Goal: Task Accomplishment & Management: Use online tool/utility

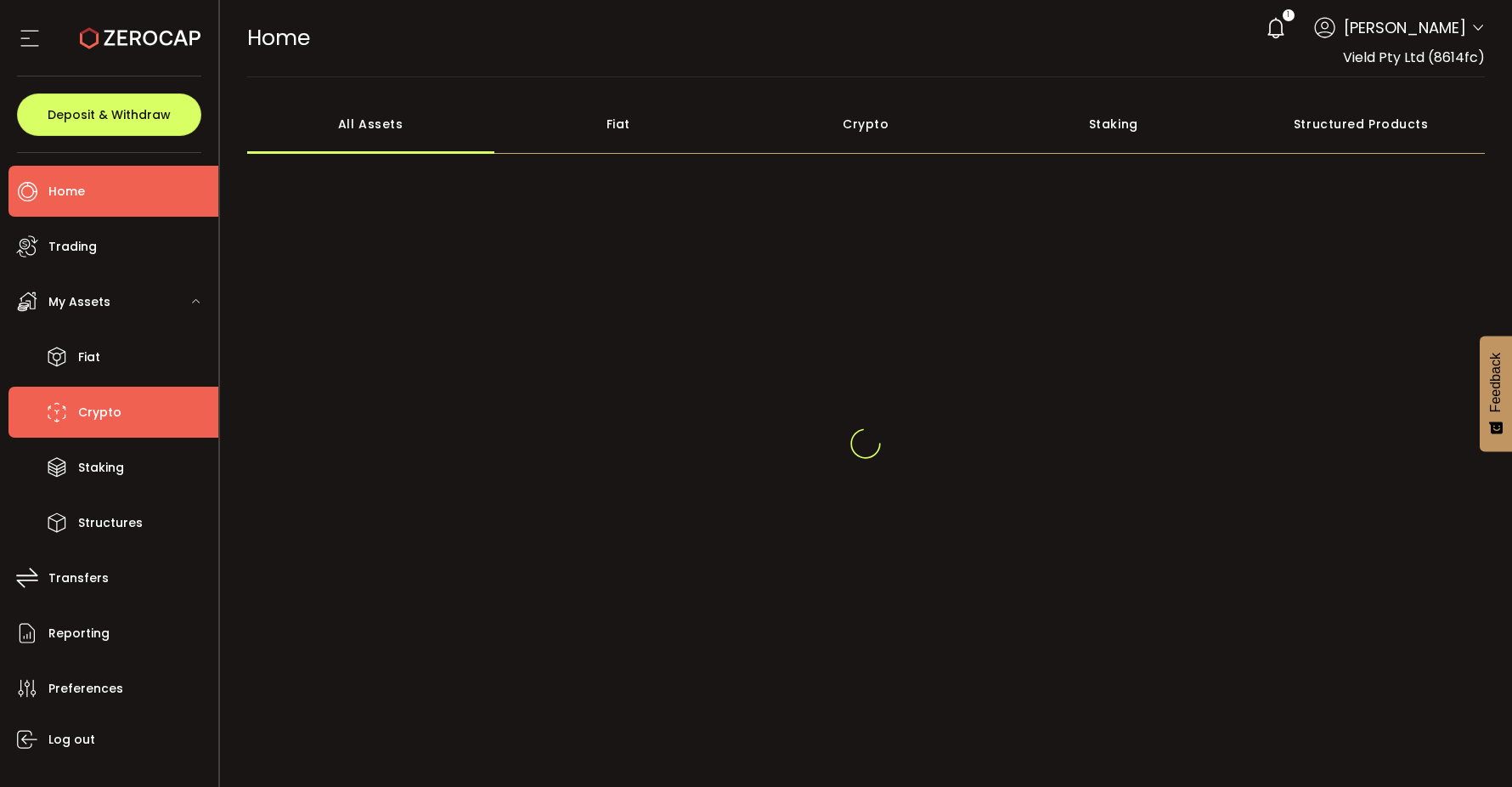
click at [78, 411] on span "Crypto" at bounding box center [100, 412] width 43 height 25
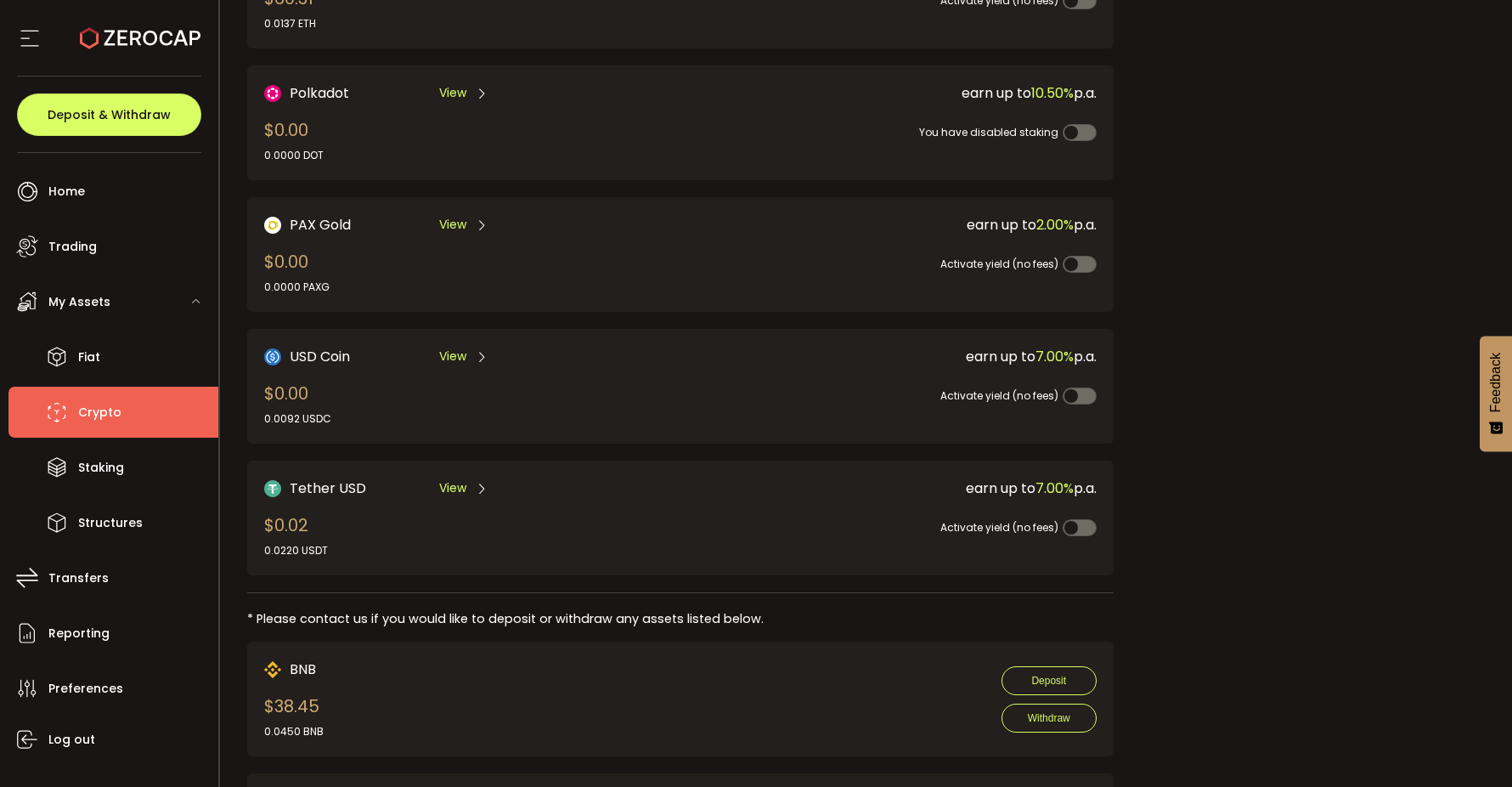
scroll to position [421, 0]
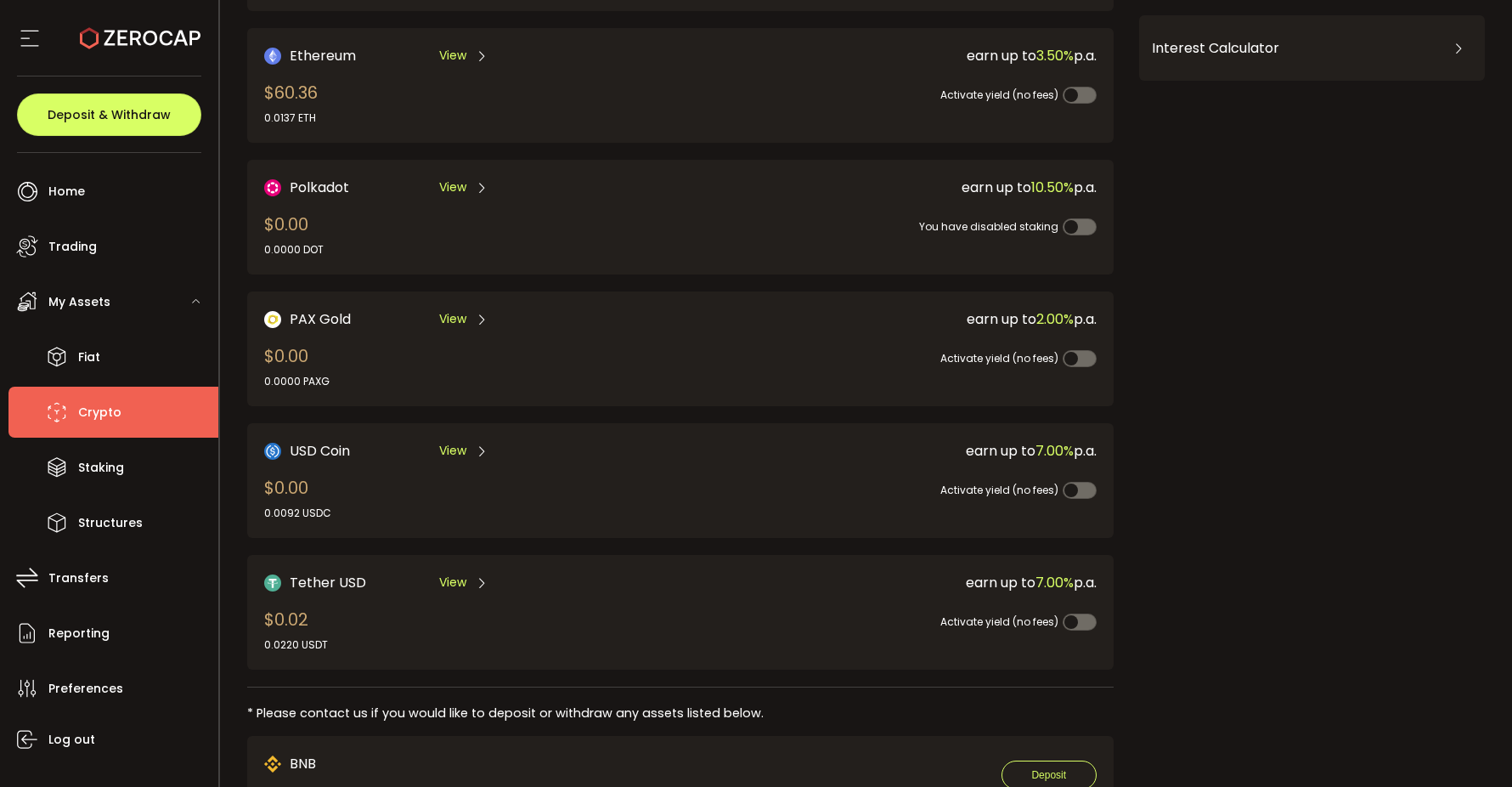
scroll to position [247, 0]
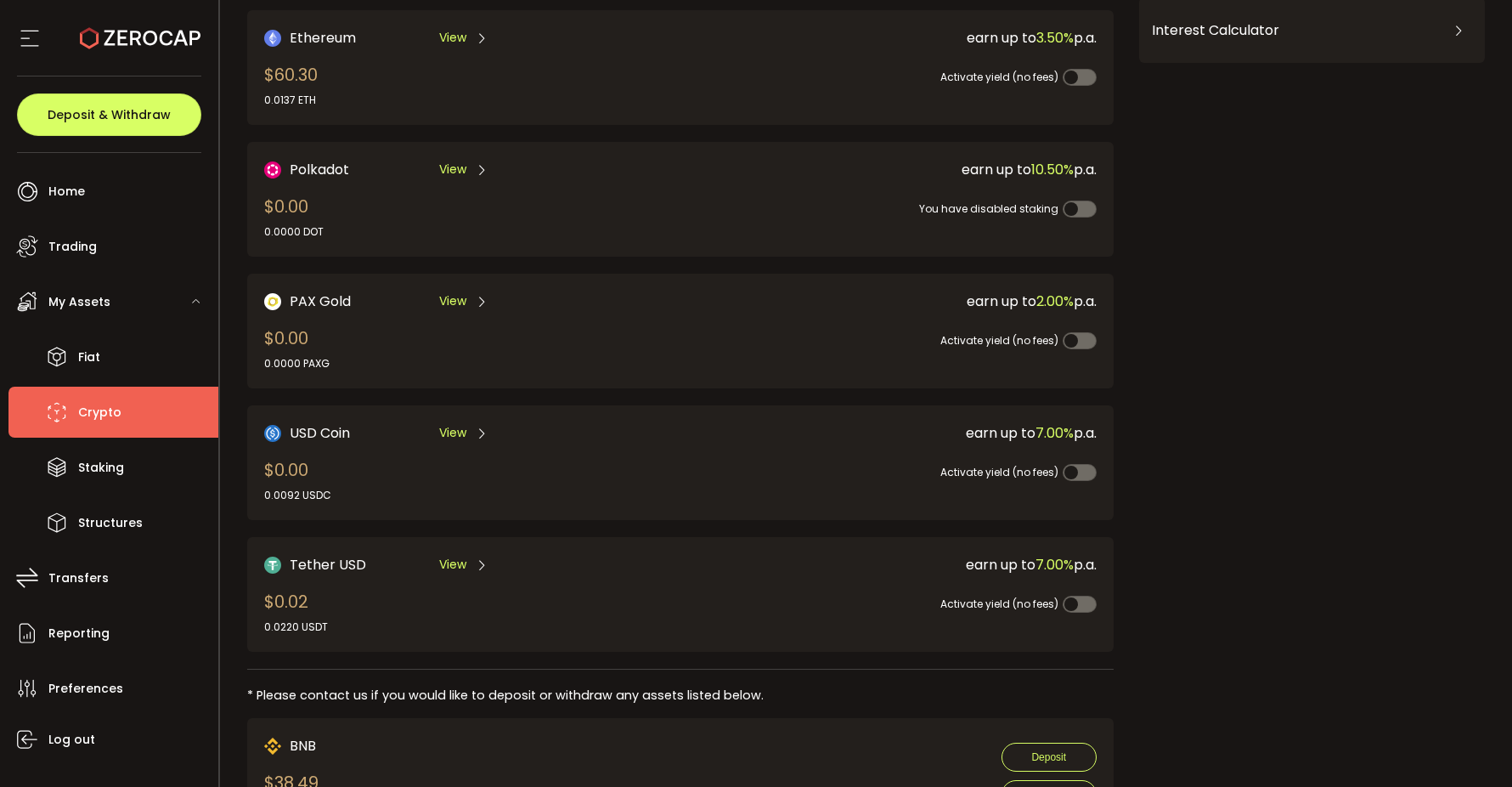
scroll to position [361, 0]
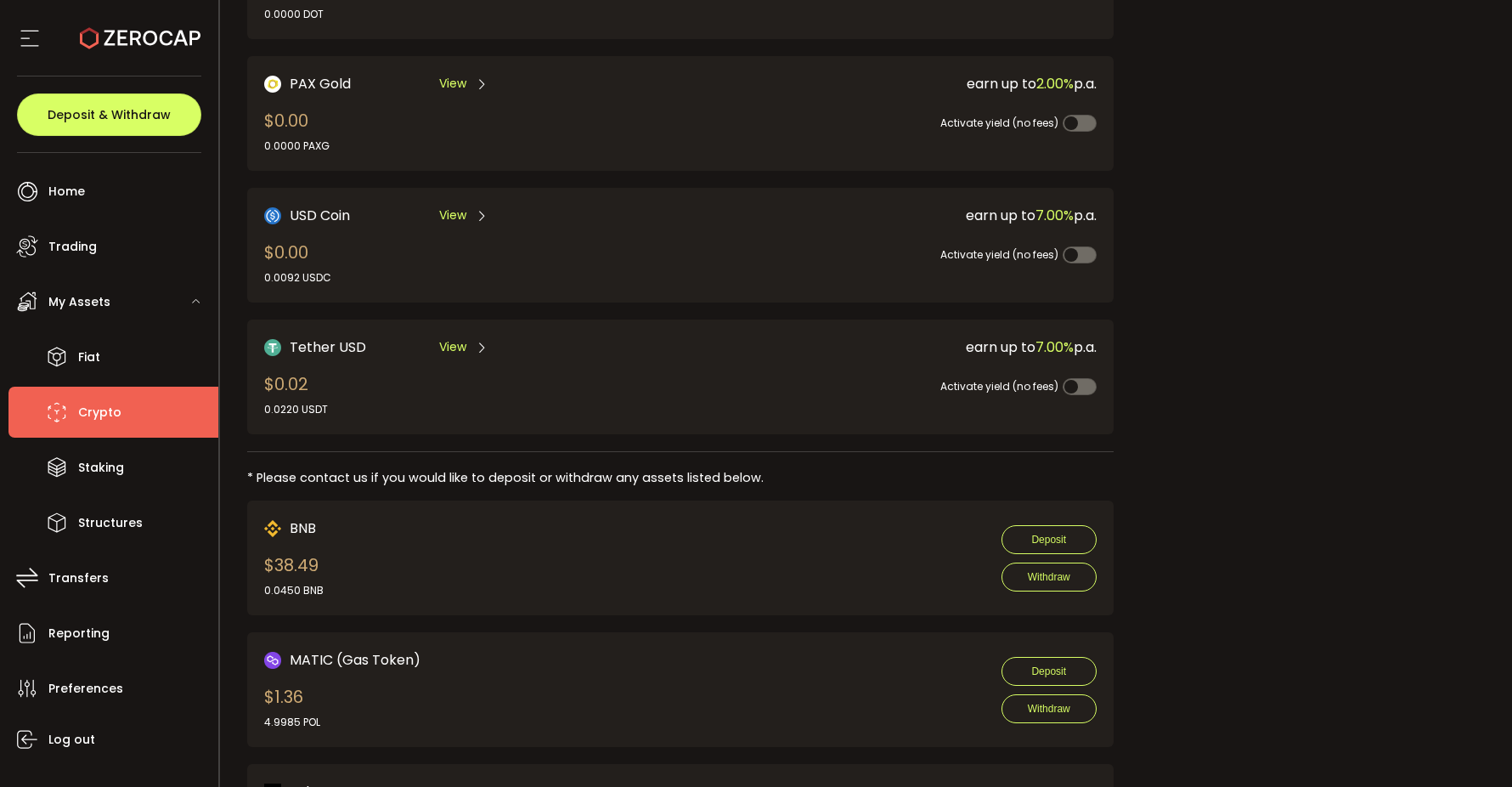
scroll to position [514, 0]
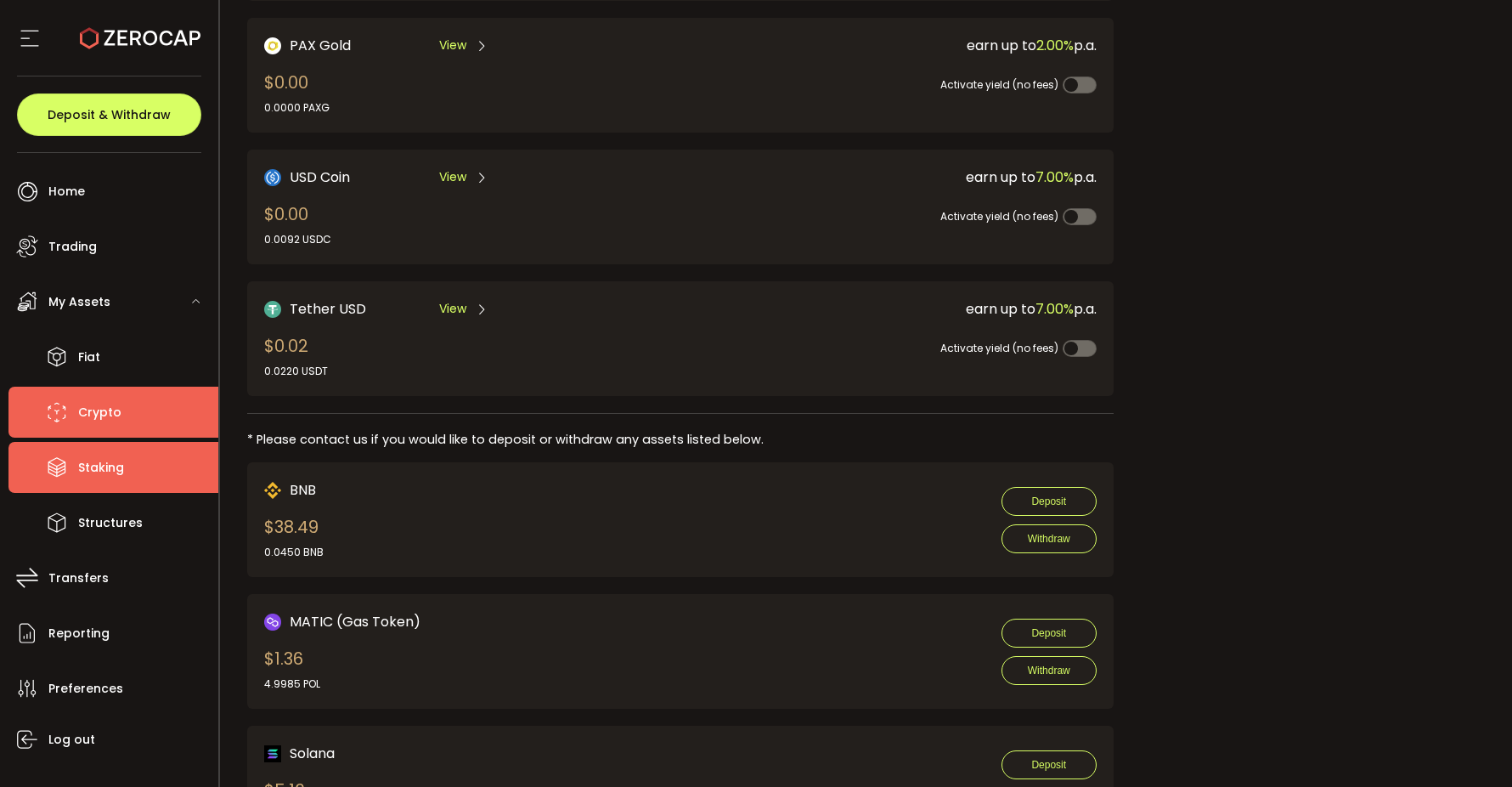
click at [120, 472] on span "Staking" at bounding box center [101, 468] width 46 height 25
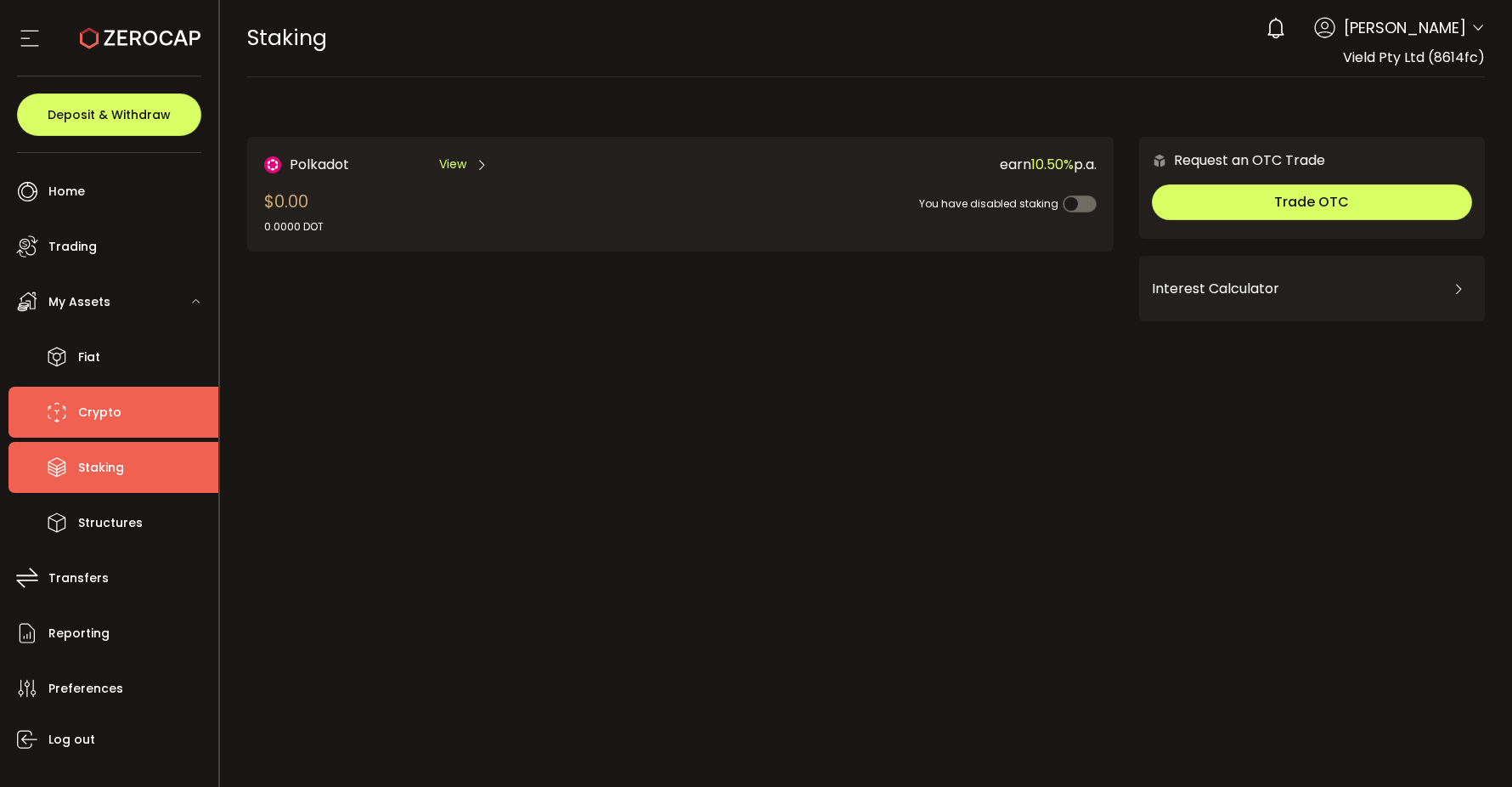
click at [130, 414] on li "Crypto" at bounding box center [113, 412] width 209 height 51
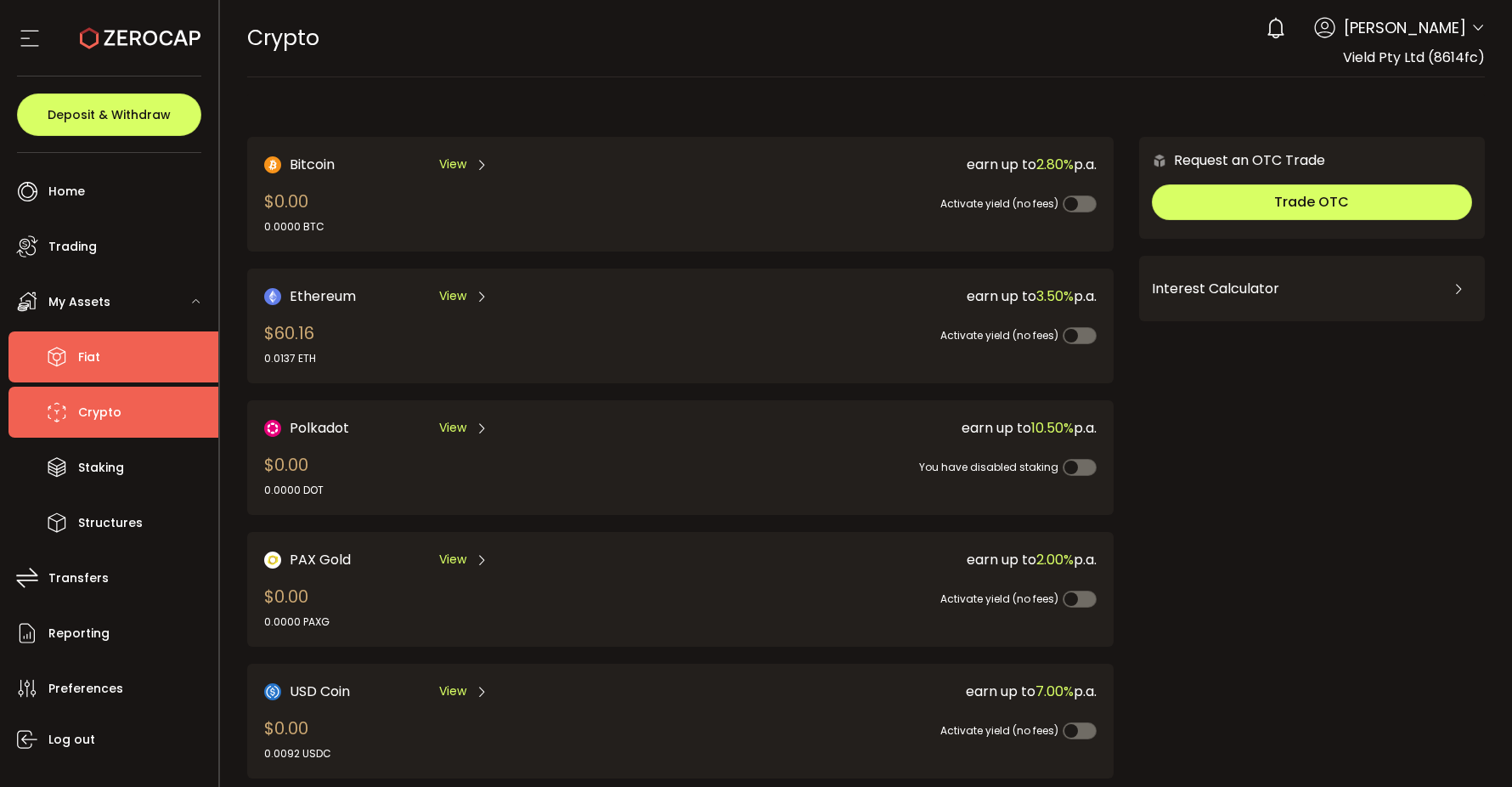
click at [121, 377] on li "Fiat" at bounding box center [113, 357] width 209 height 51
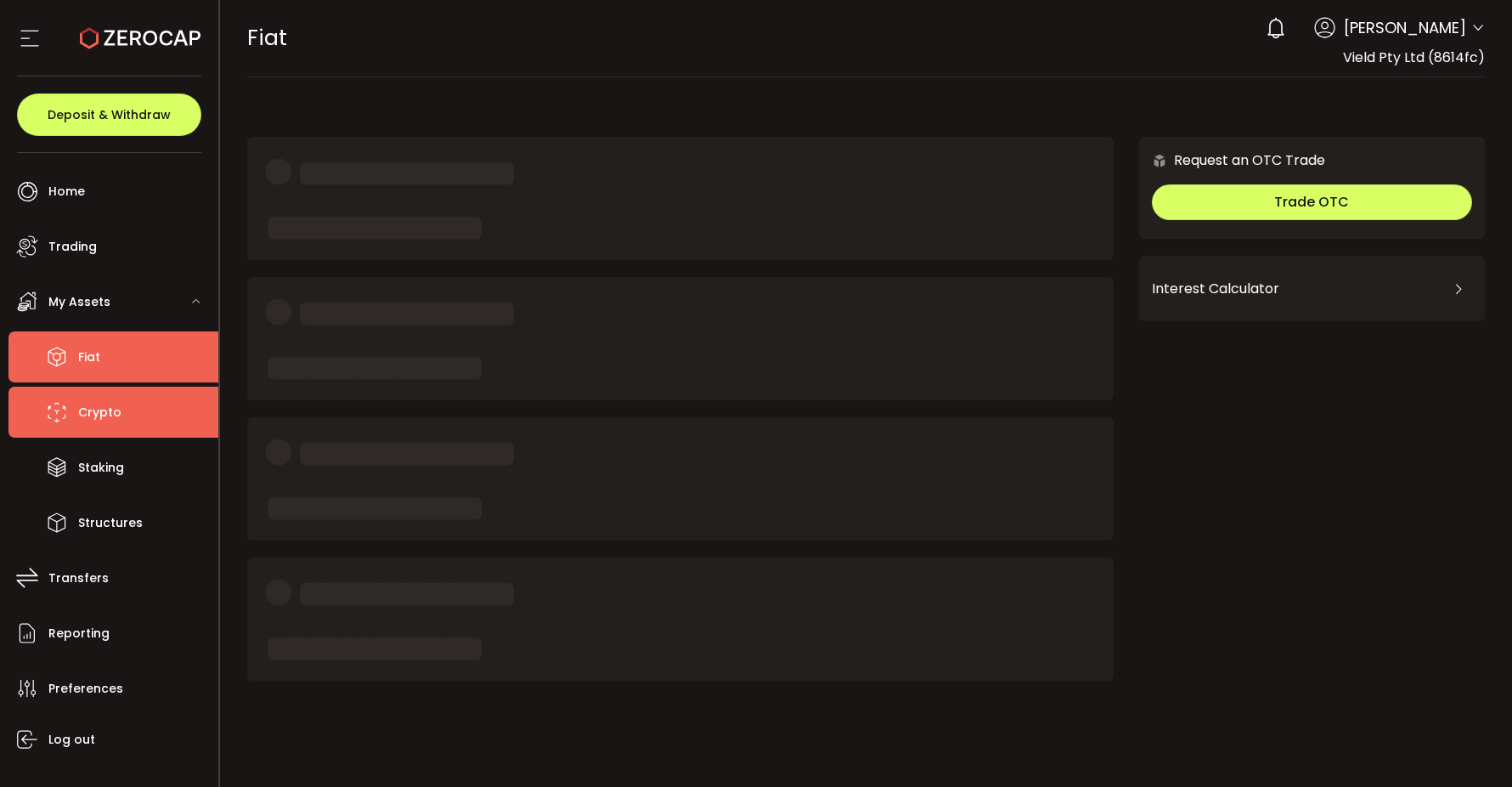
click at [108, 407] on span "Crypto" at bounding box center [100, 412] width 43 height 25
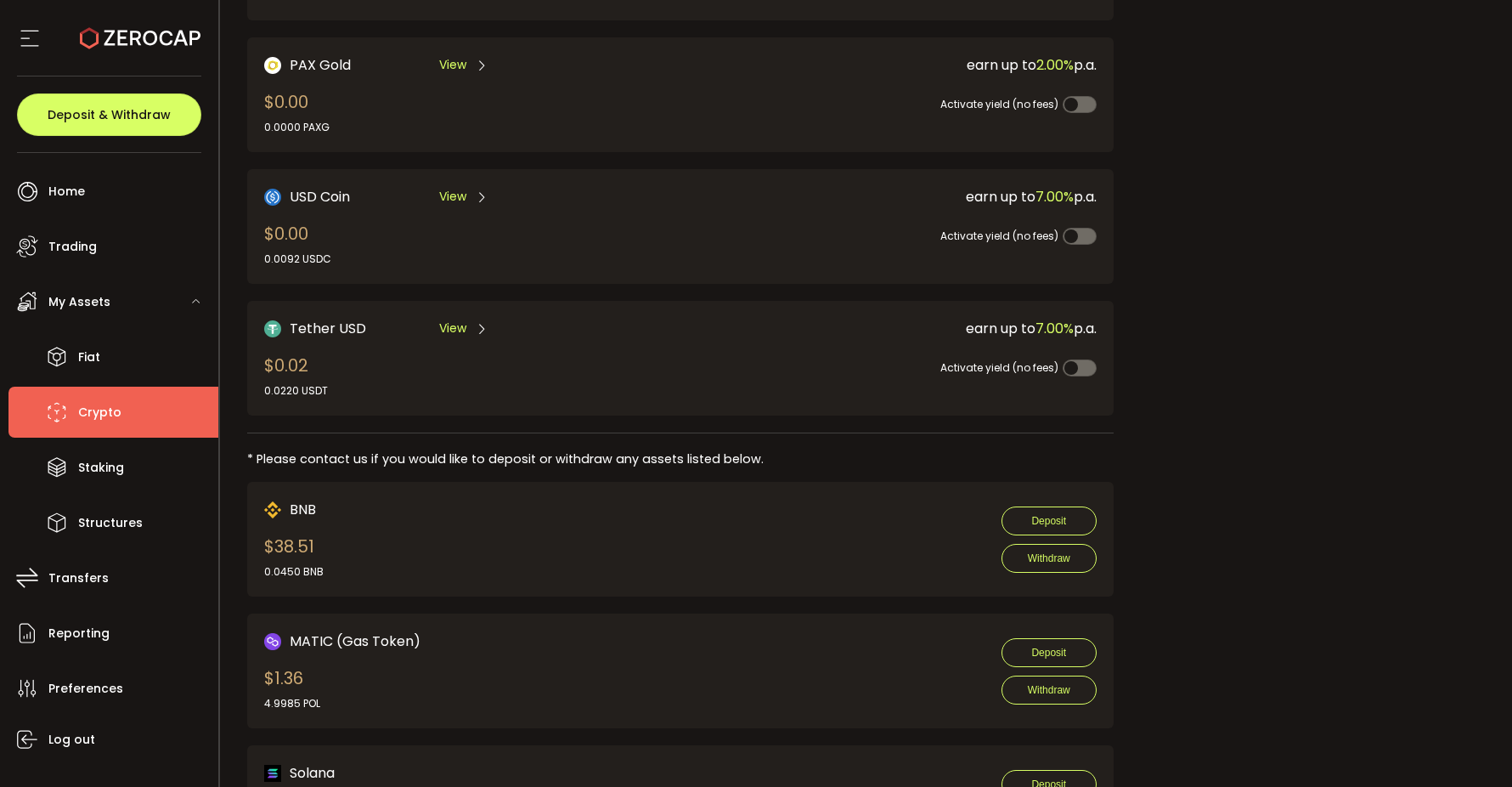
scroll to position [394, 0]
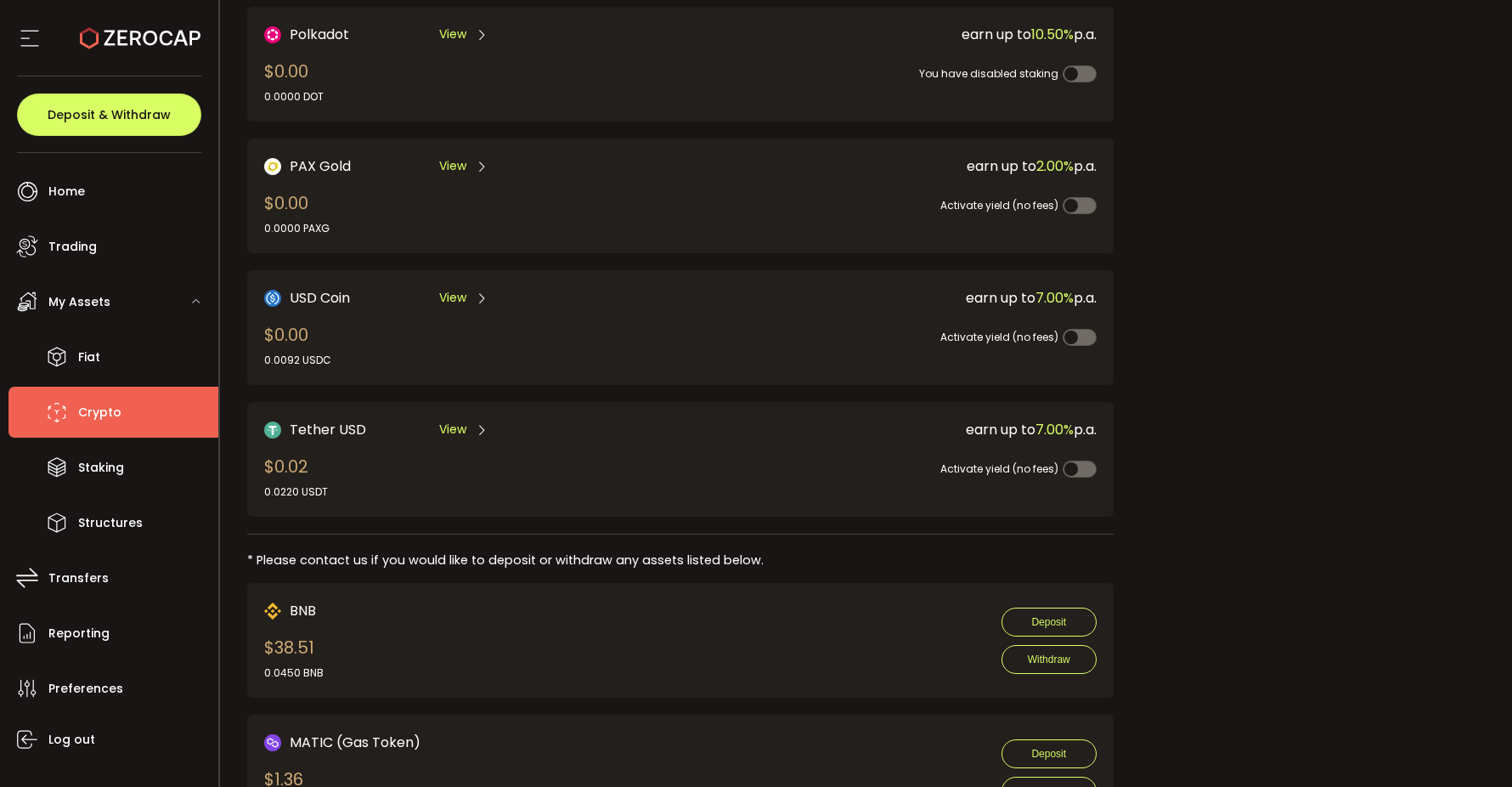
click at [459, 421] on span "View" at bounding box center [453, 429] width 27 height 18
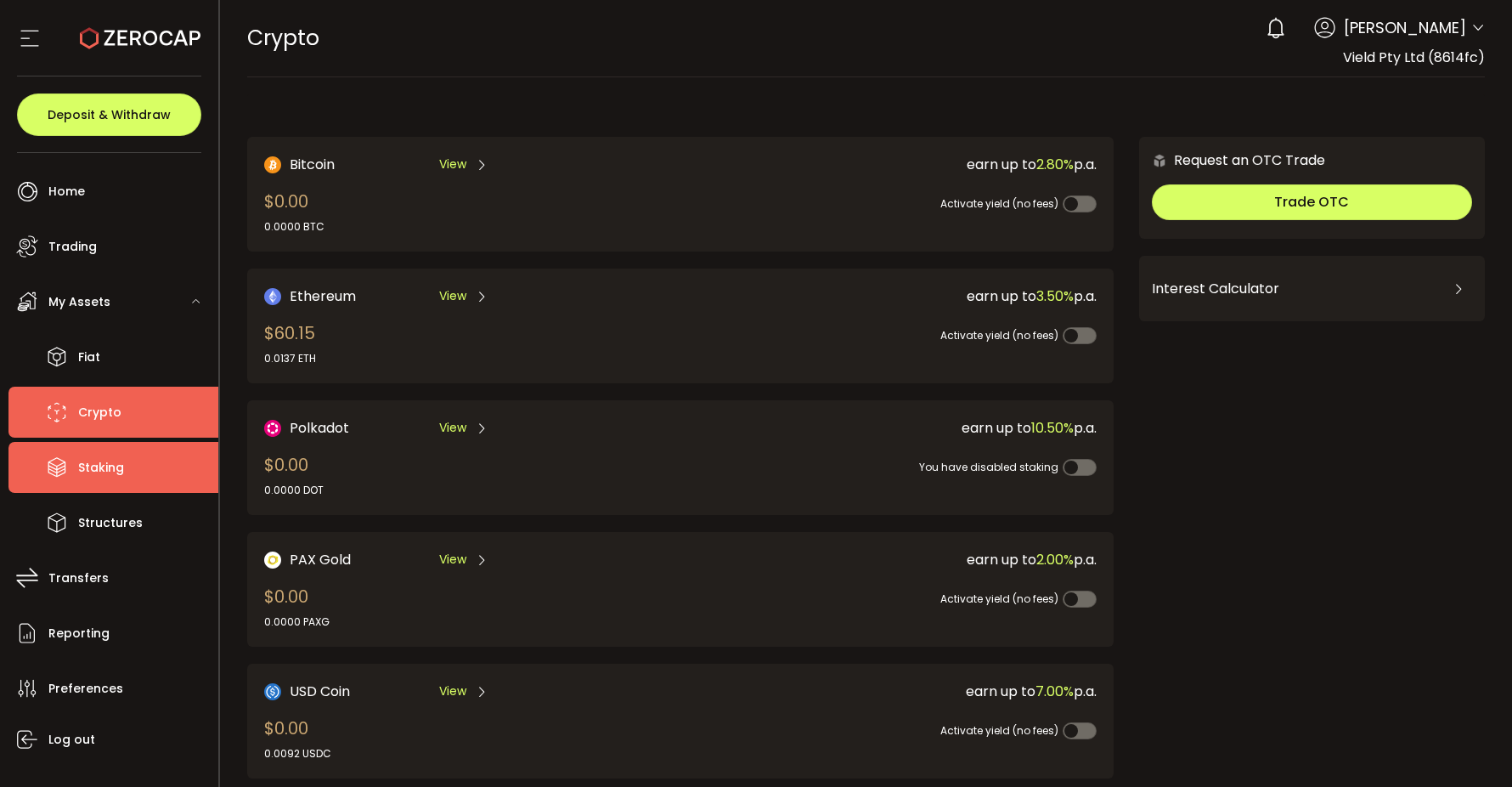
click at [80, 451] on li "Staking" at bounding box center [113, 467] width 209 height 51
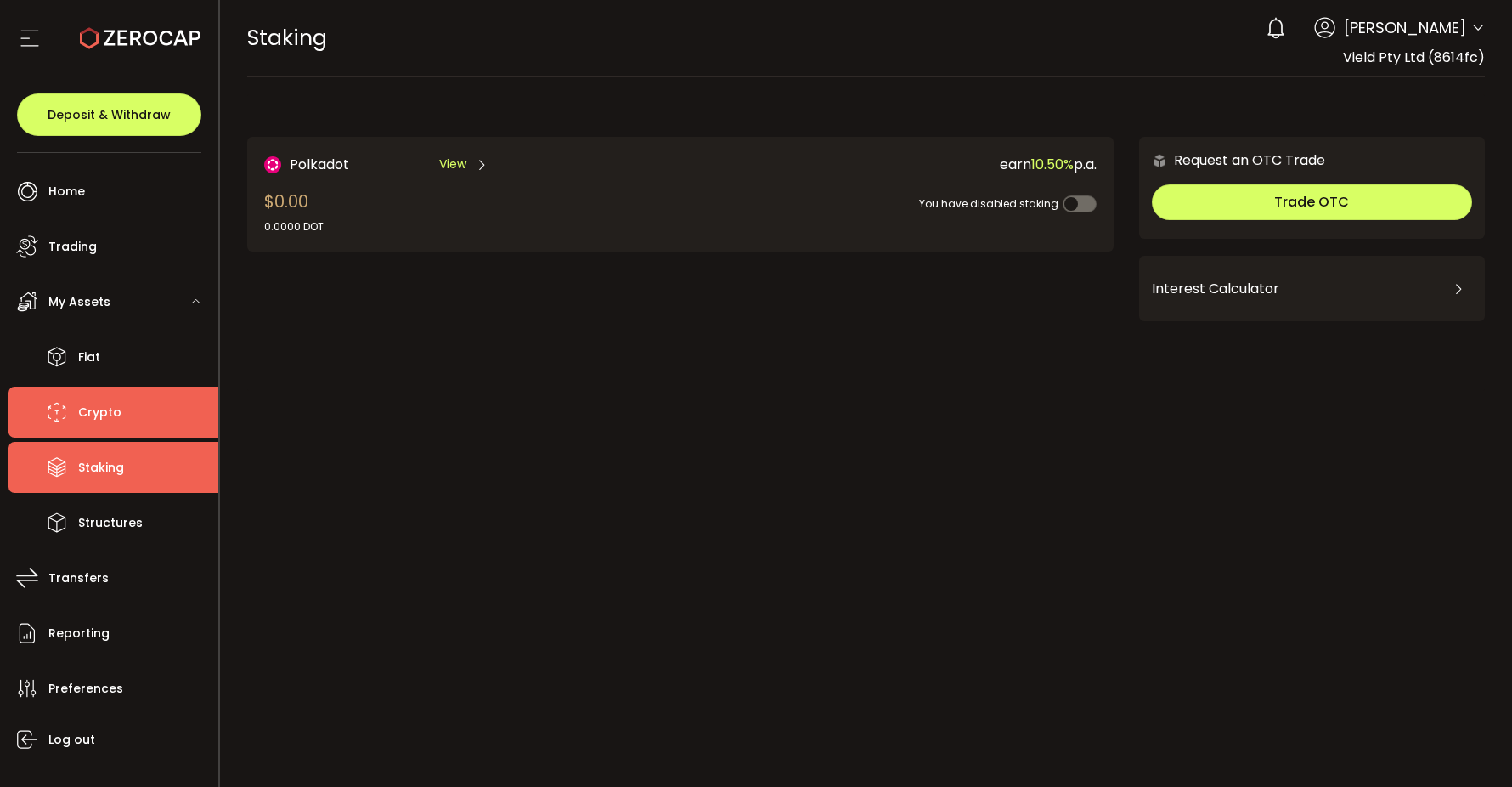
click at [96, 404] on span "Crypto" at bounding box center [100, 412] width 43 height 25
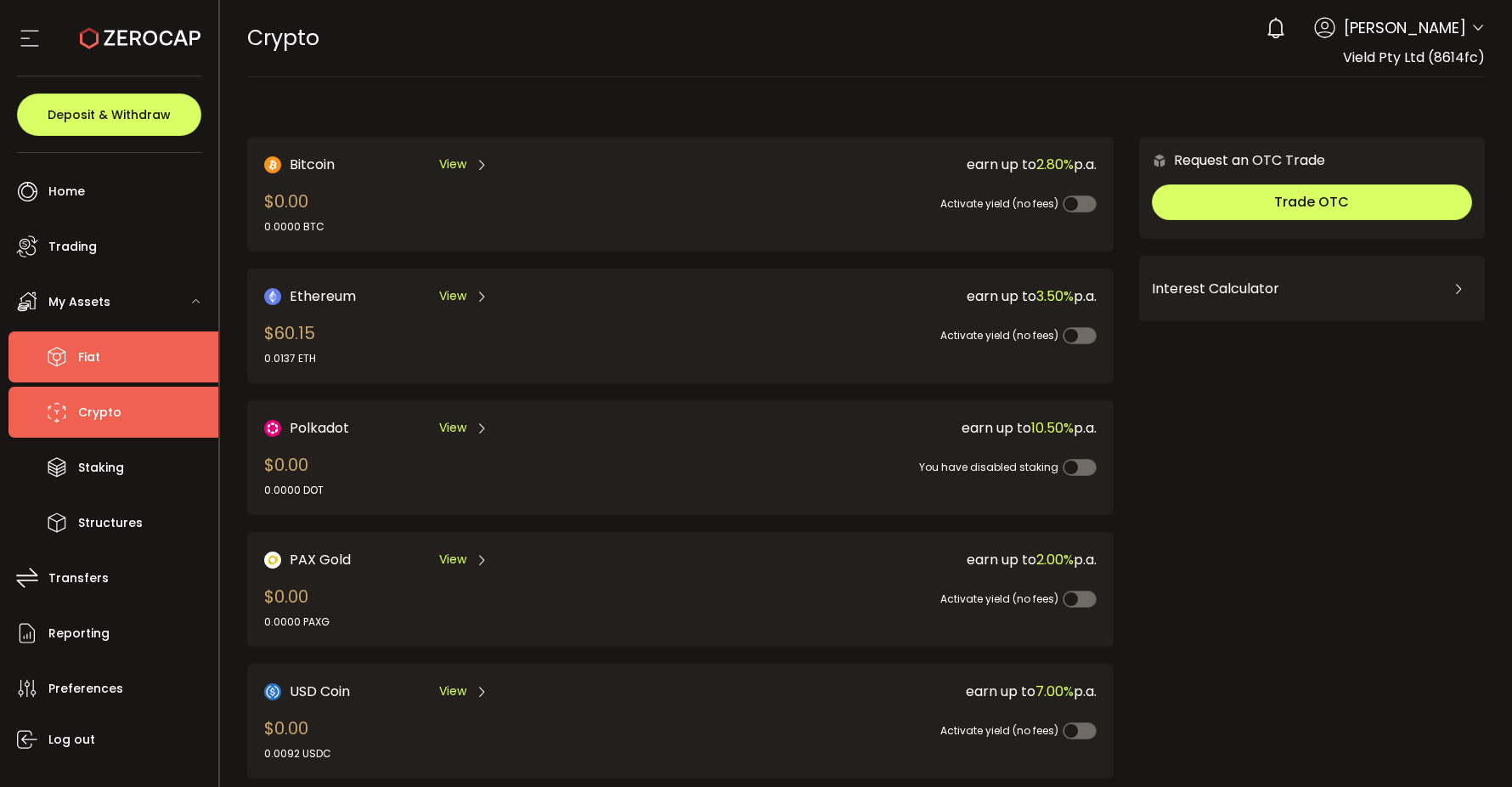
click at [87, 366] on span "Fiat" at bounding box center [89, 358] width 22 height 25
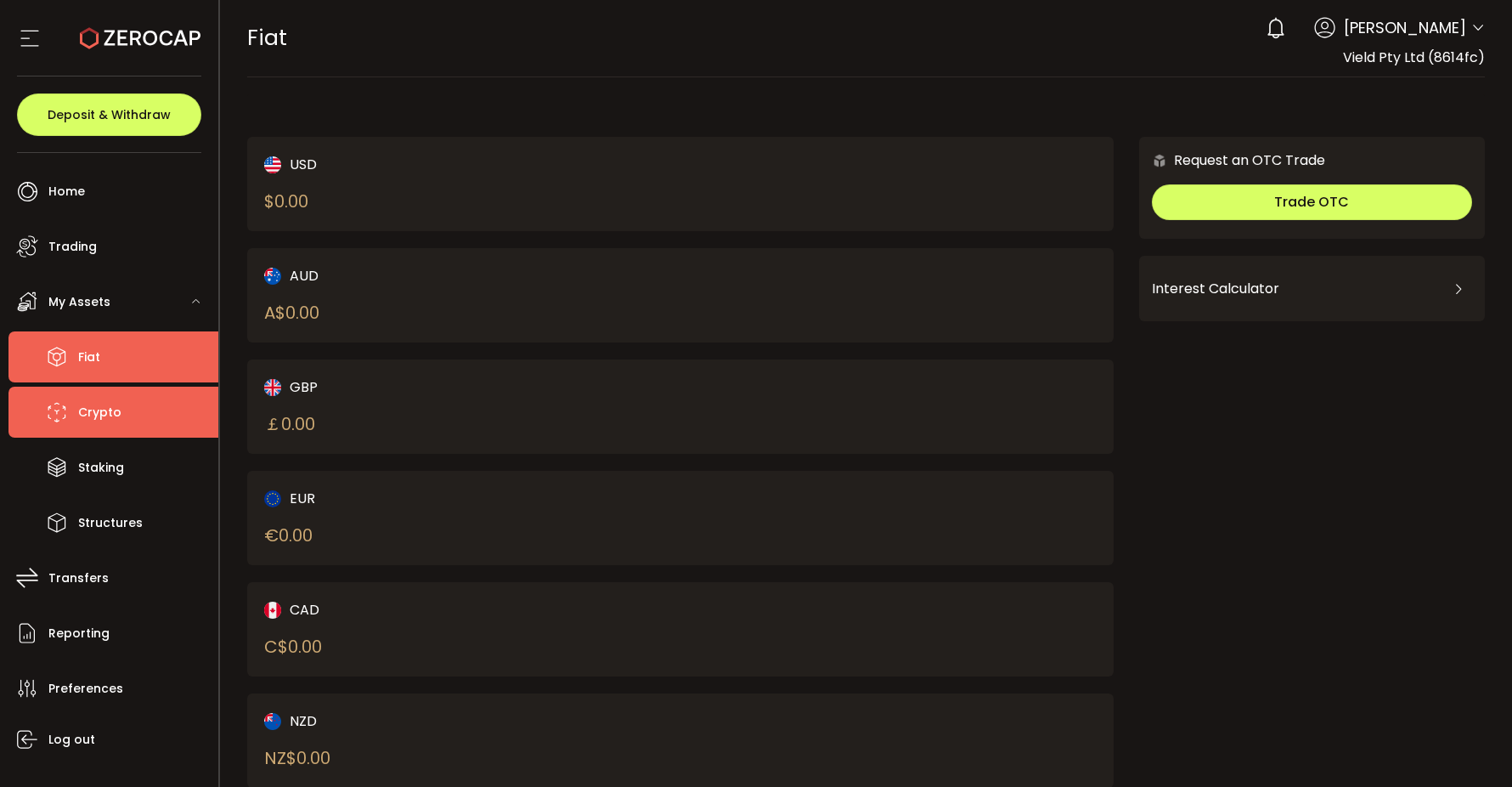
click at [87, 404] on span "Crypto" at bounding box center [100, 412] width 43 height 25
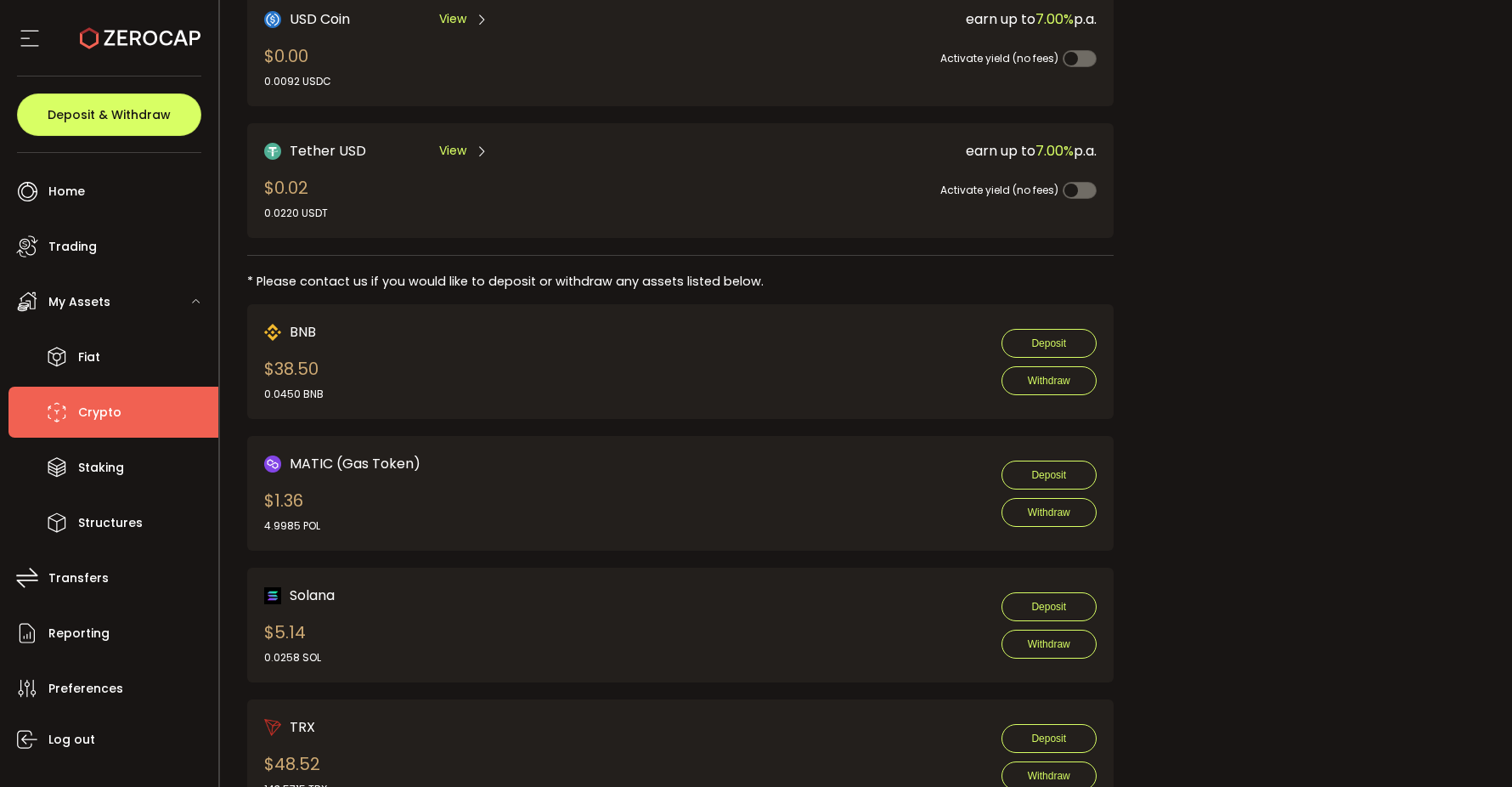
scroll to position [588, 0]
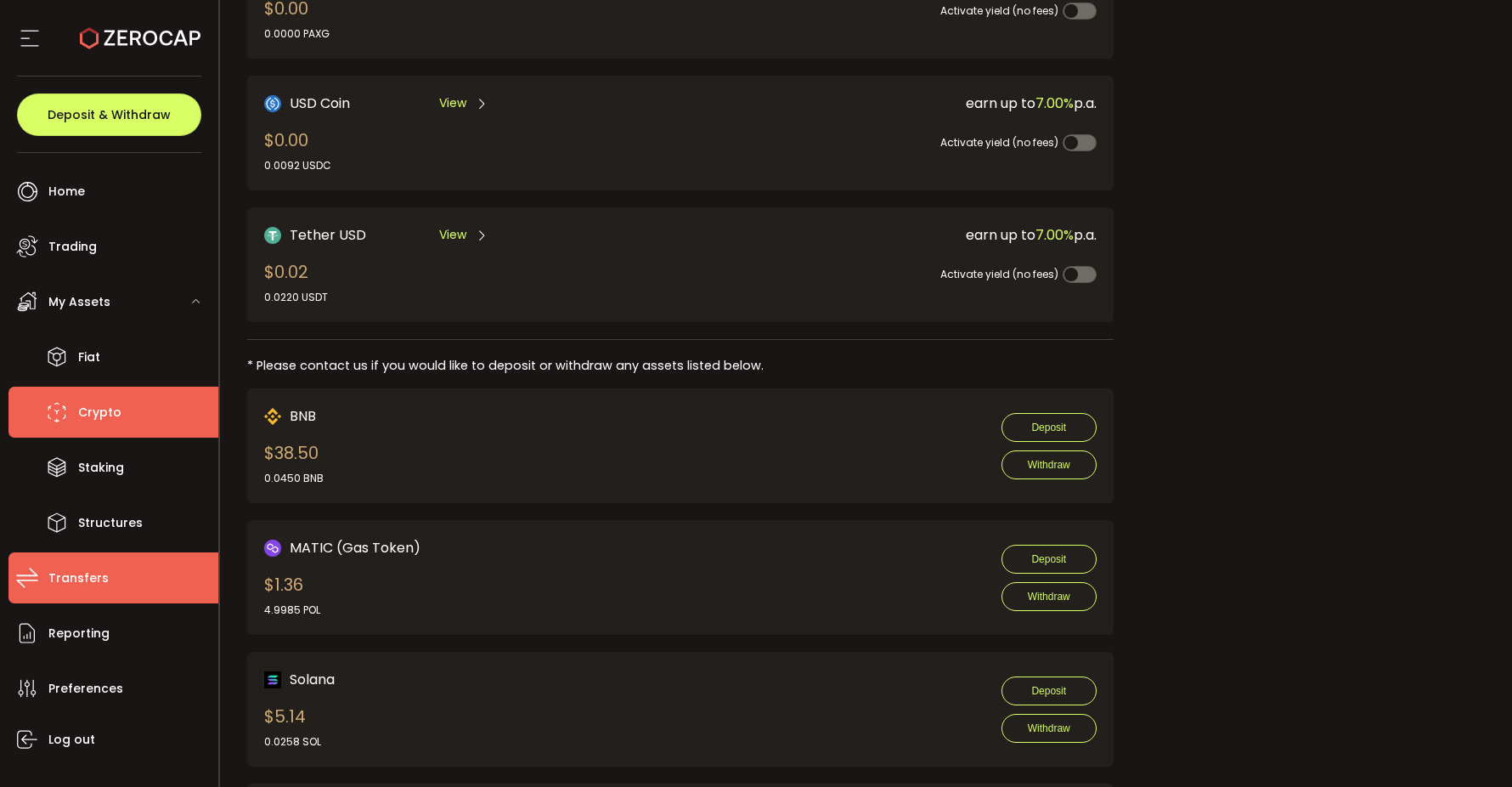
click at [87, 581] on span "Transfers" at bounding box center [78, 578] width 60 height 25
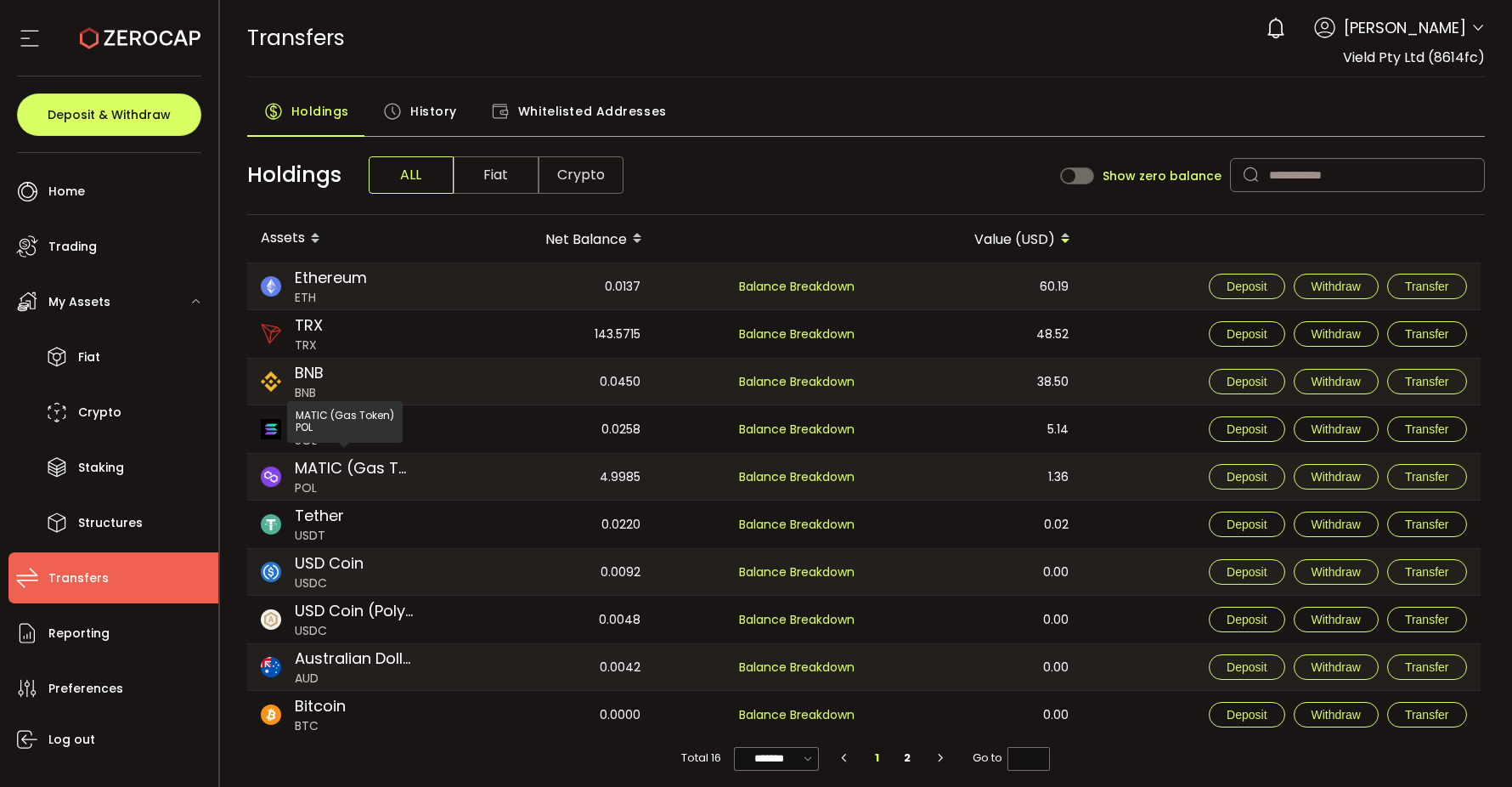
scroll to position [8, 0]
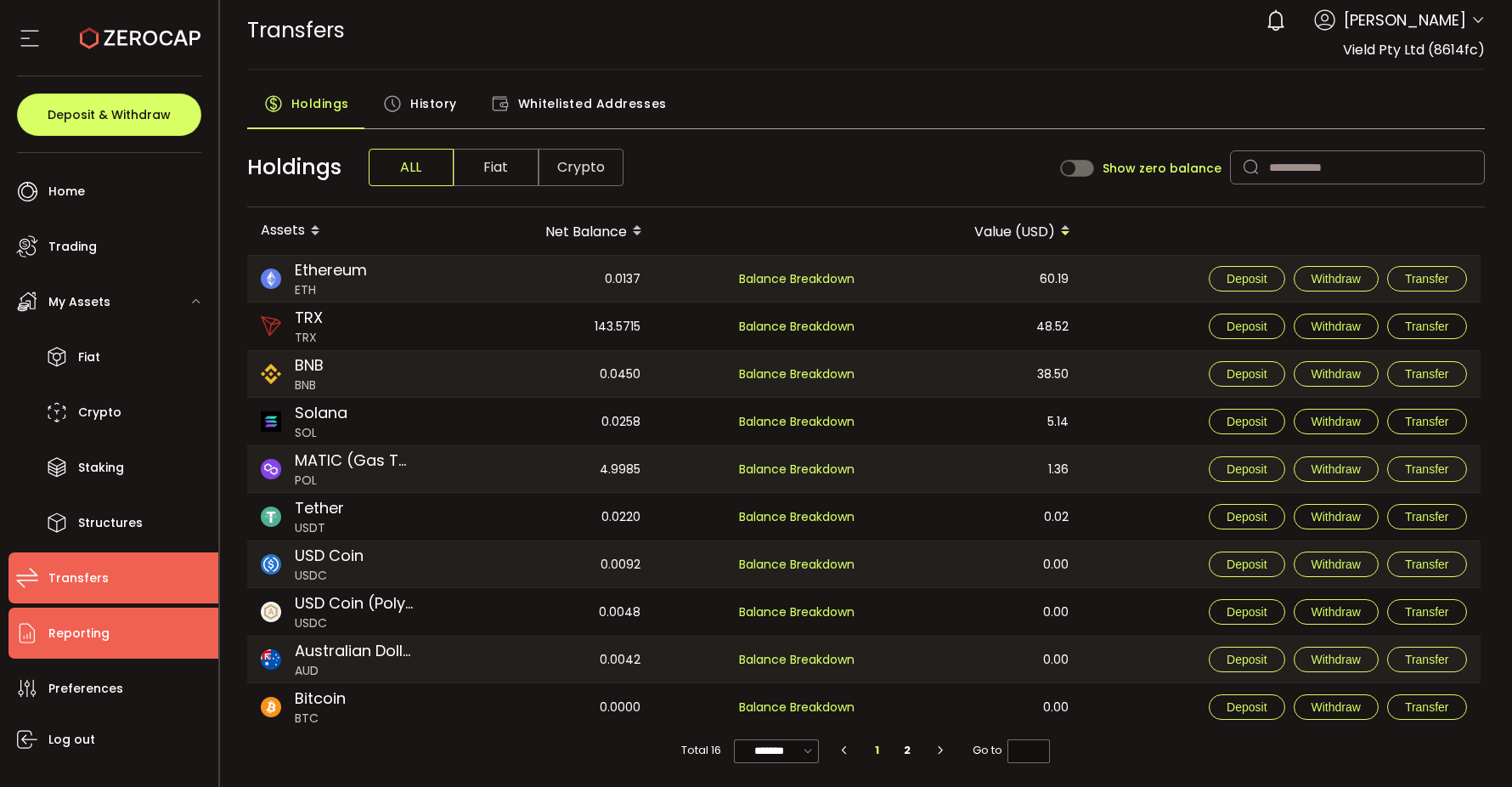
click at [132, 619] on li "Reporting" at bounding box center [113, 633] width 209 height 51
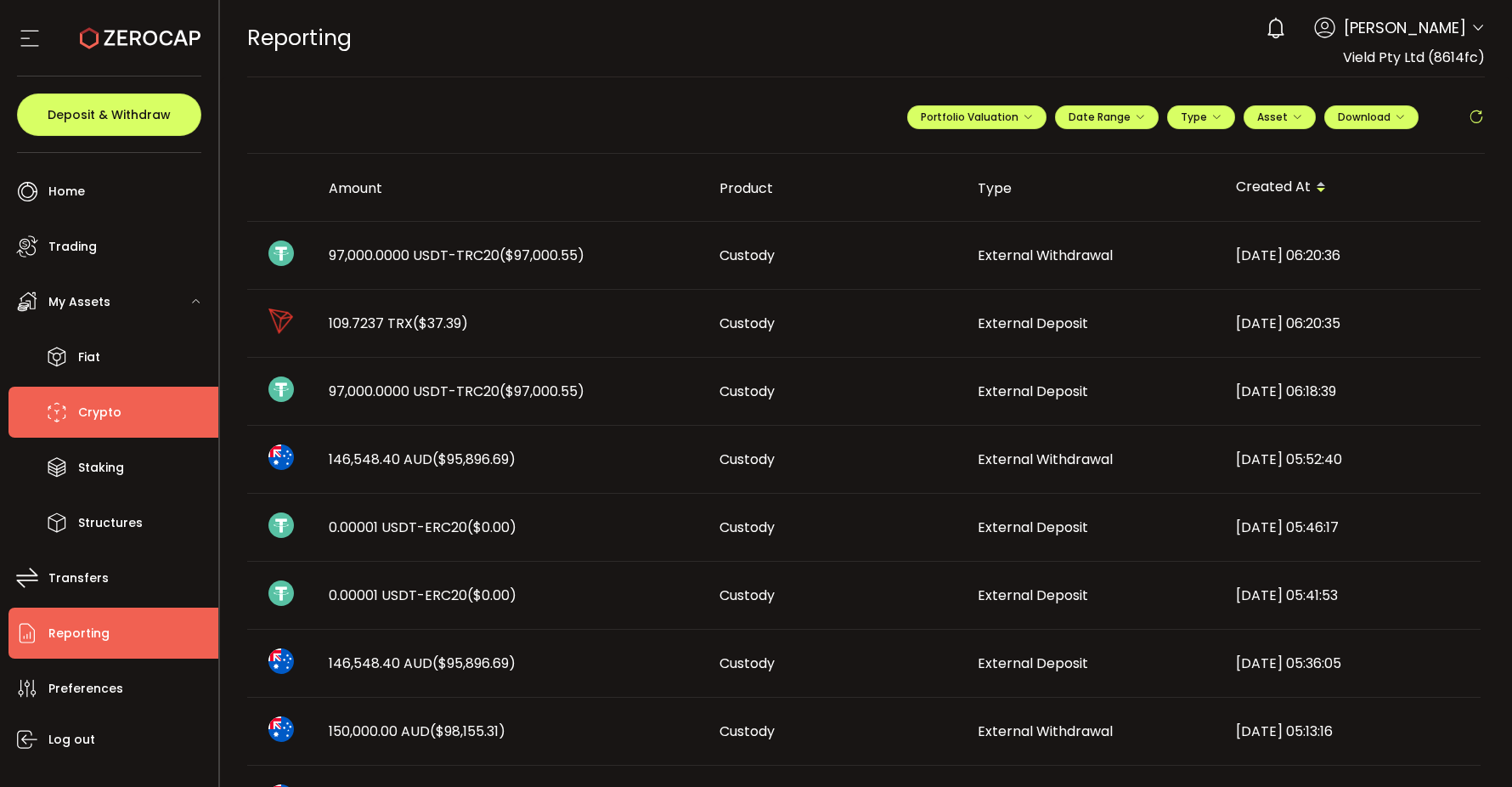
click at [123, 435] on li "Crypto" at bounding box center [113, 412] width 209 height 51
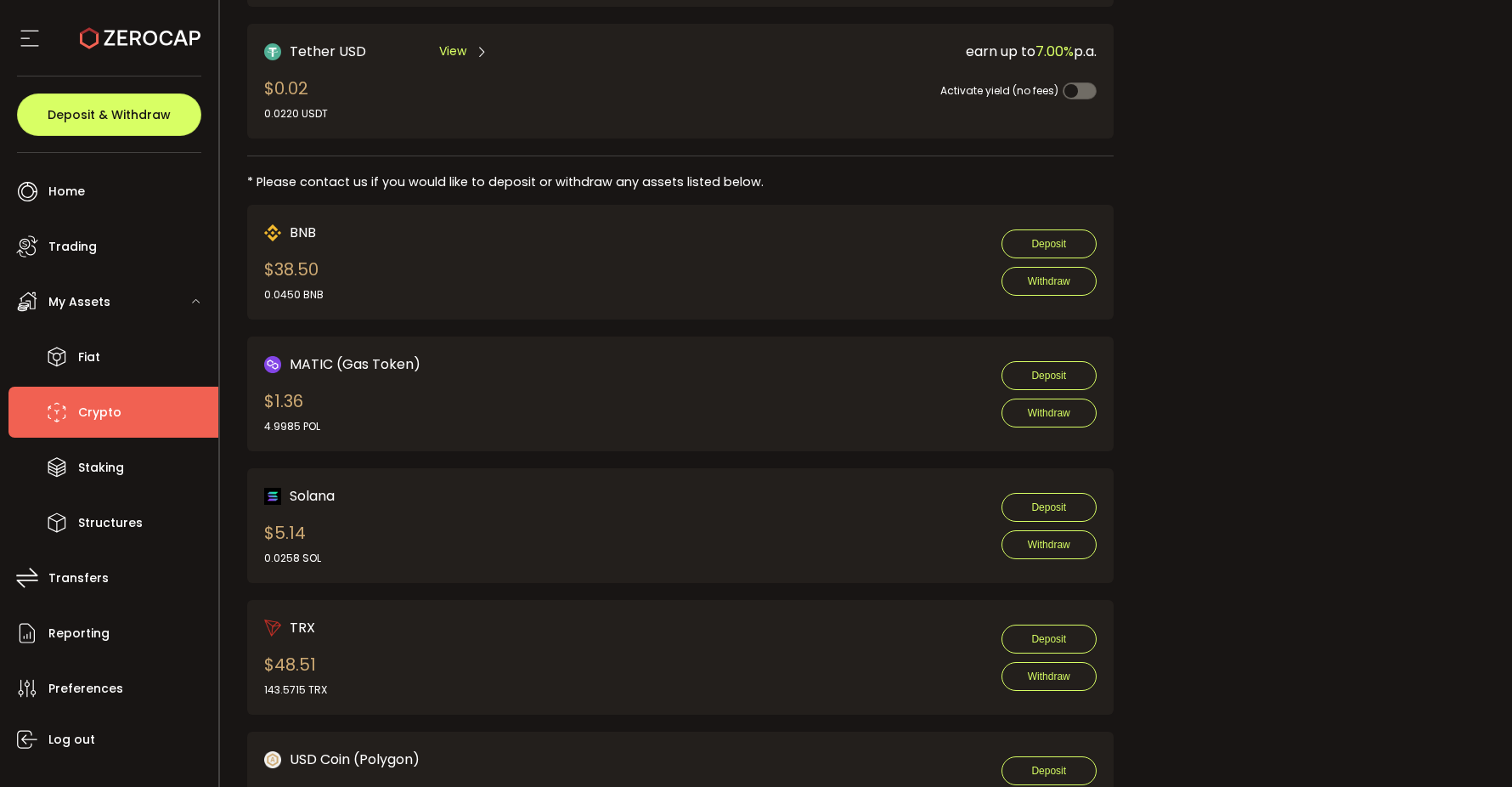
scroll to position [868, 0]
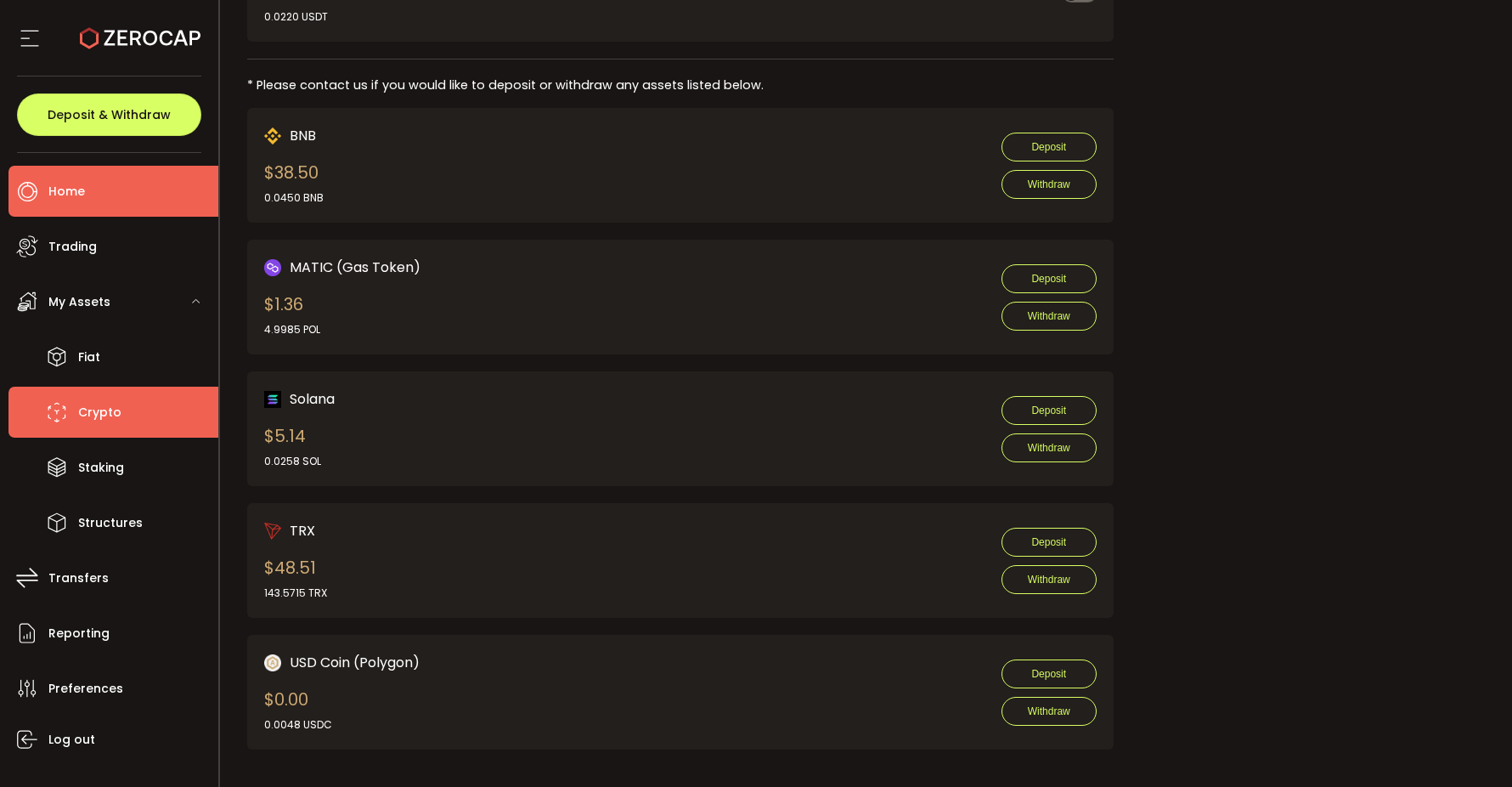
click at [85, 201] on li "Home" at bounding box center [113, 192] width 209 height 51
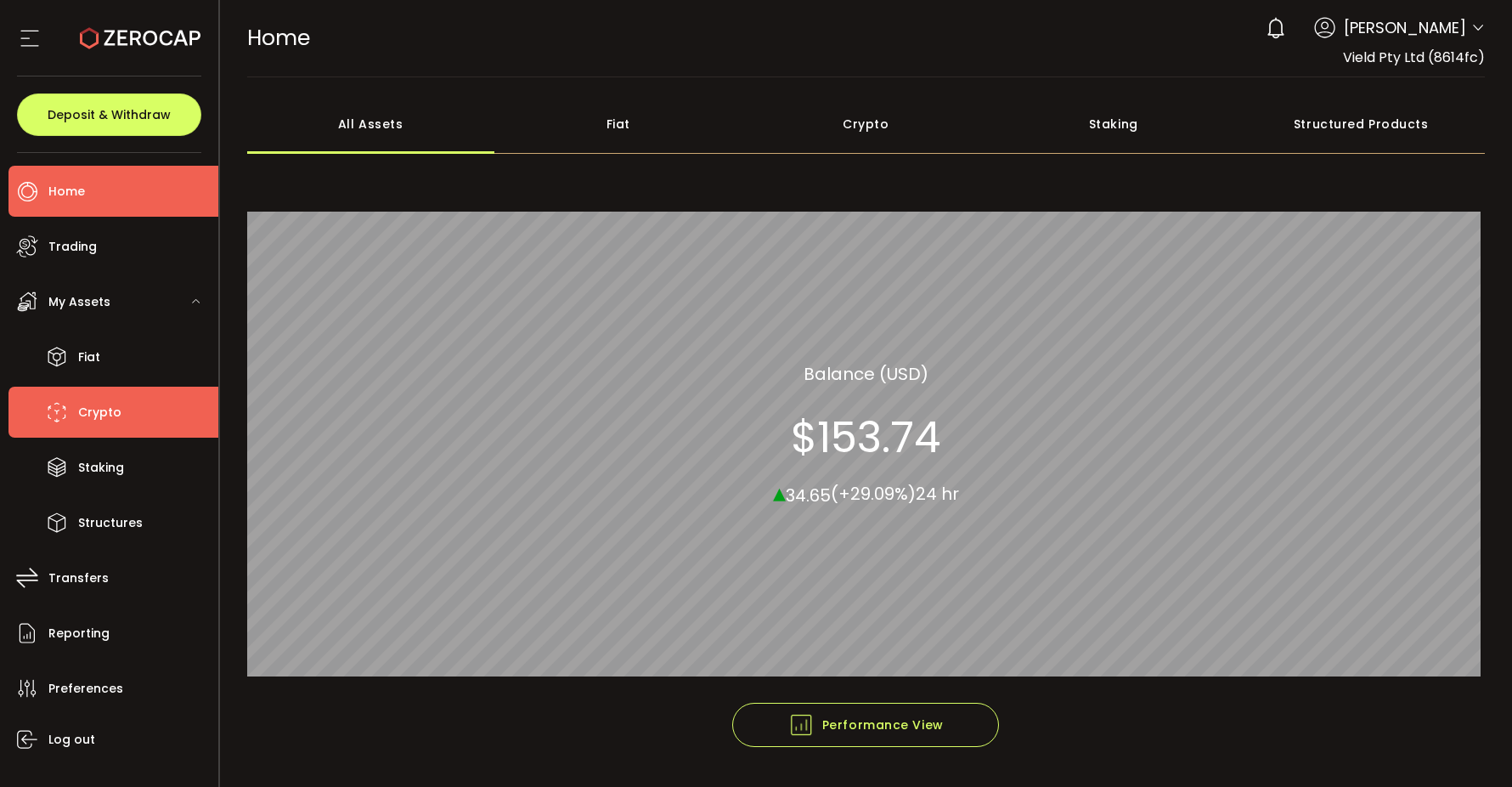
click at [88, 409] on span "Crypto" at bounding box center [100, 412] width 43 height 25
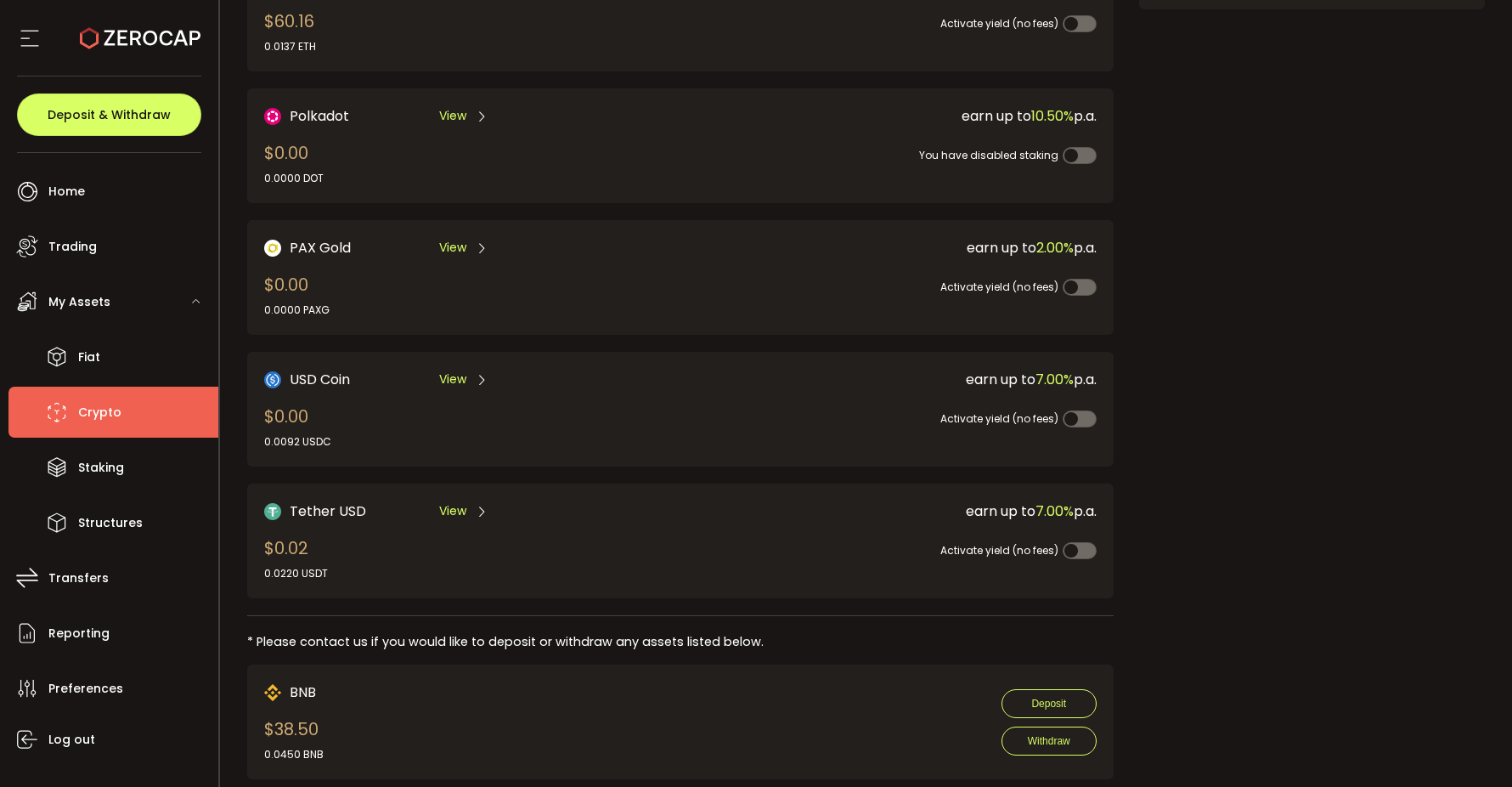
scroll to position [471, 0]
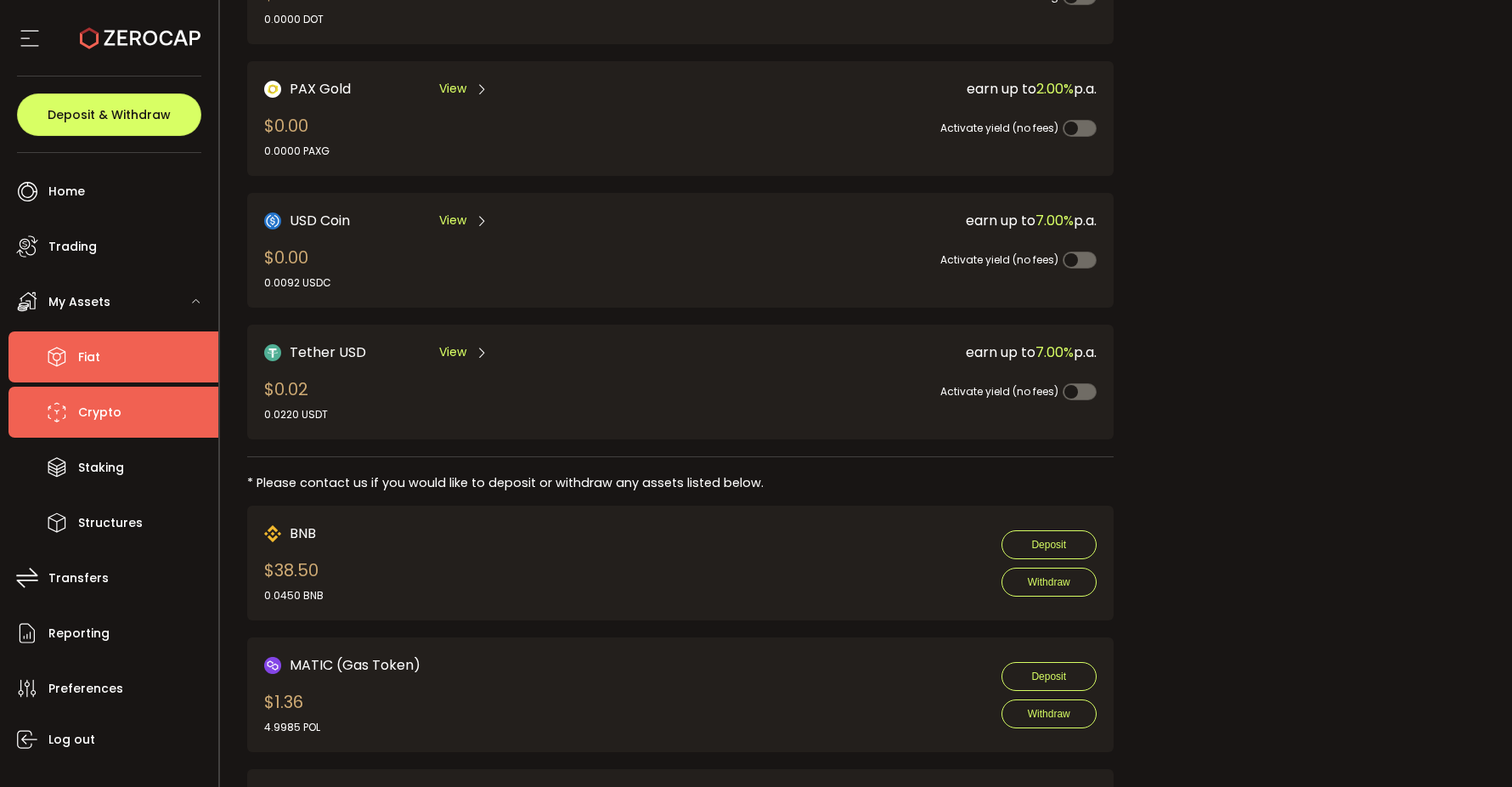
click at [132, 363] on li "Fiat" at bounding box center [113, 357] width 209 height 51
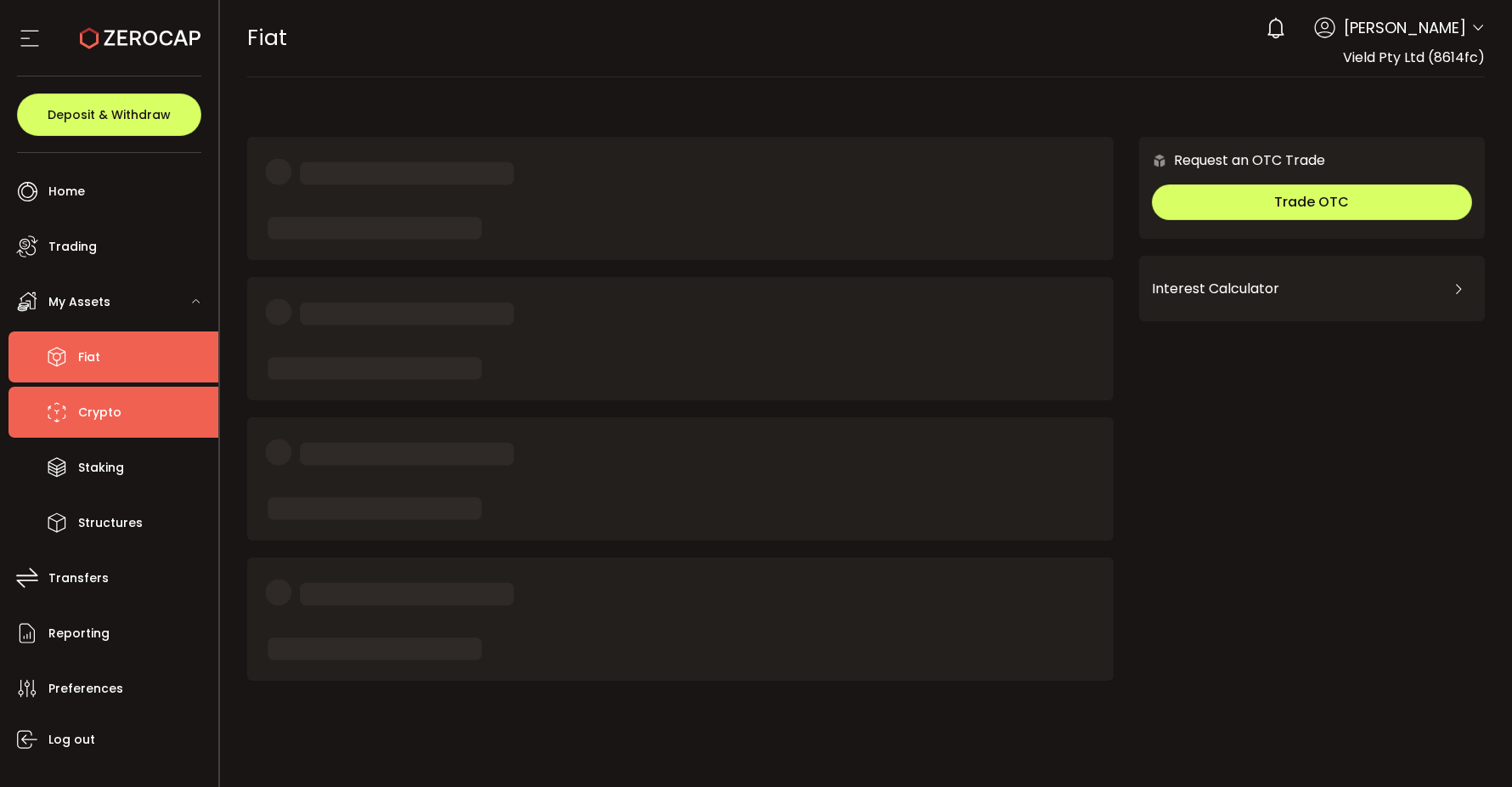
click at [129, 405] on li "Crypto" at bounding box center [113, 412] width 209 height 51
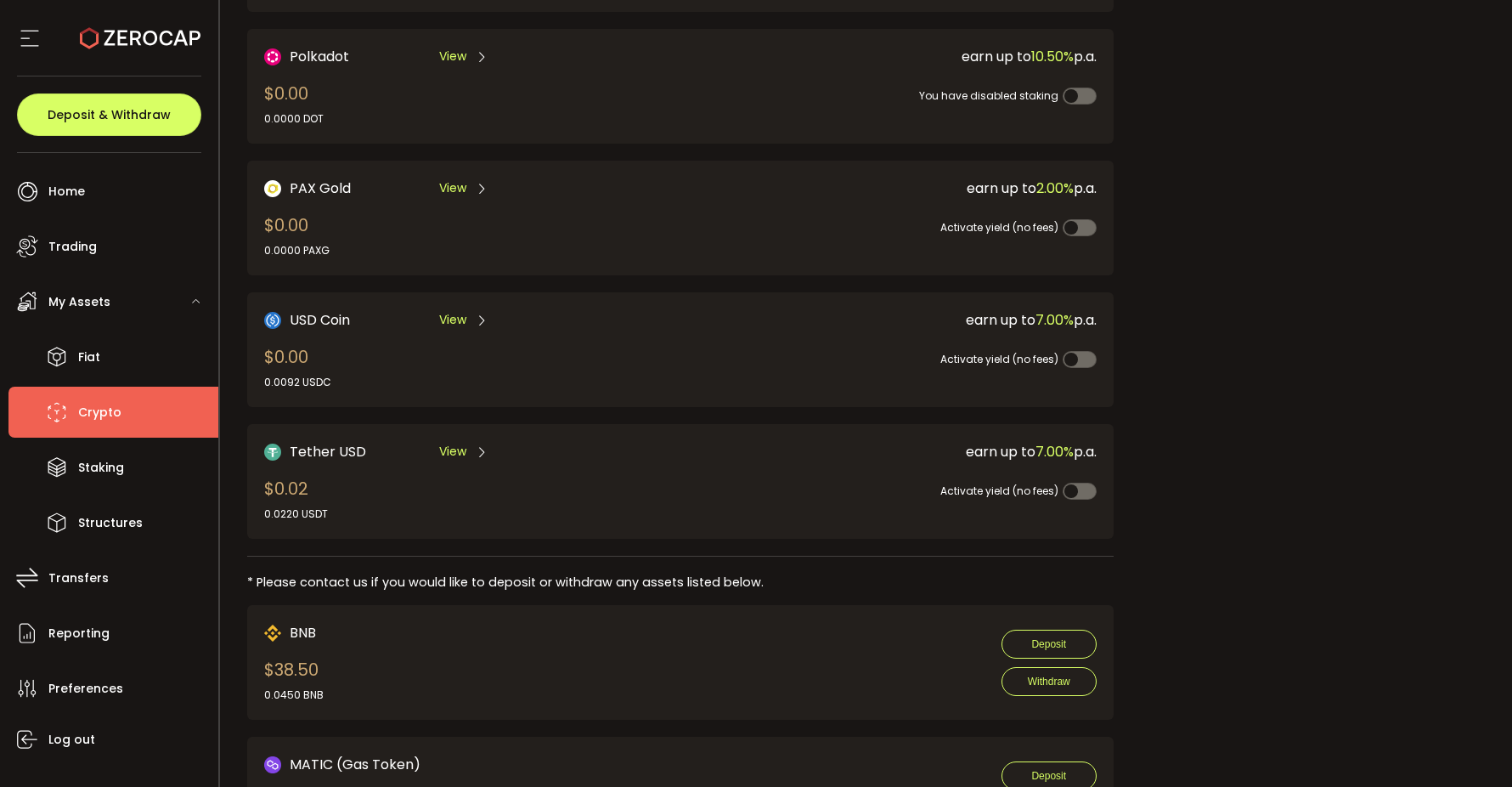
scroll to position [455, 0]
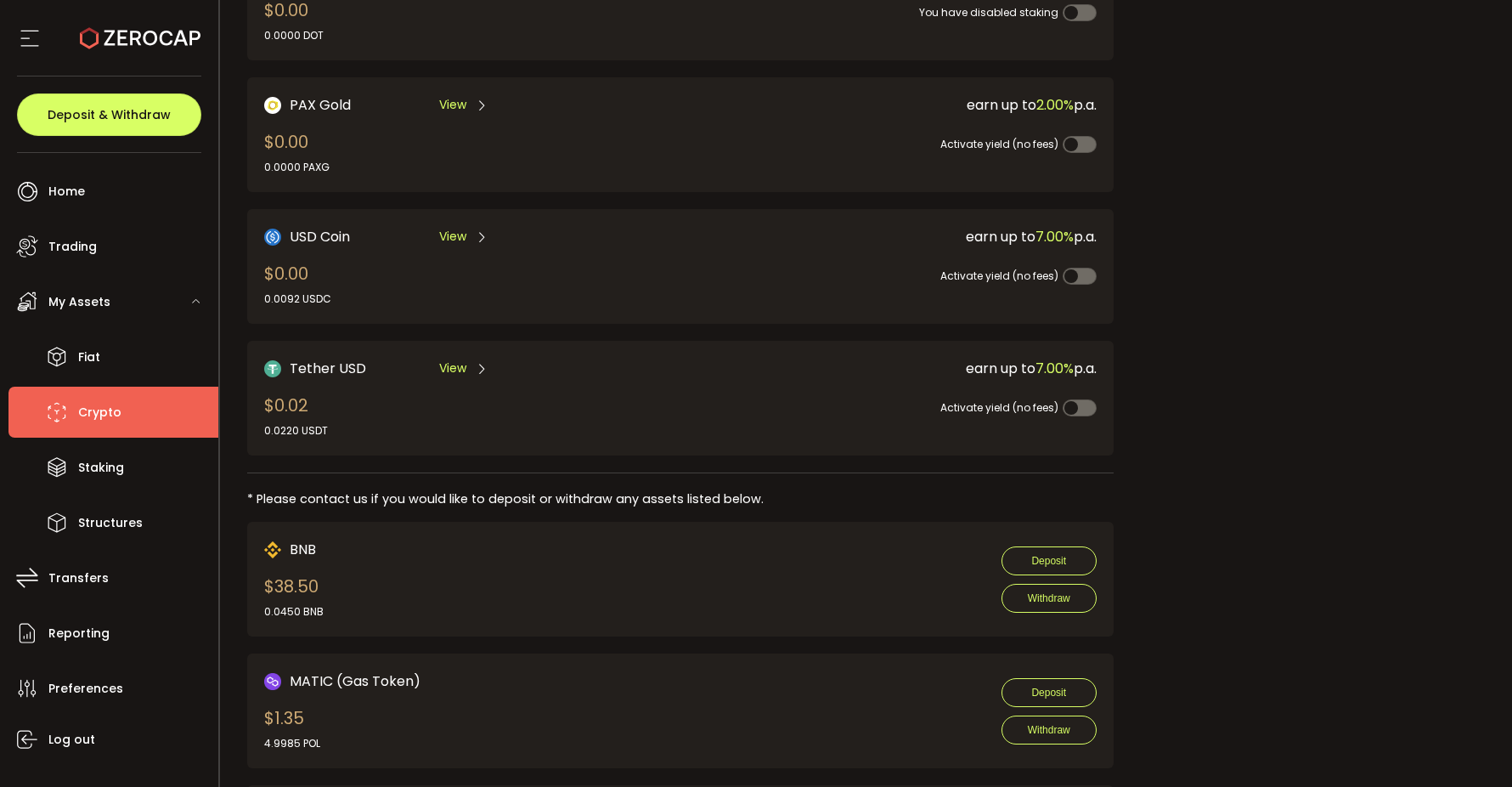
click at [457, 360] on span "View" at bounding box center [453, 368] width 27 height 18
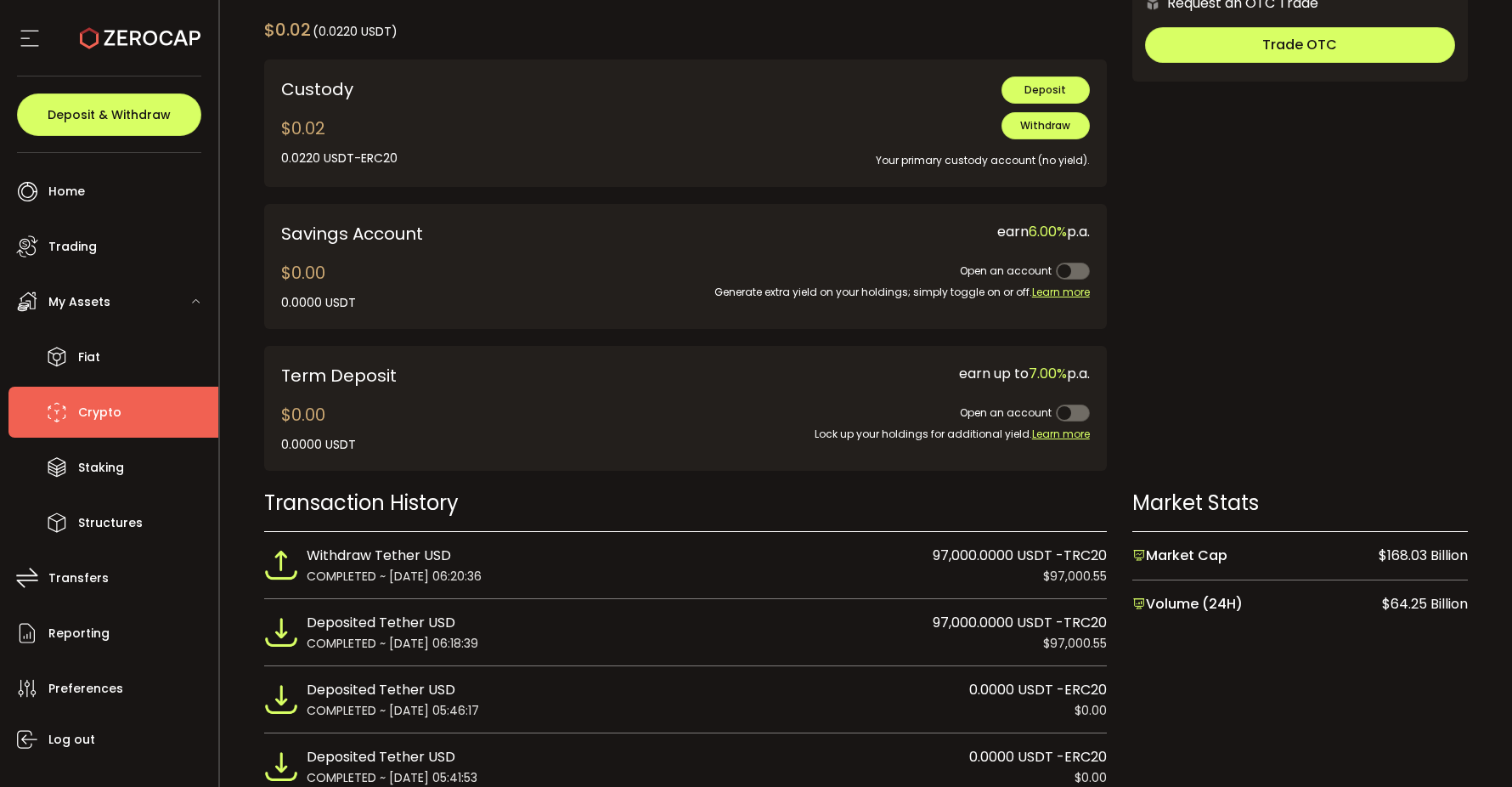
scroll to position [852, 0]
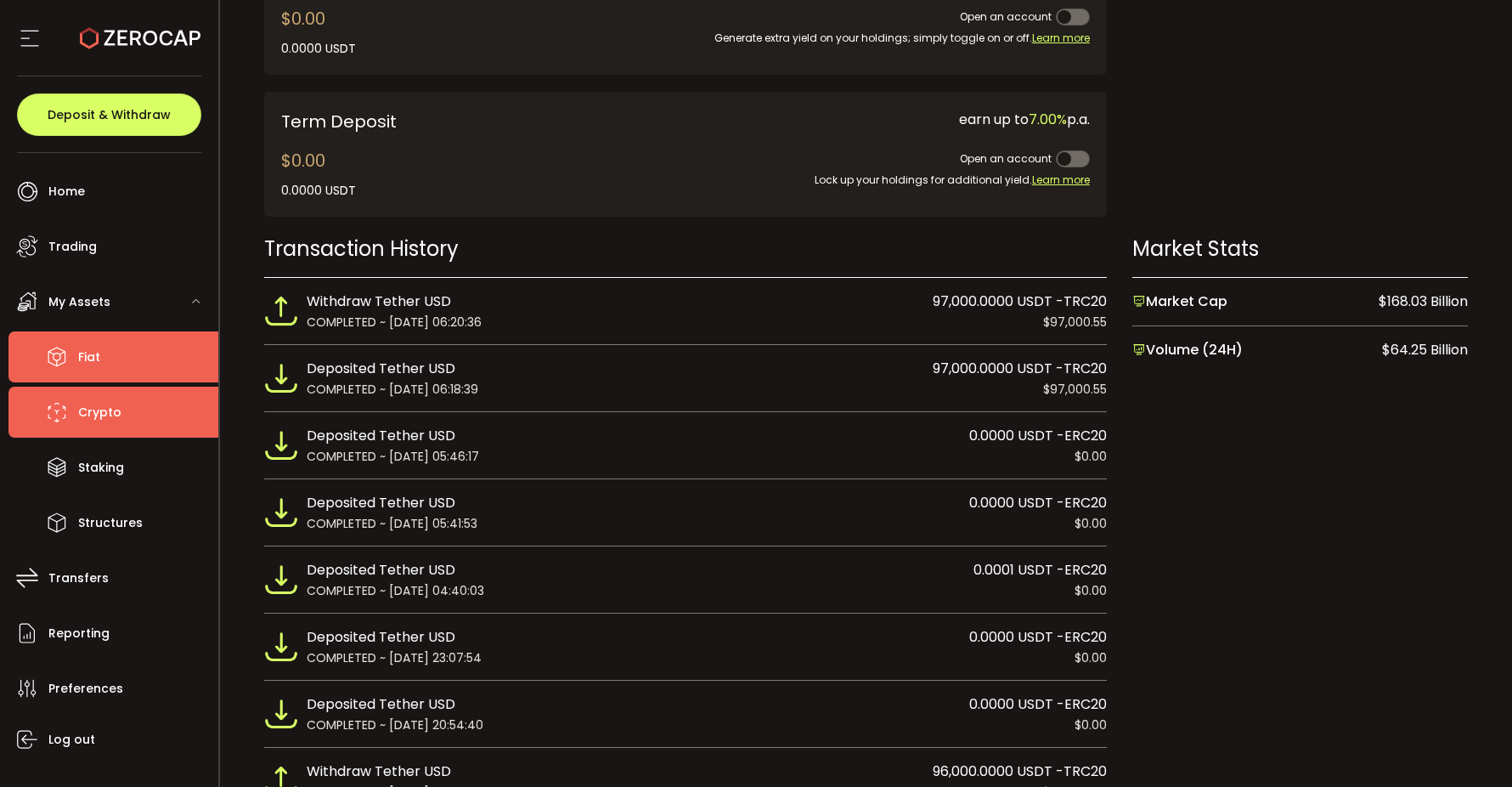
click at [74, 353] on li "Fiat" at bounding box center [113, 357] width 209 height 51
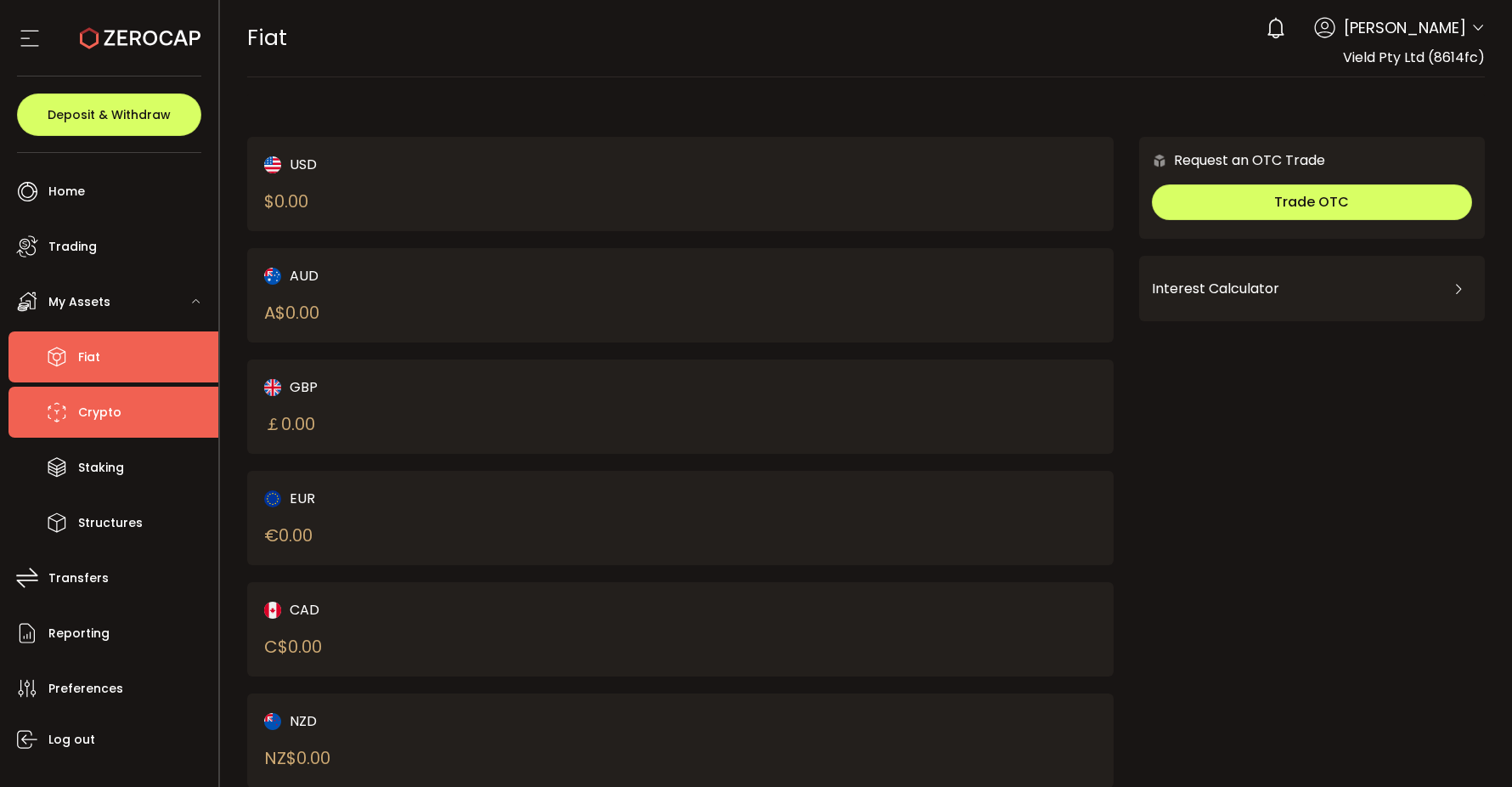
click at [86, 410] on span "Crypto" at bounding box center [100, 412] width 43 height 25
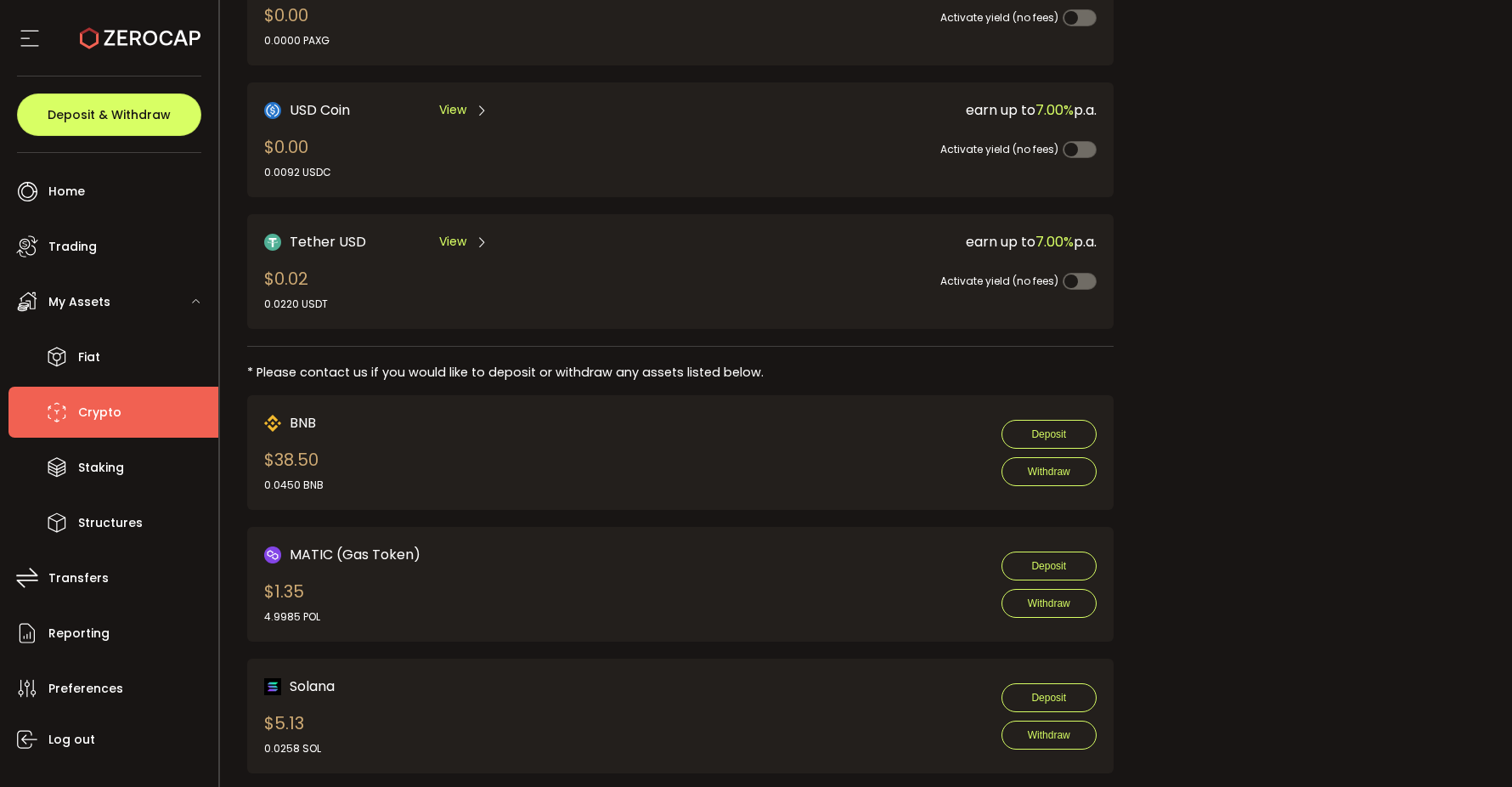
scroll to position [577, 0]
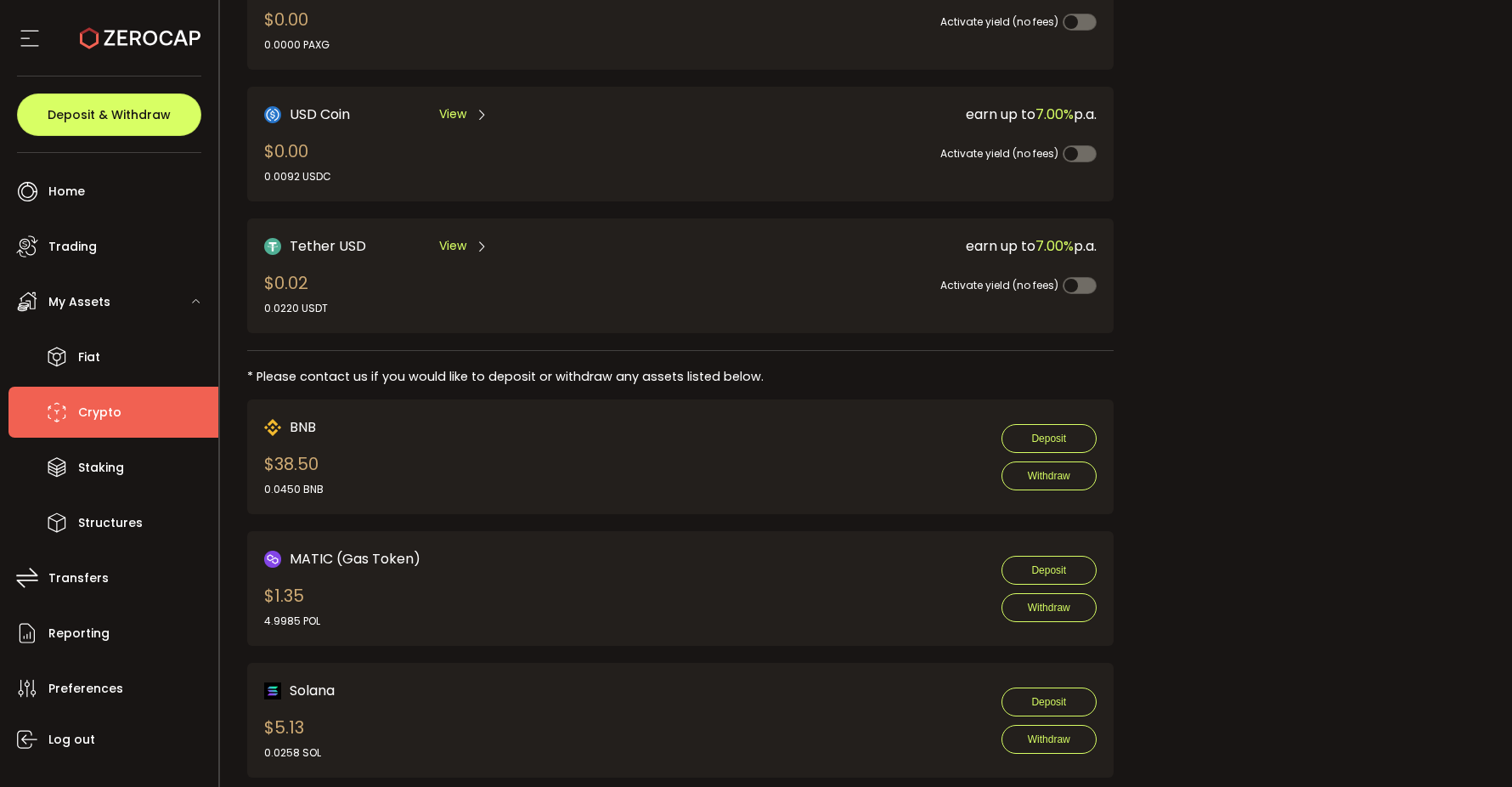
click at [469, 235] on div "View" at bounding box center [464, 245] width 49 height 22
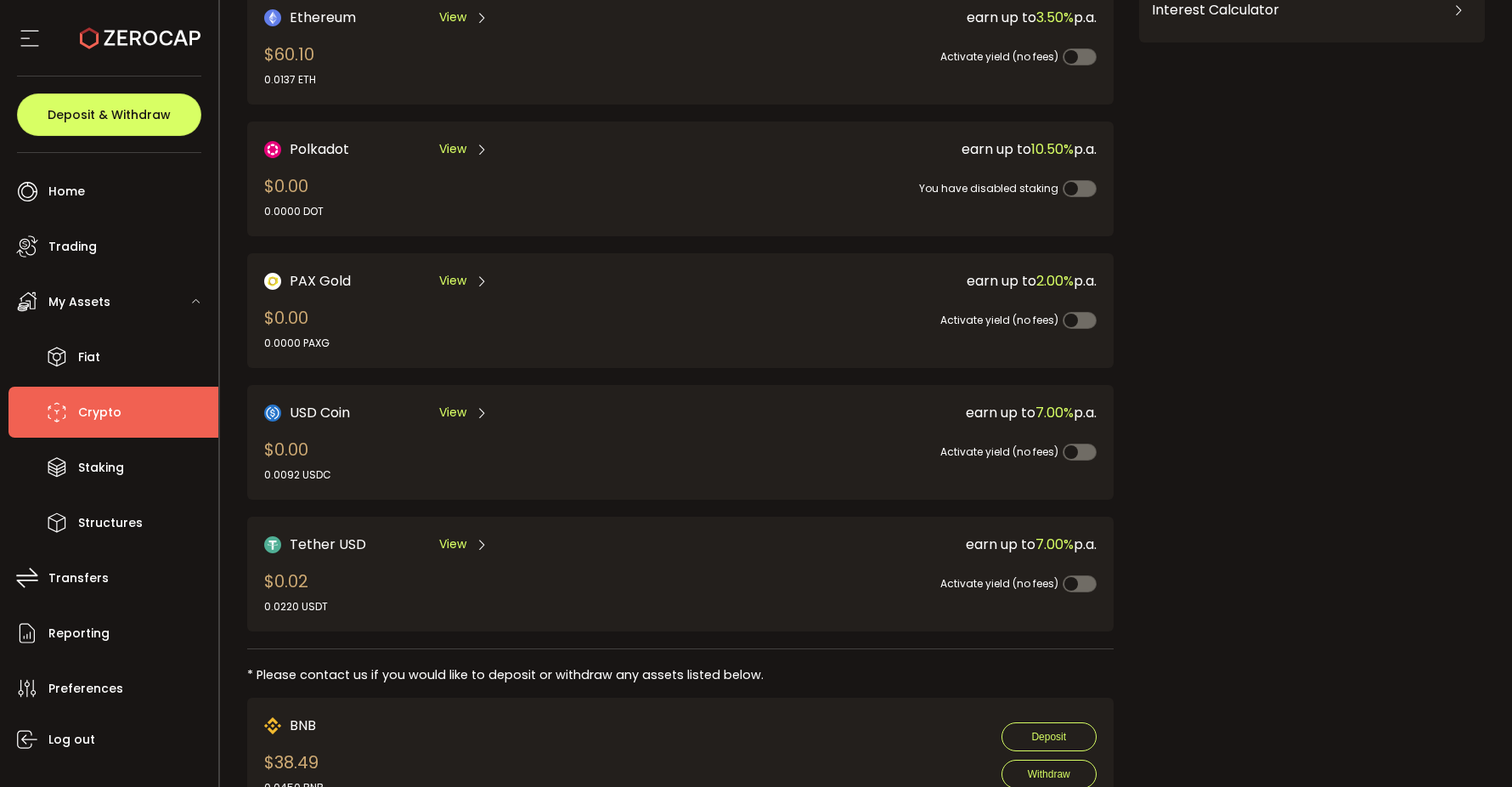
scroll to position [170, 0]
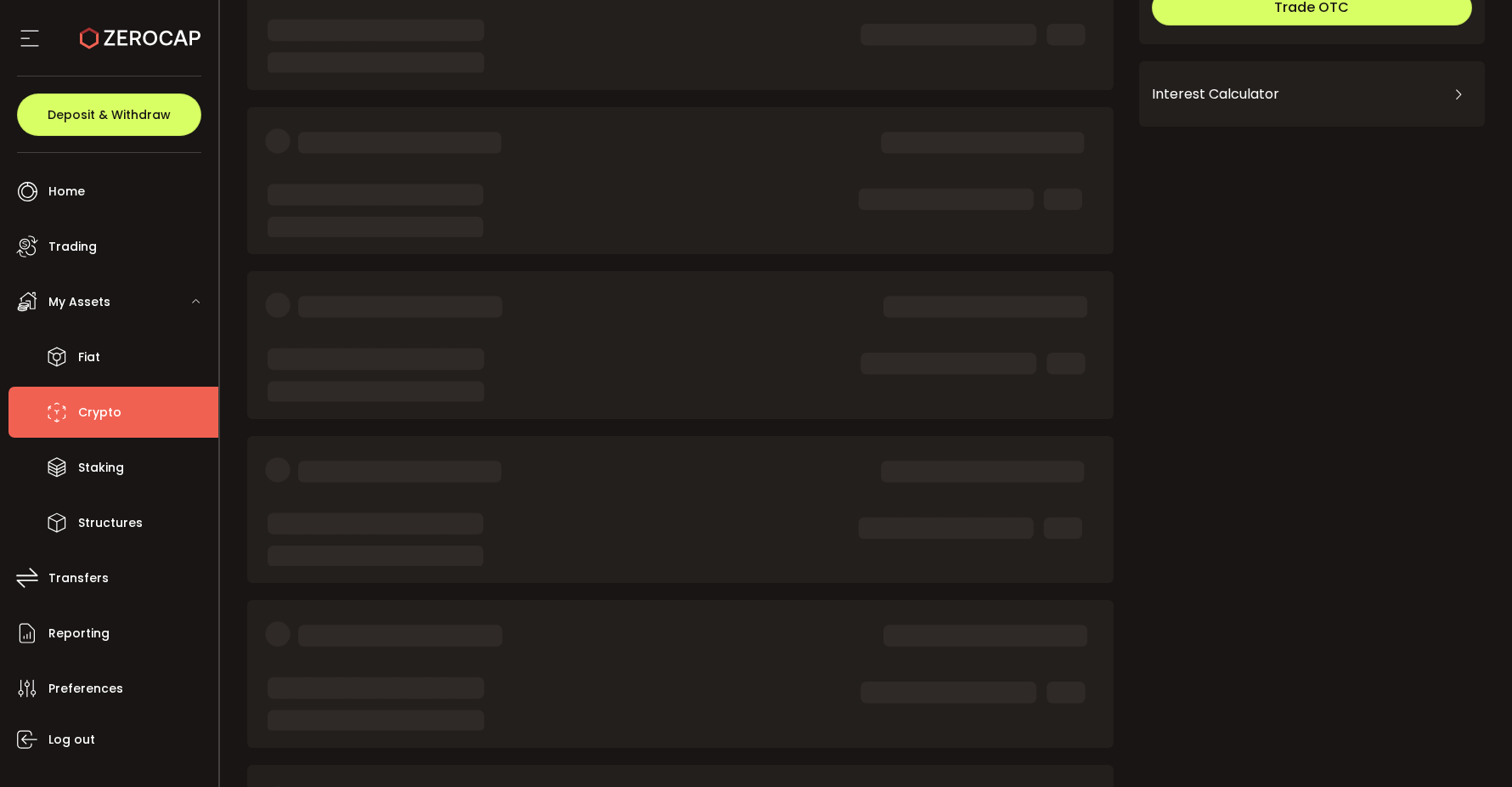
scroll to position [324, 0]
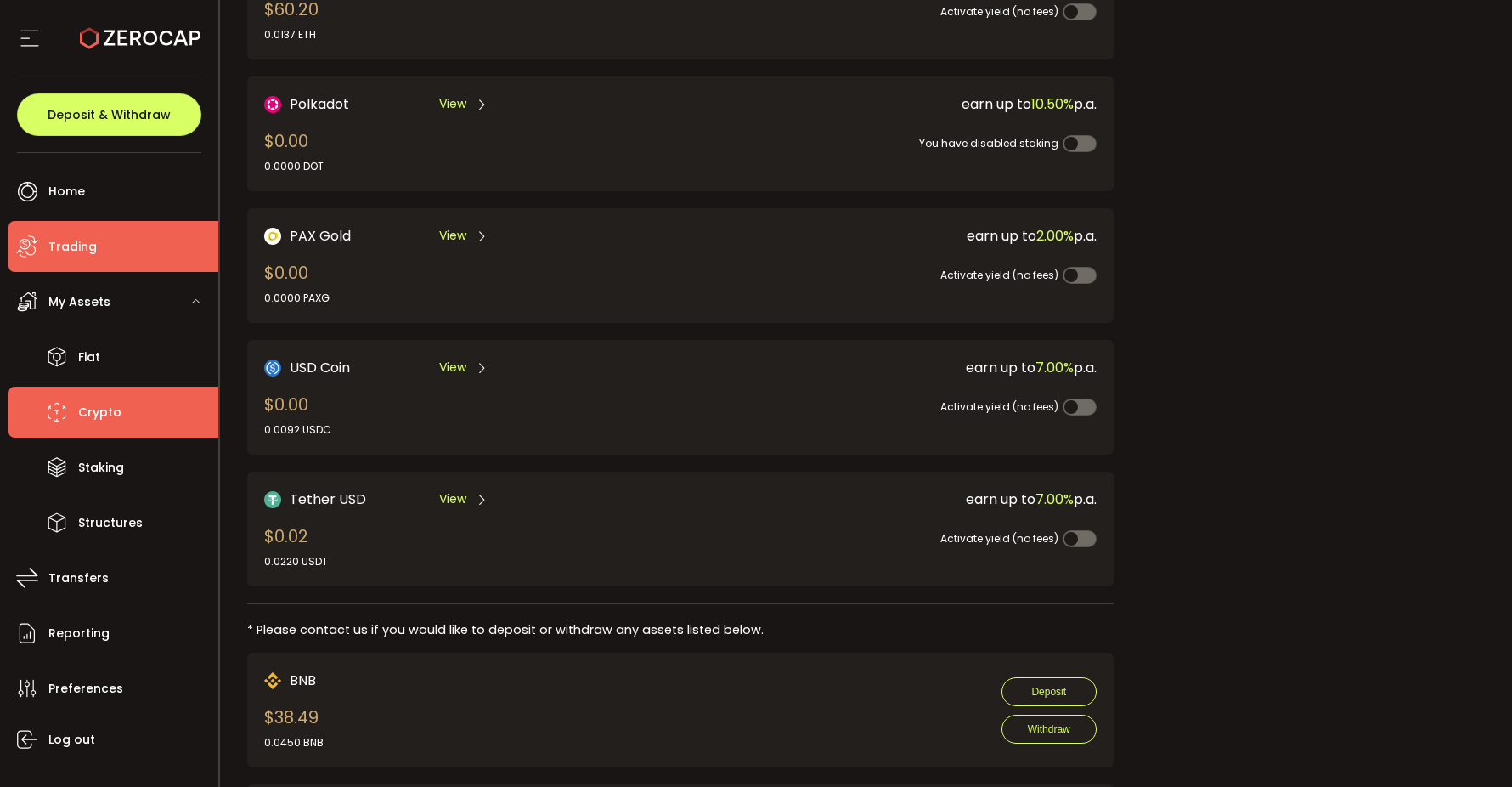
click at [89, 223] on li "Trading" at bounding box center [113, 246] width 209 height 51
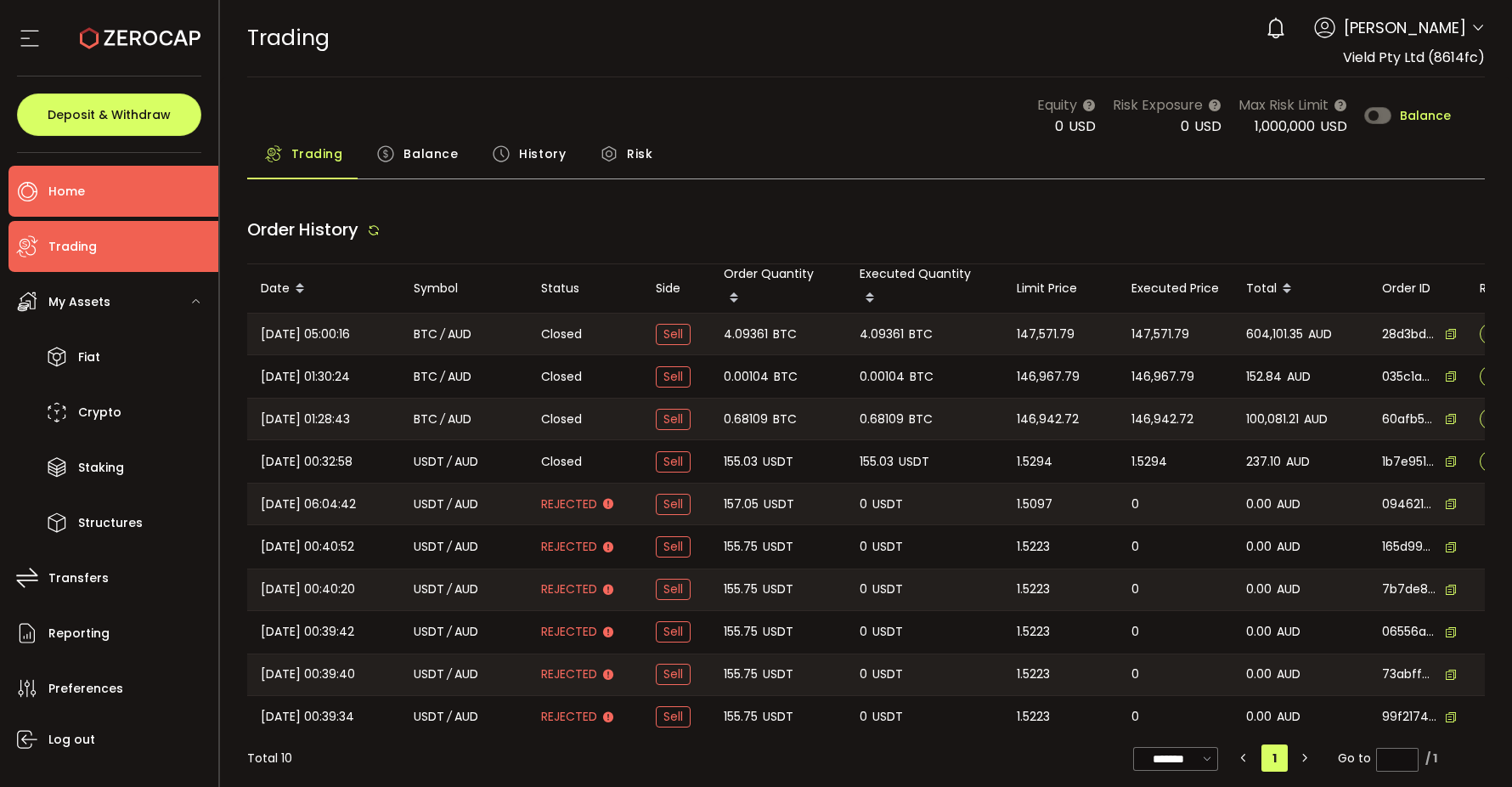
click at [90, 199] on li "Home" at bounding box center [113, 192] width 209 height 51
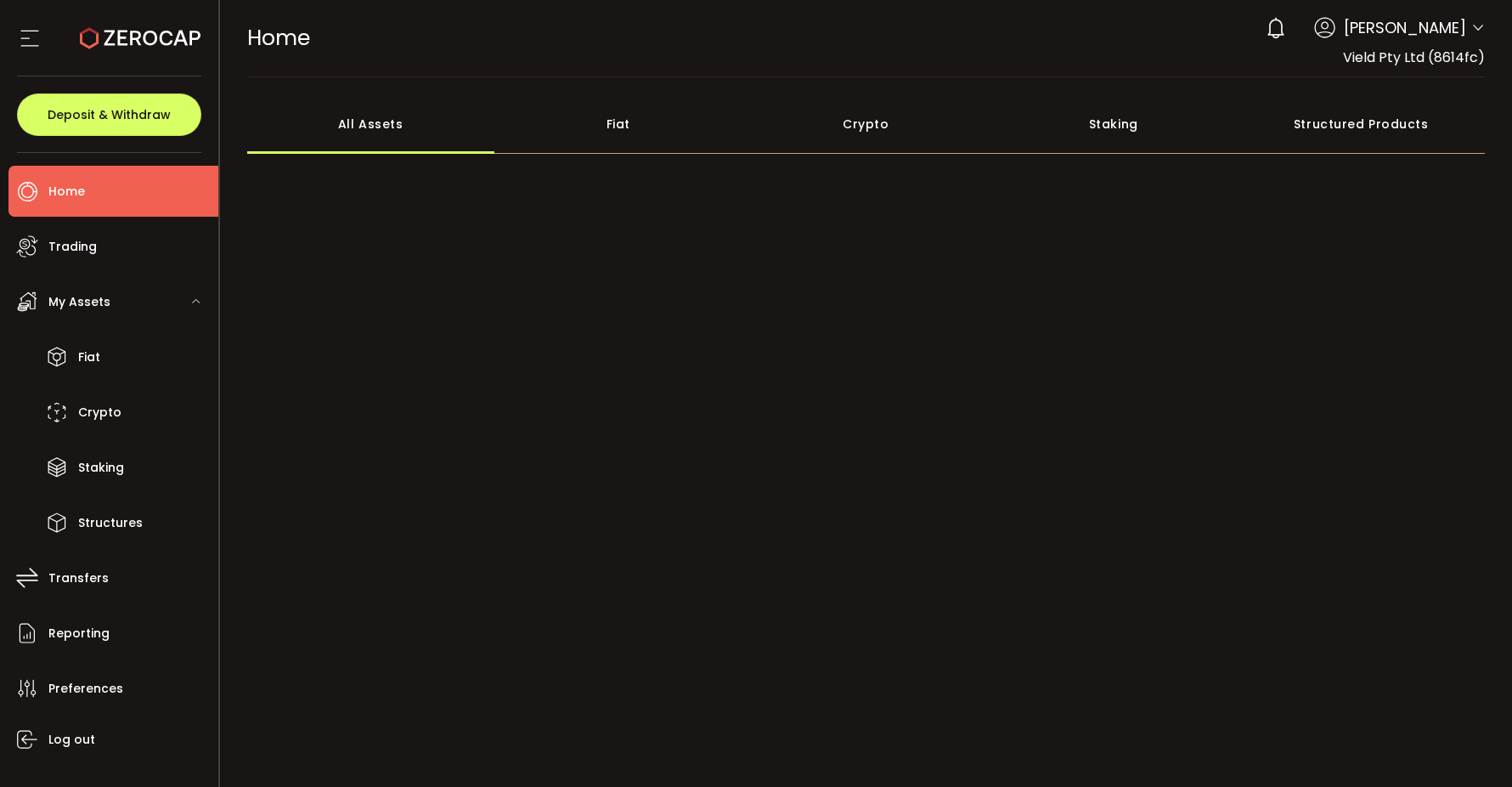
scroll to position [49, 0]
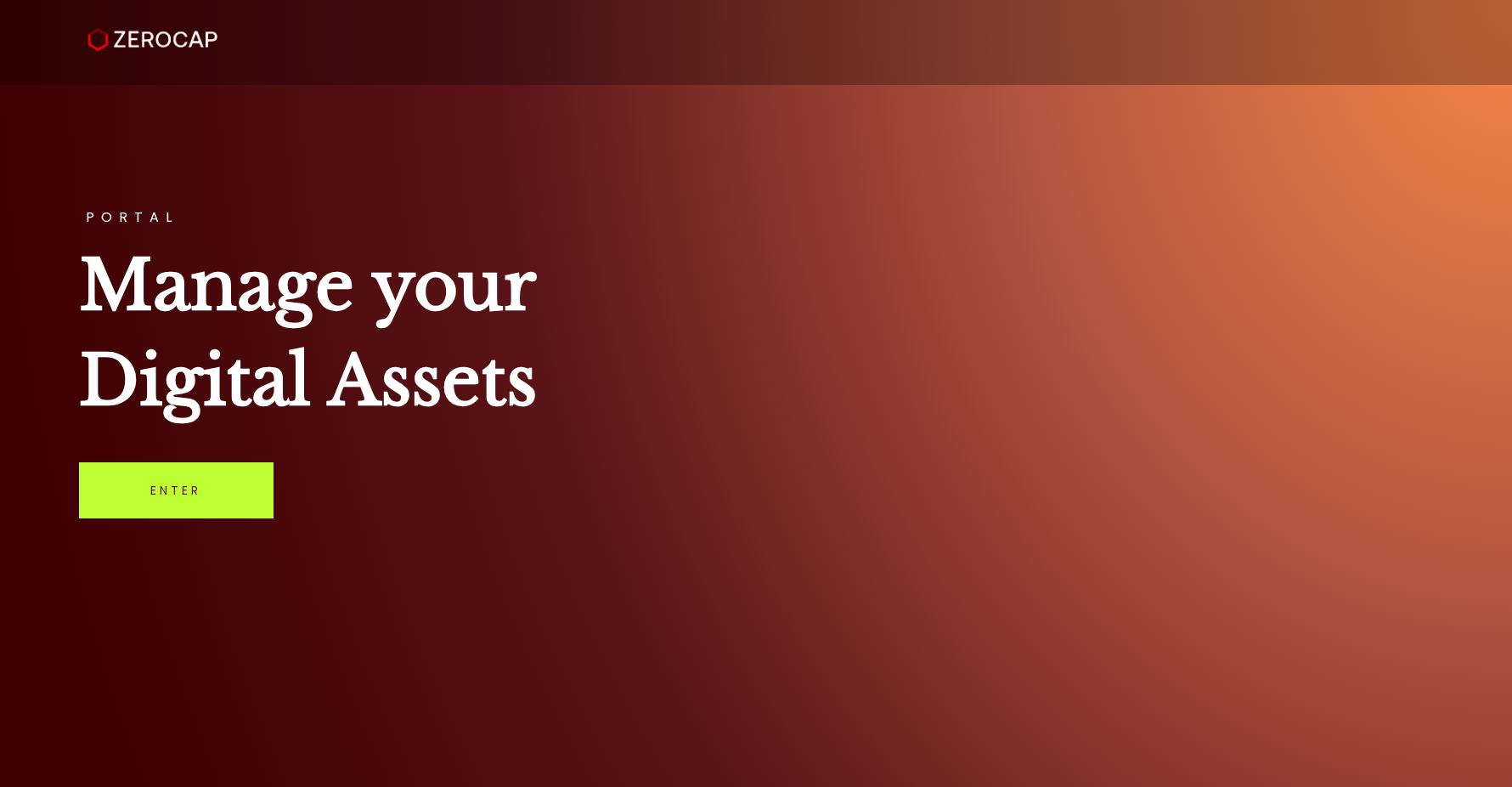
click at [177, 516] on link "Enter" at bounding box center [176, 490] width 194 height 56
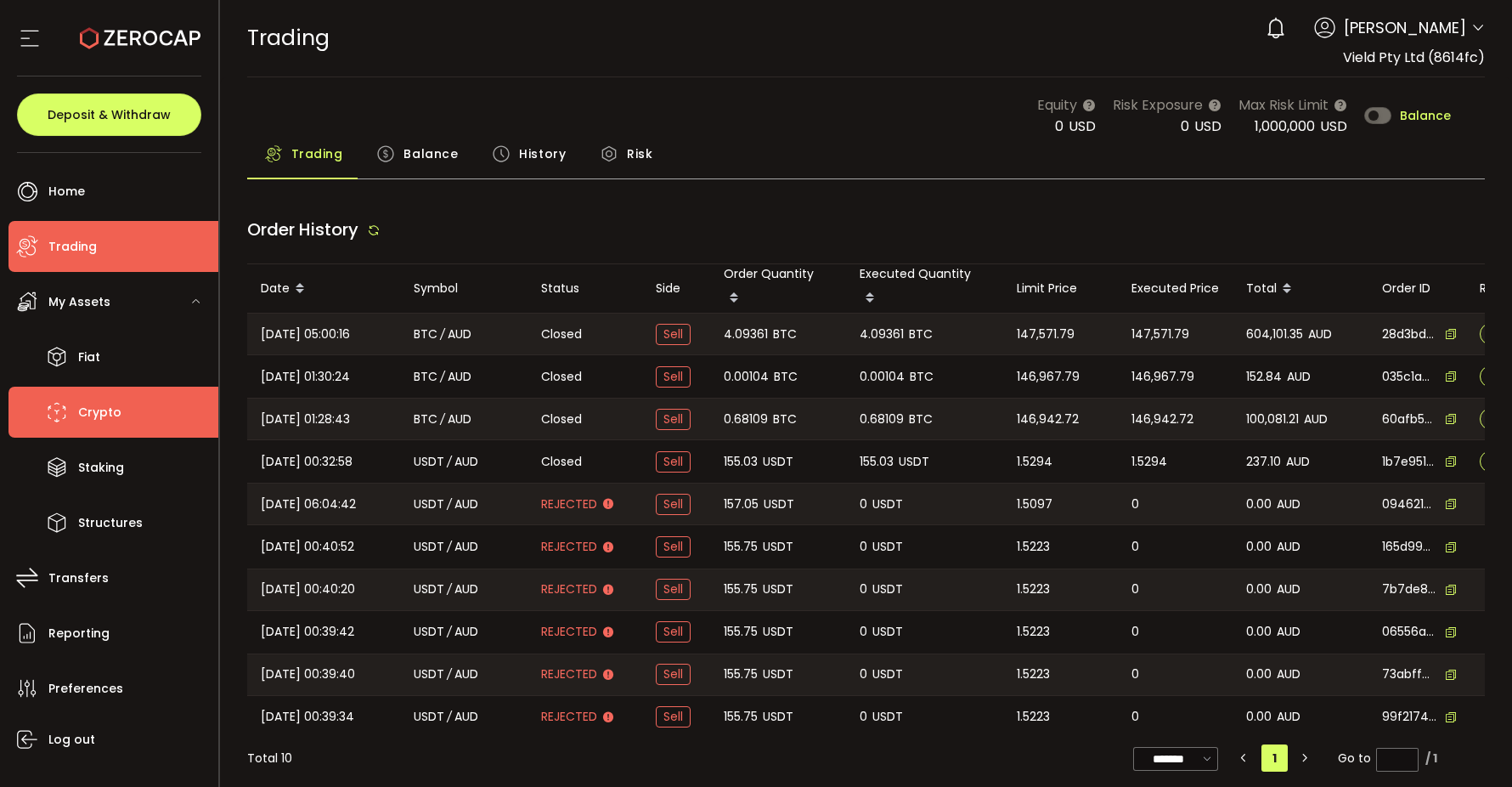
click at [110, 393] on li "Crypto" at bounding box center [113, 412] width 209 height 51
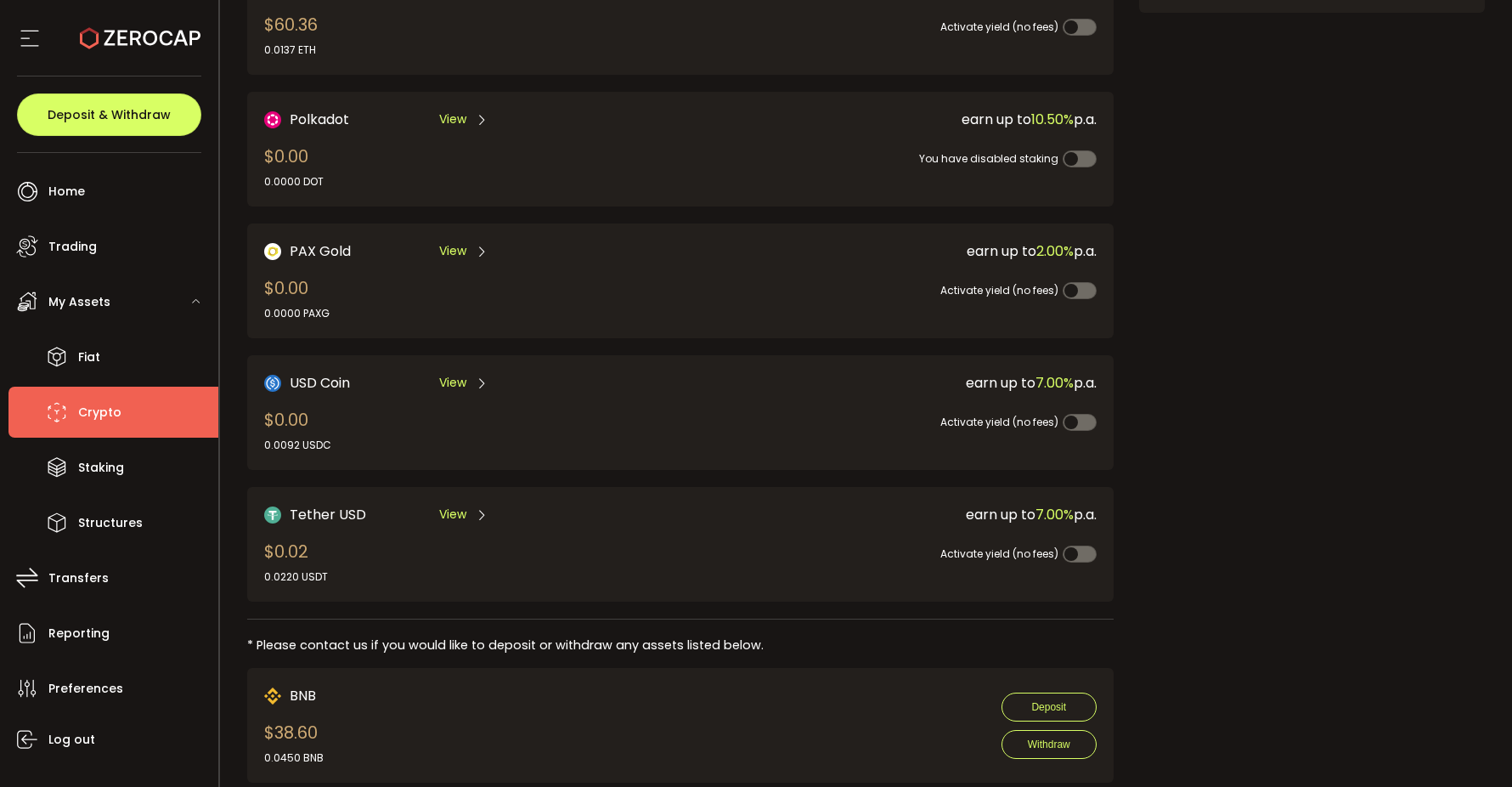
scroll to position [463, 0]
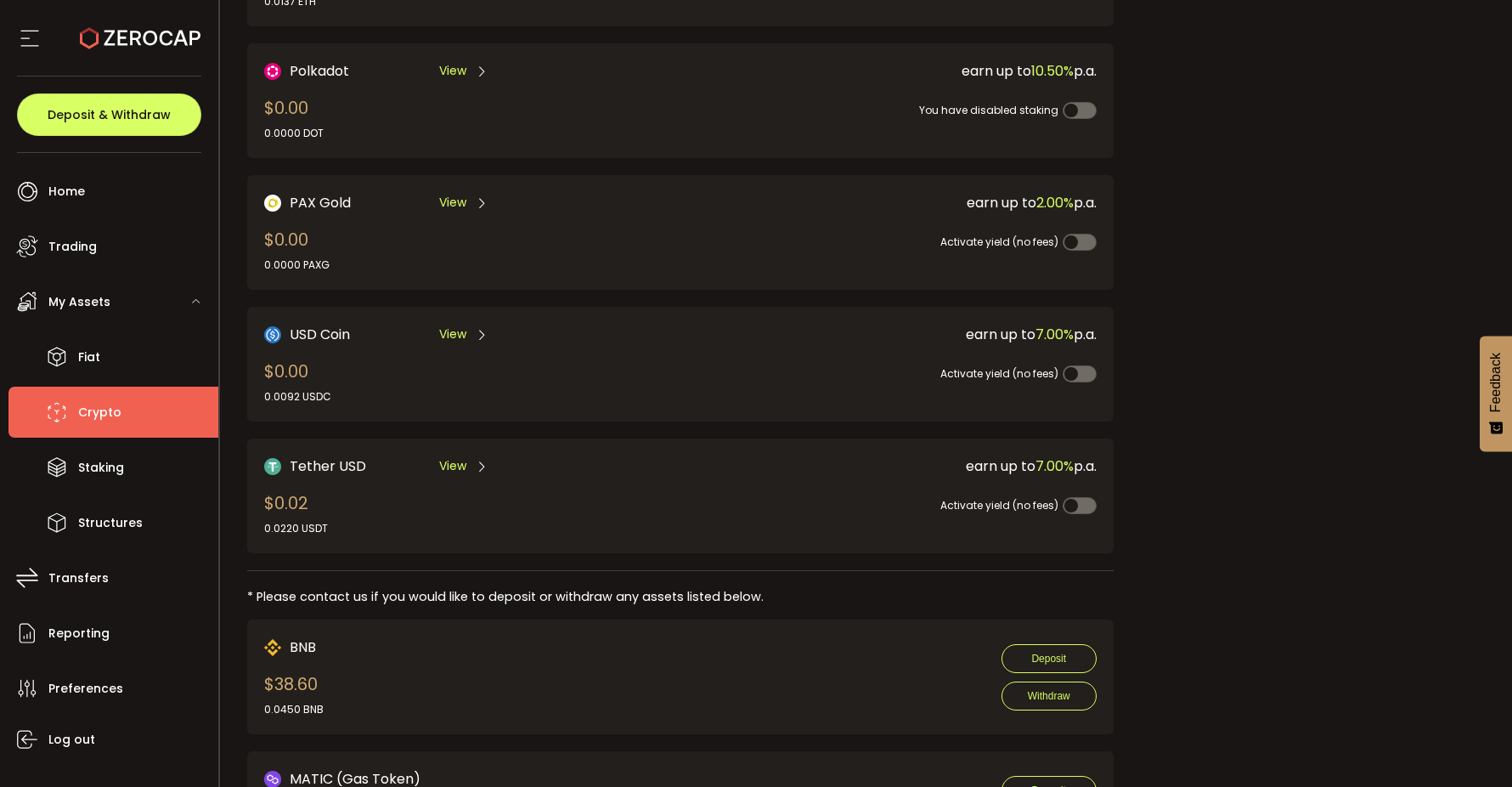
scroll to position [453, 0]
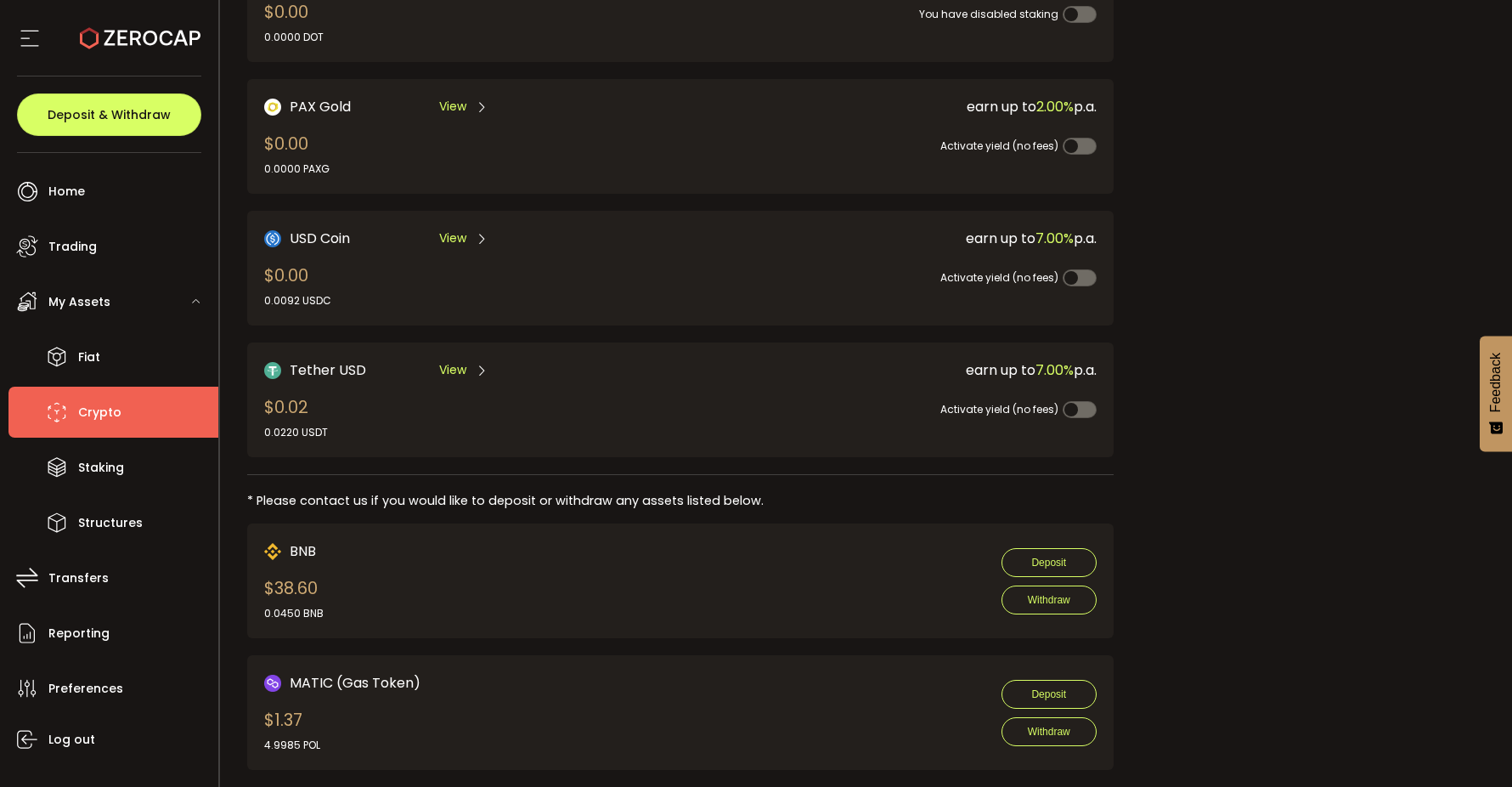
click at [444, 361] on span "View" at bounding box center [453, 370] width 27 height 18
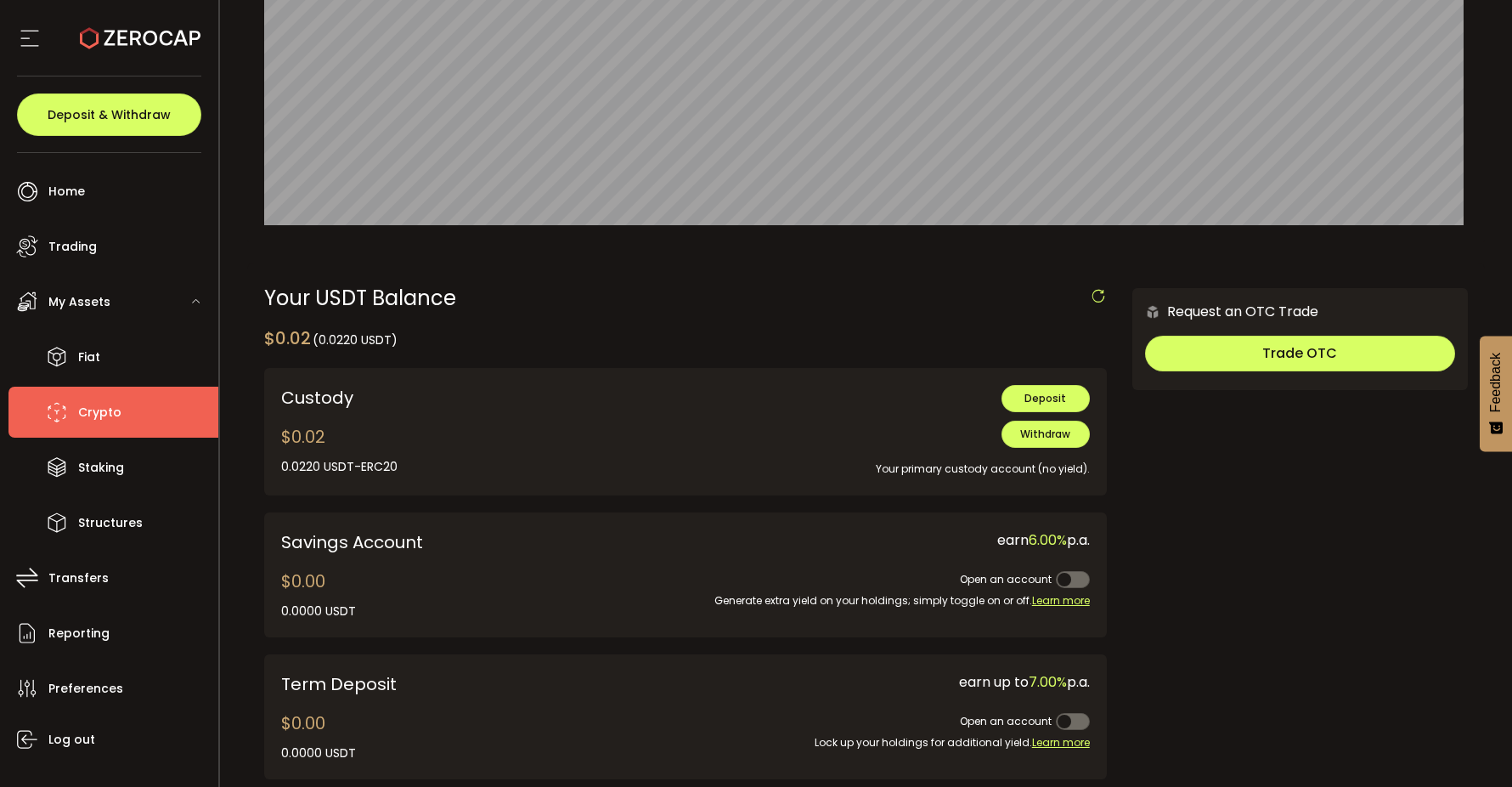
scroll to position [423, 0]
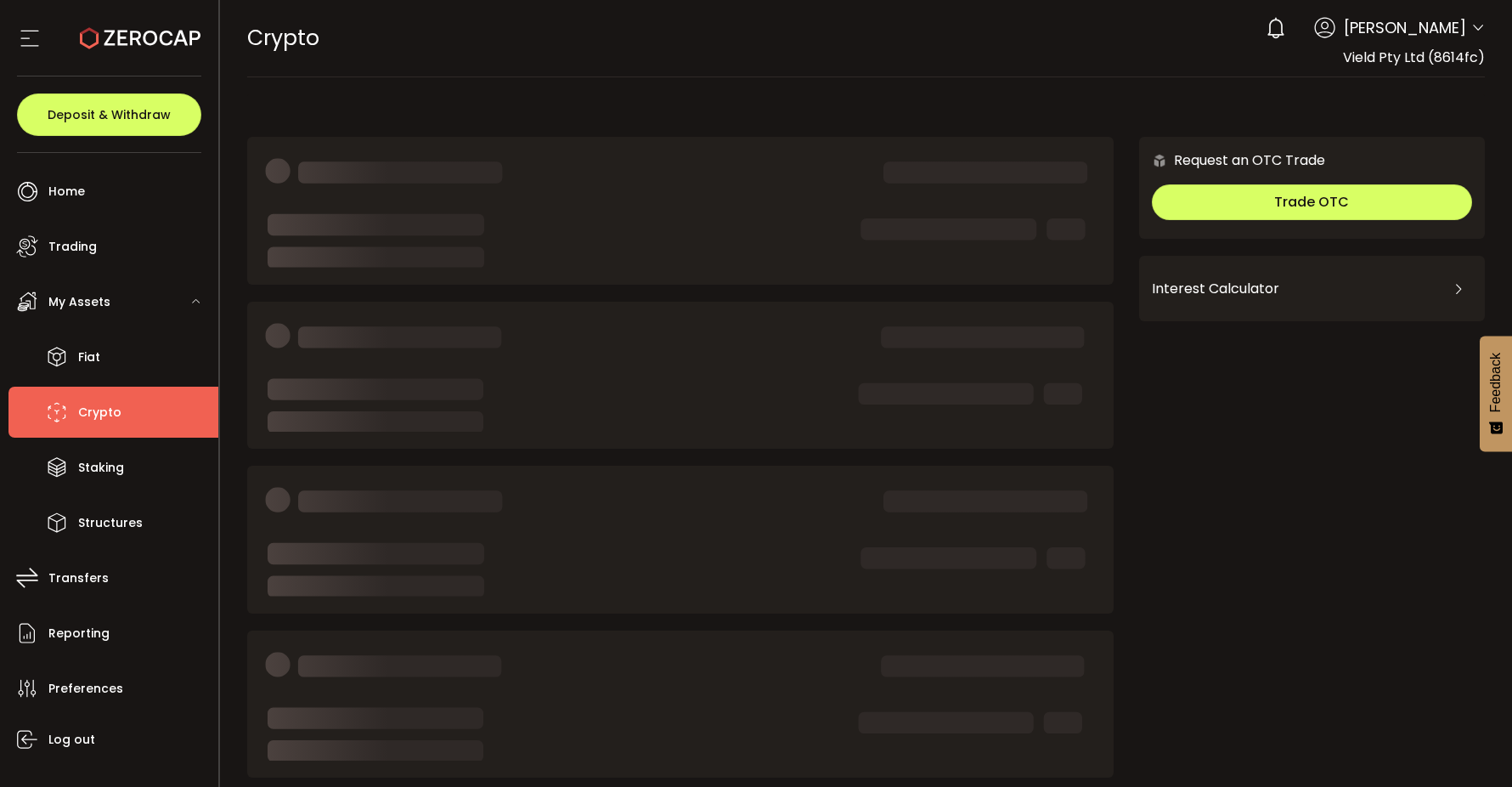
scroll to position [301, 0]
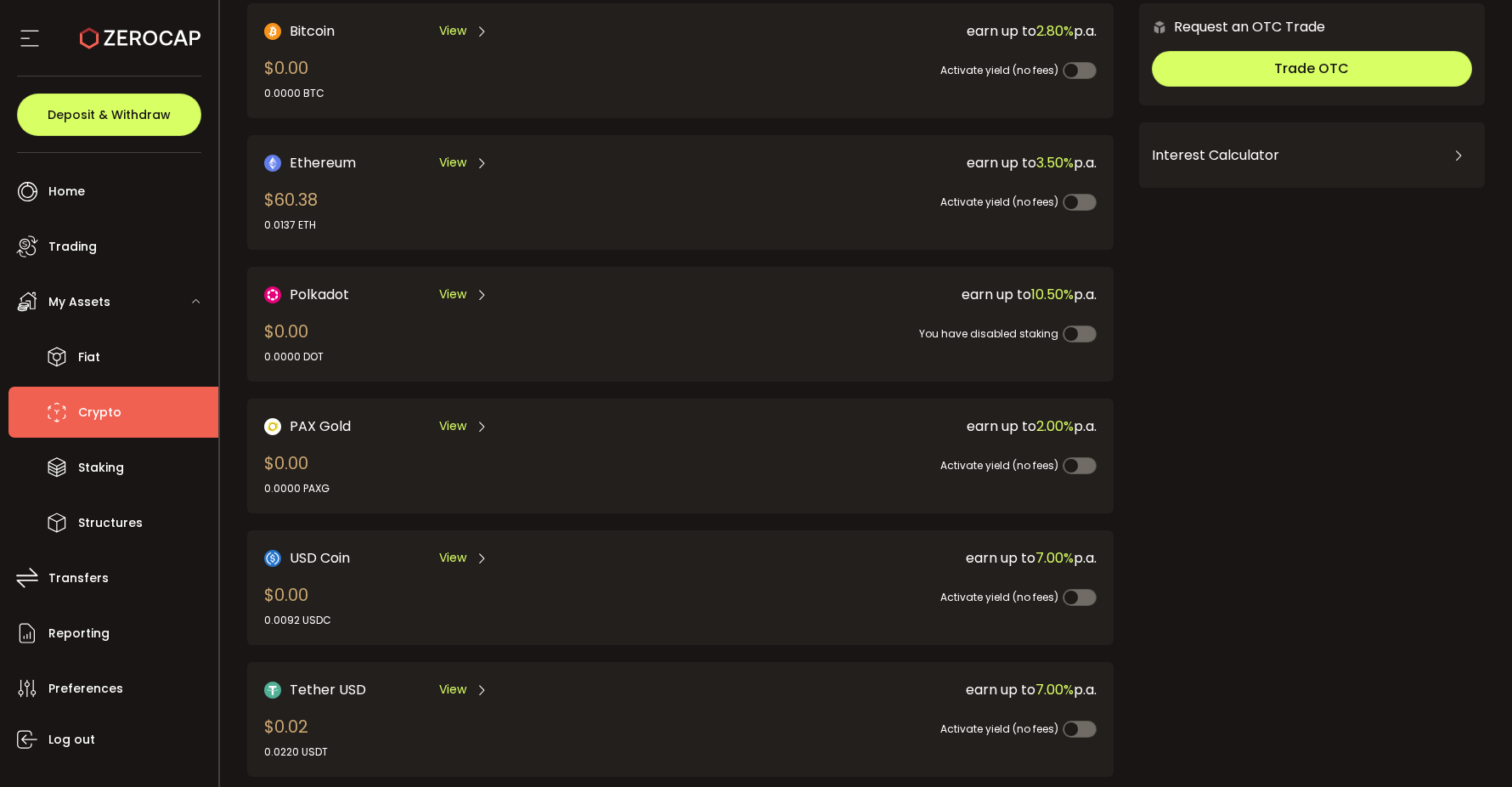
scroll to position [156, 0]
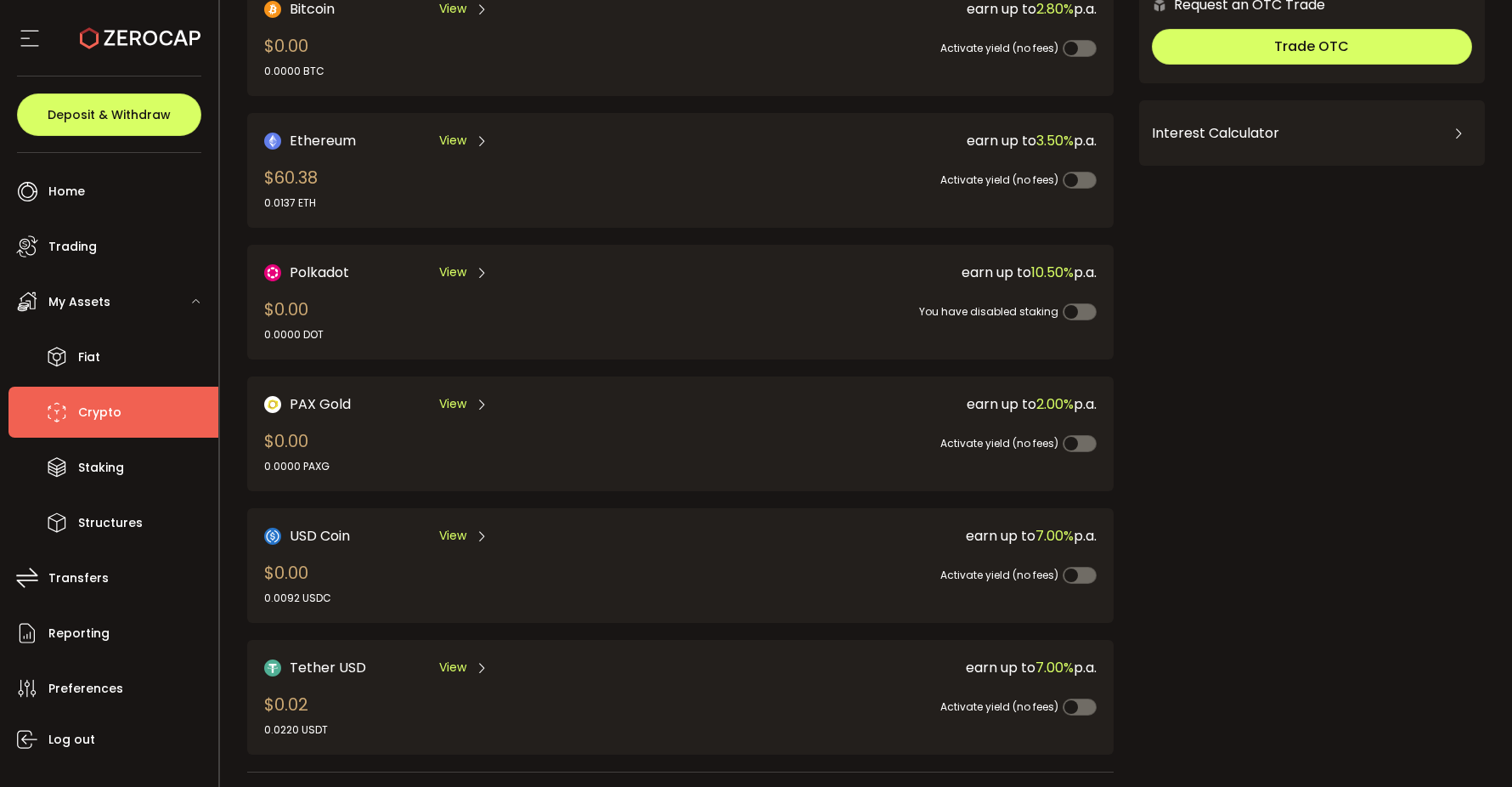
click at [464, 659] on span "View" at bounding box center [453, 667] width 27 height 18
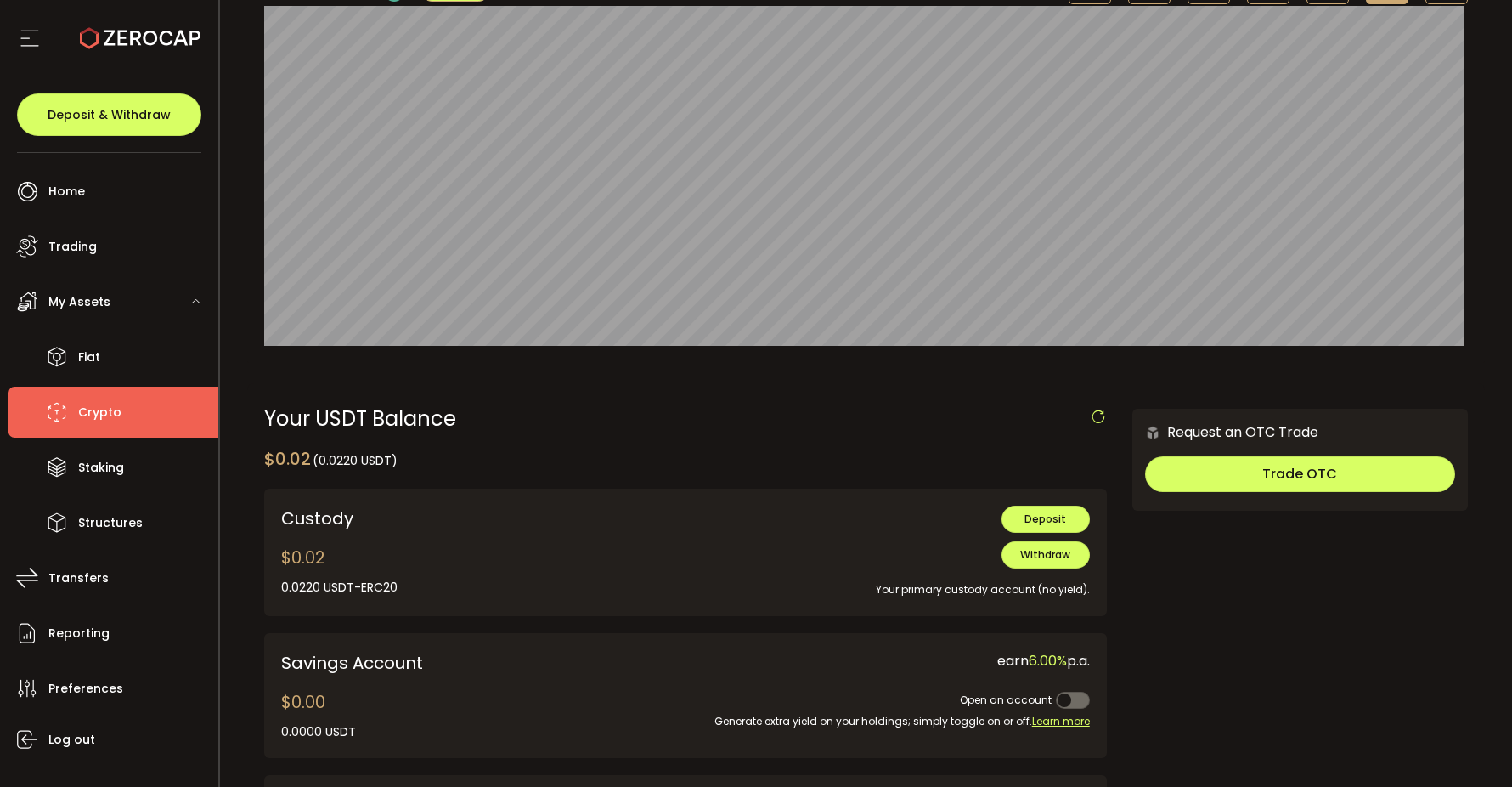
scroll to position [183, 0]
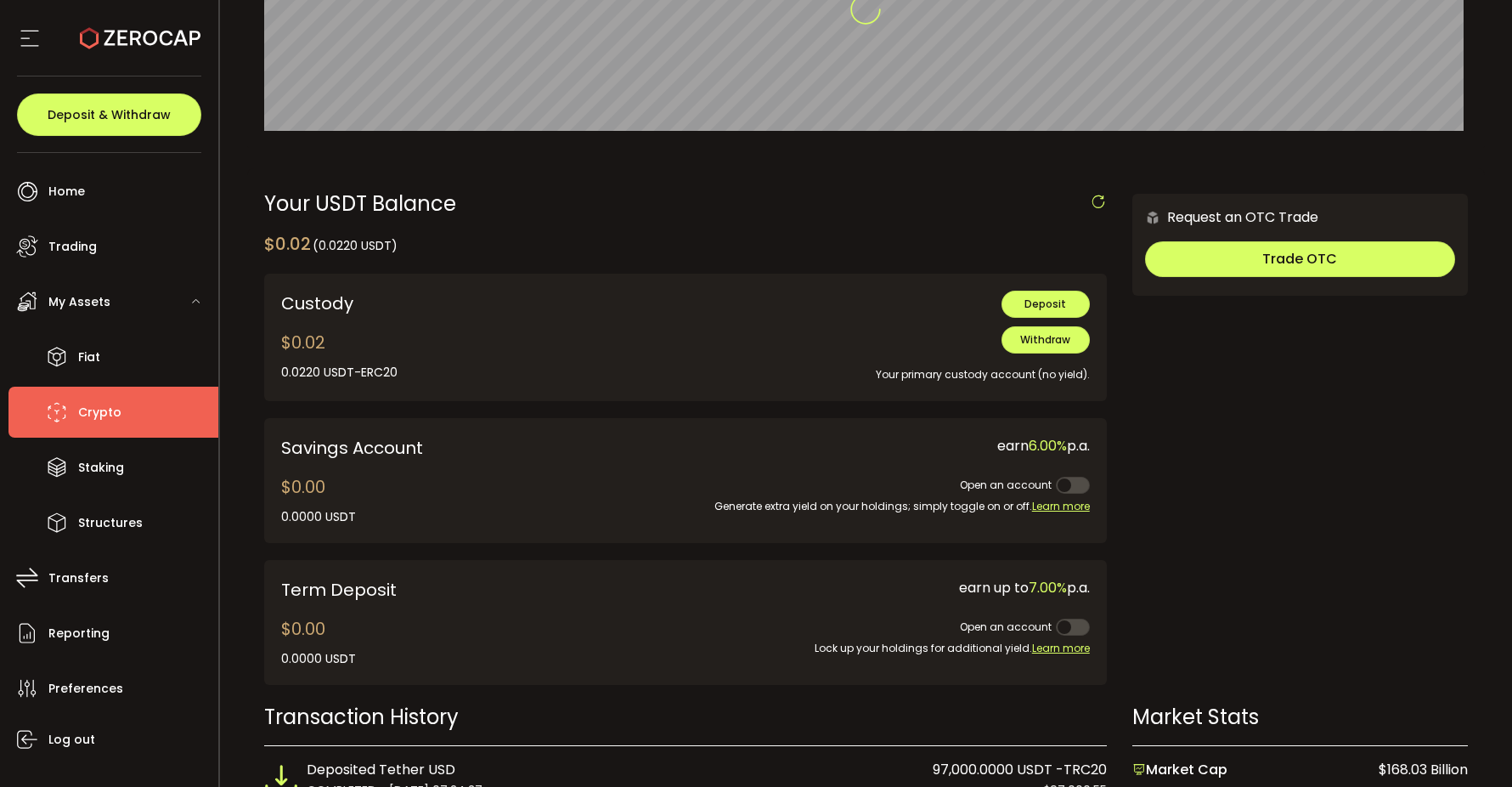
scroll to position [480, 0]
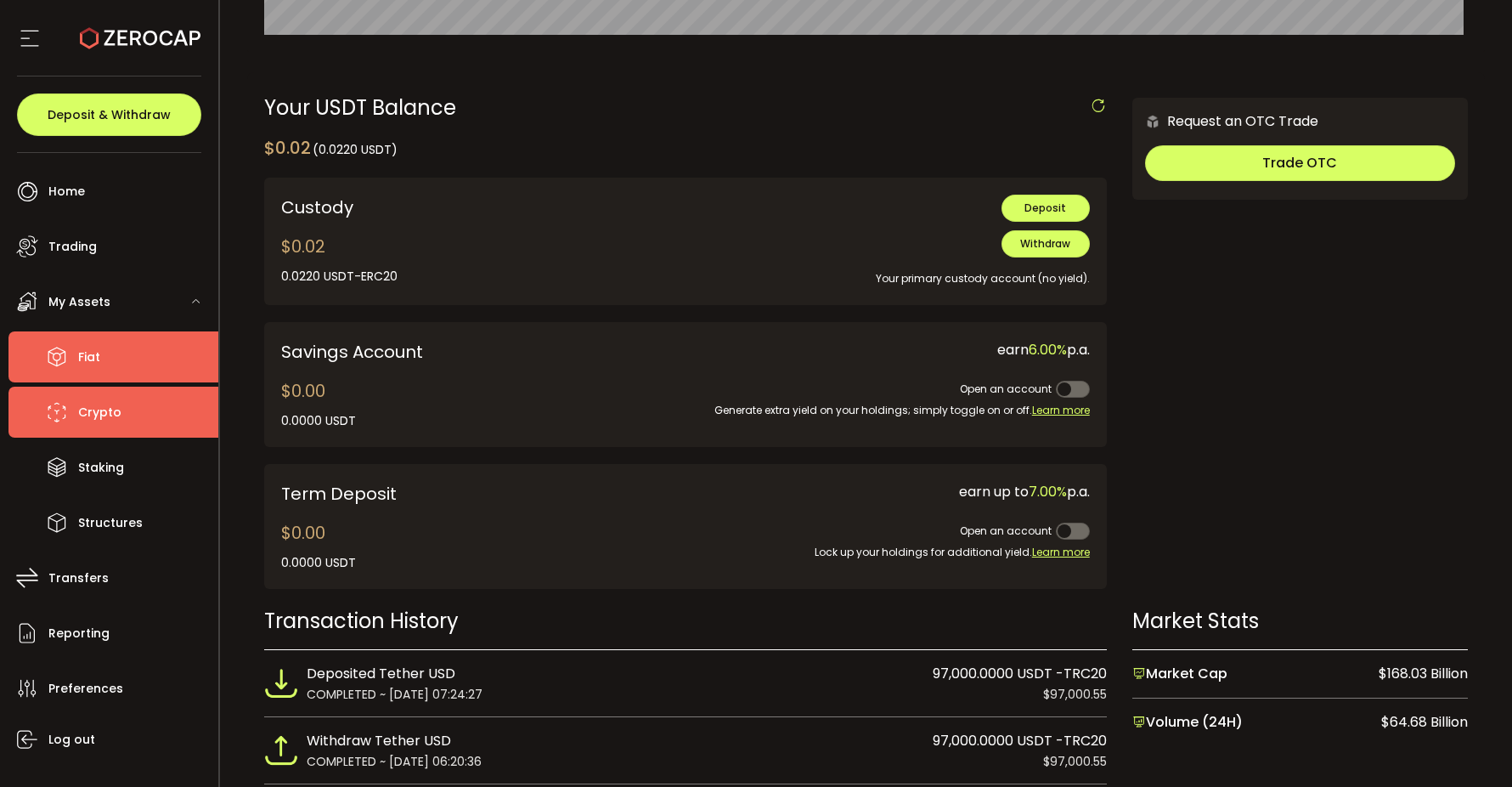
click at [116, 349] on li "Fiat" at bounding box center [113, 357] width 209 height 51
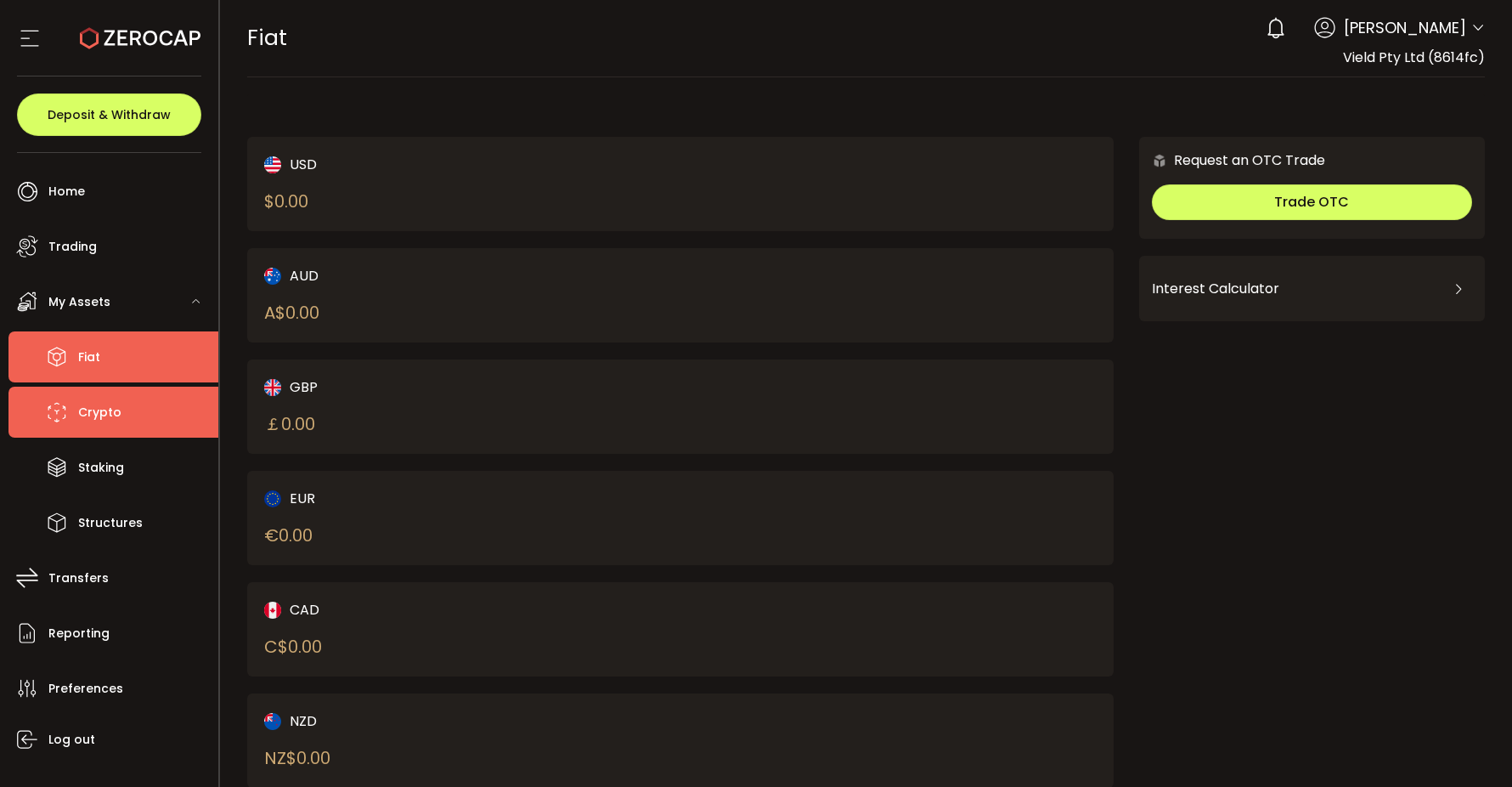
click at [103, 406] on span "Crypto" at bounding box center [100, 412] width 43 height 25
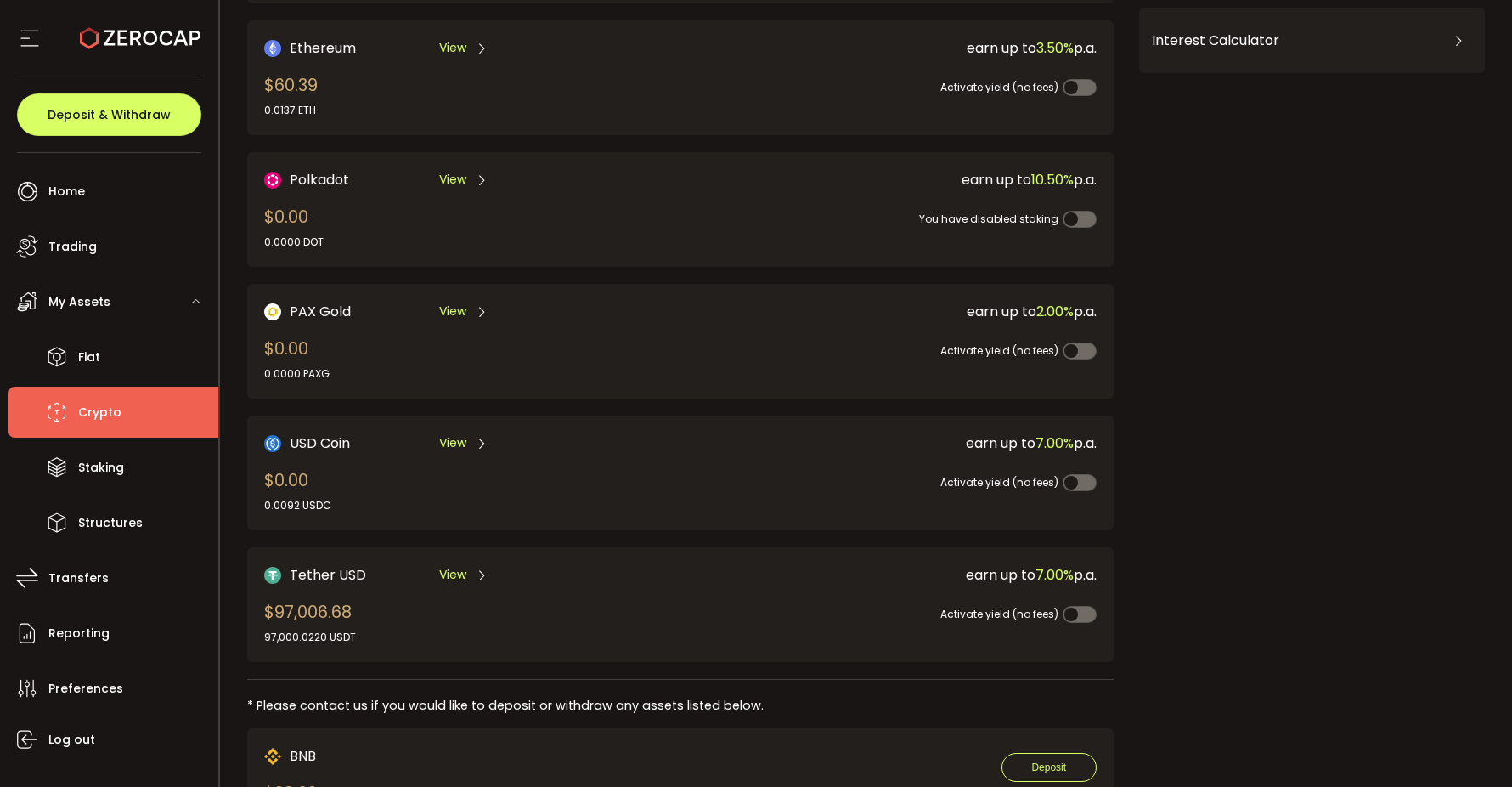
scroll to position [314, 0]
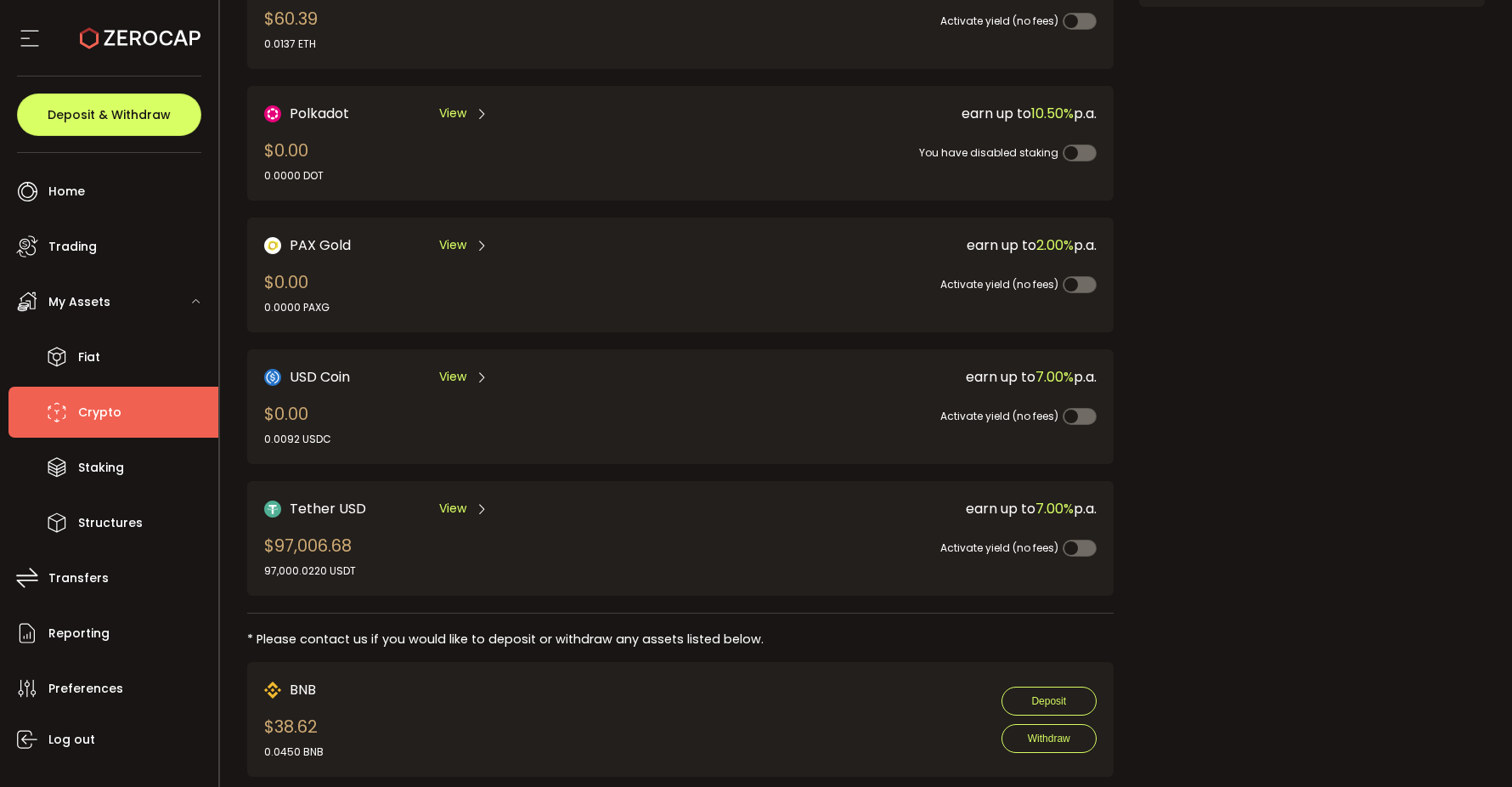
click at [455, 506] on span "View" at bounding box center [453, 508] width 27 height 18
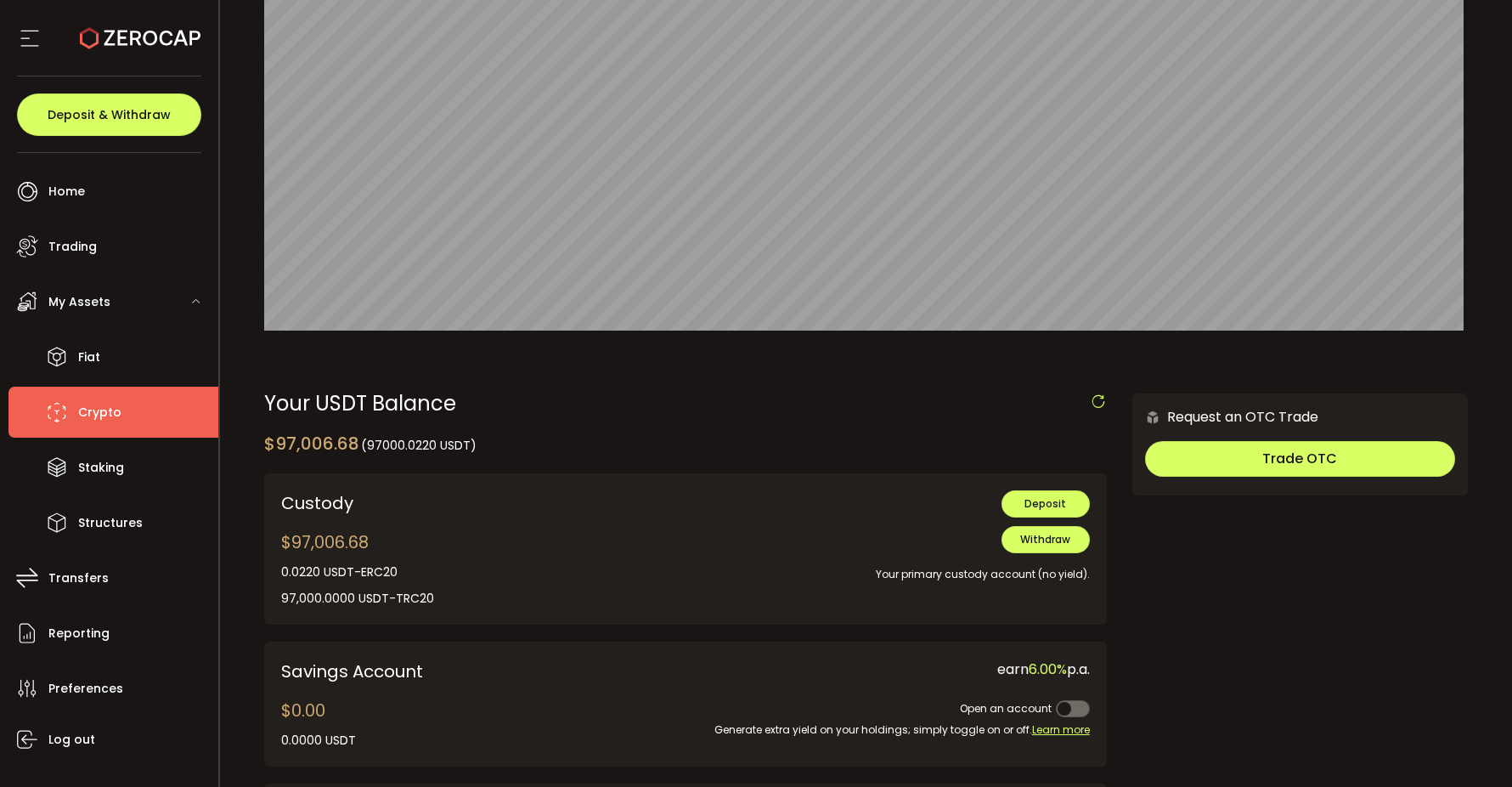
scroll to position [252, 0]
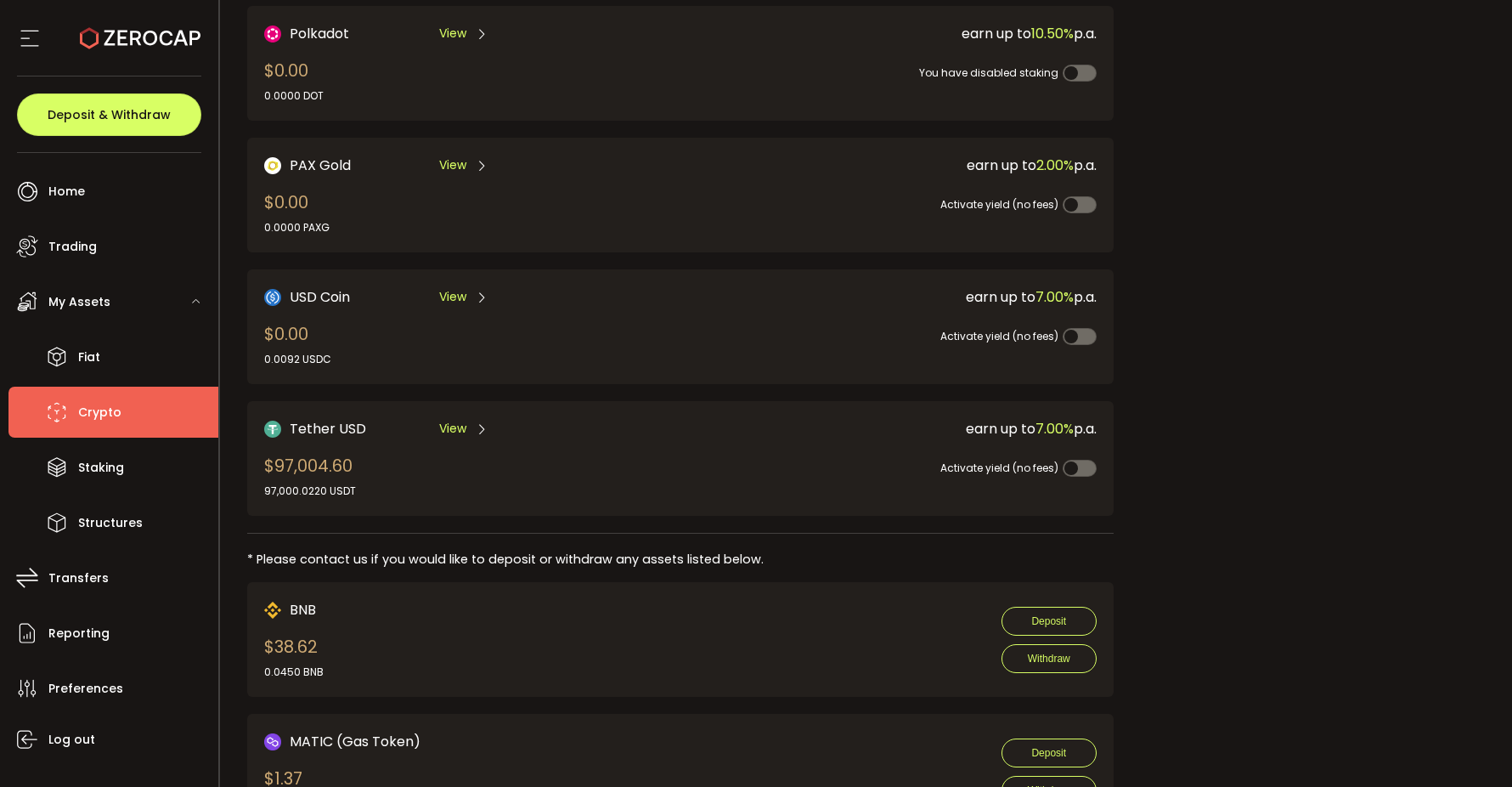
scroll to position [406, 0]
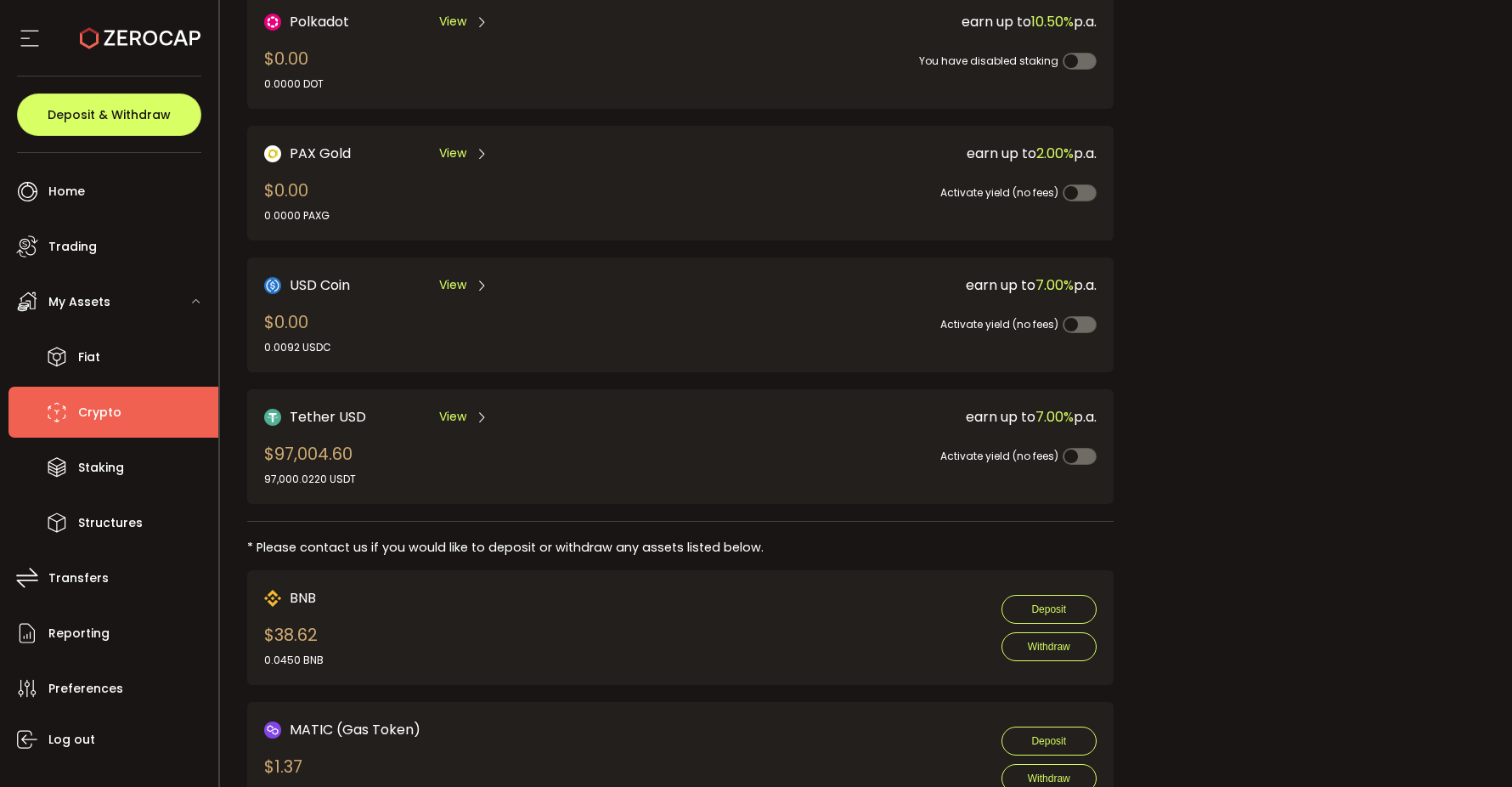
click at [448, 408] on span "View" at bounding box center [453, 416] width 27 height 18
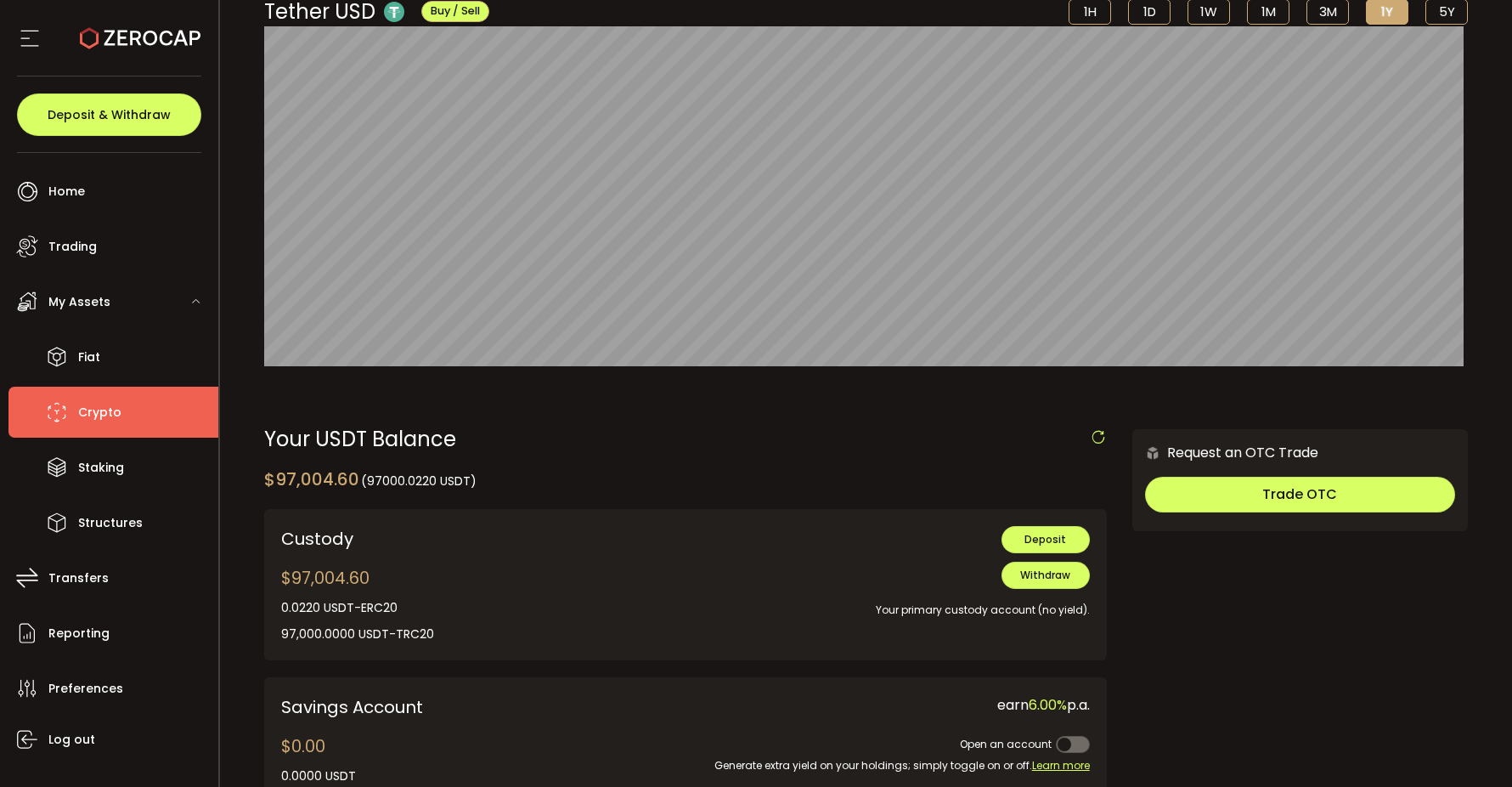
scroll to position [186, 0]
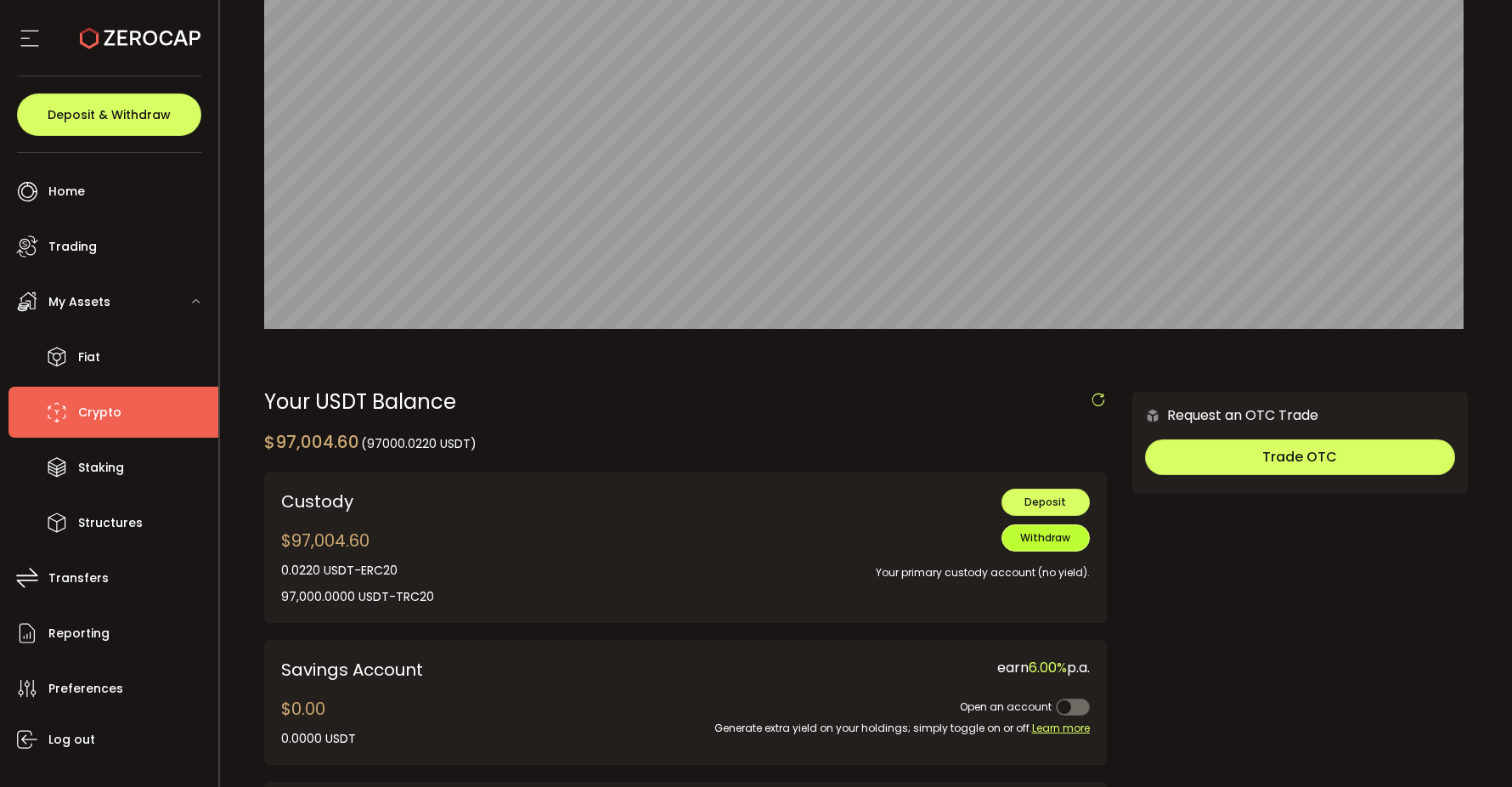
click at [1051, 533] on span "Withdraw" at bounding box center [1044, 537] width 50 height 14
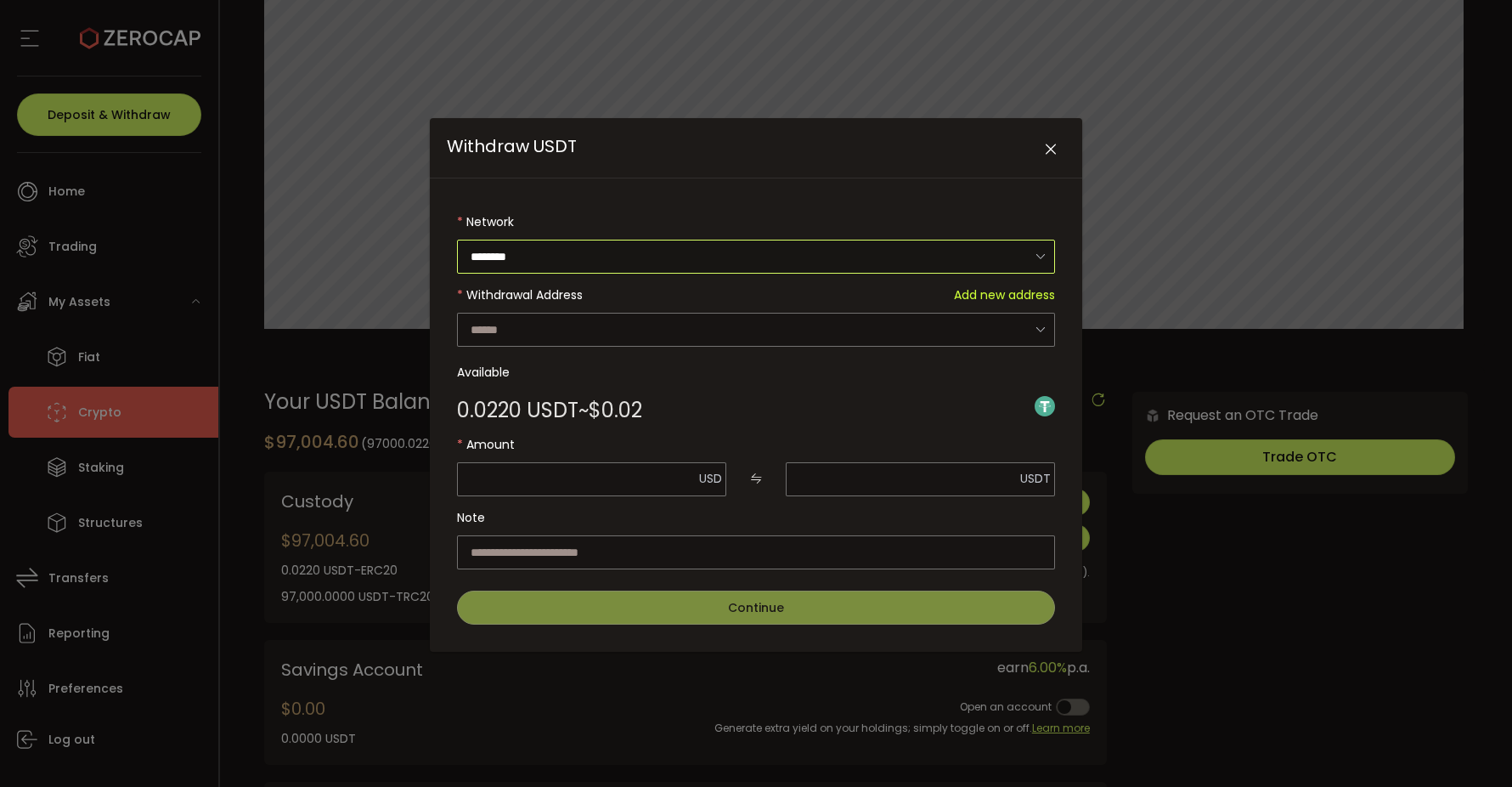
click at [732, 269] on input "********" at bounding box center [756, 257] width 598 height 34
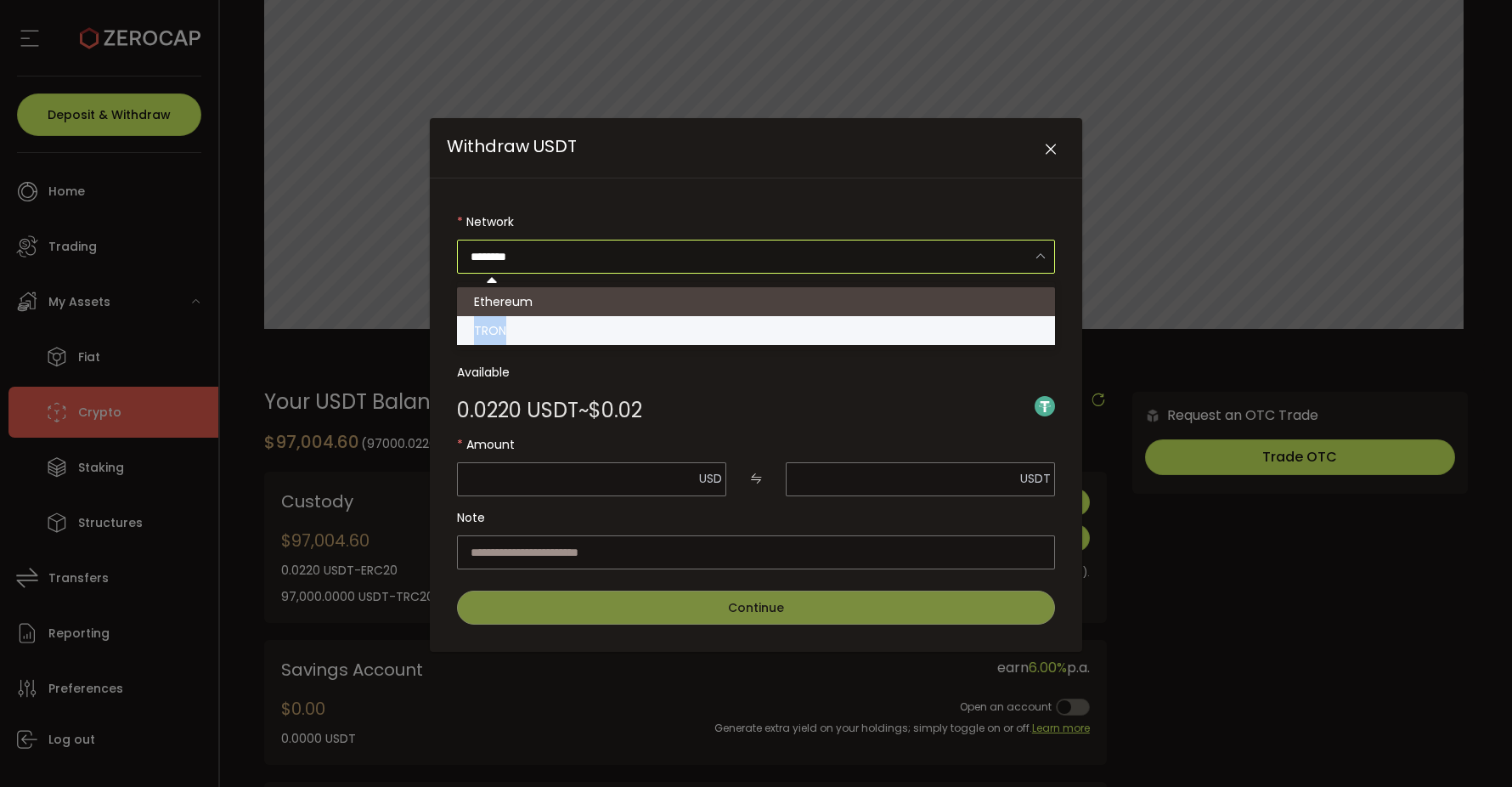
drag, startPoint x: 652, startPoint y: 311, endPoint x: 636, endPoint y: 332, distance: 26.4
click at [636, 332] on ul "Ethereum TRON" at bounding box center [756, 316] width 598 height 68
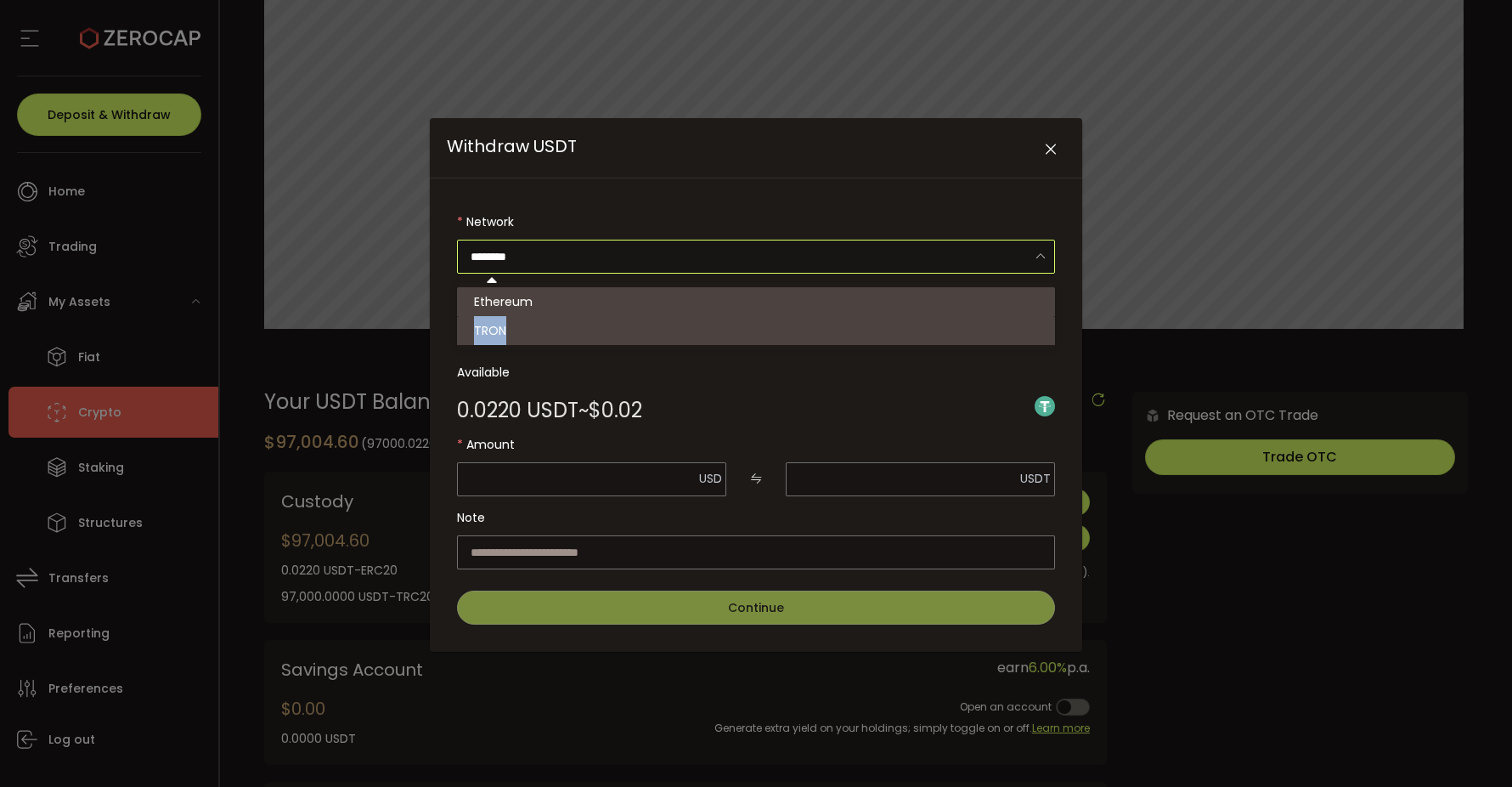
click at [636, 332] on li "TRON" at bounding box center [756, 330] width 598 height 29
type input "****"
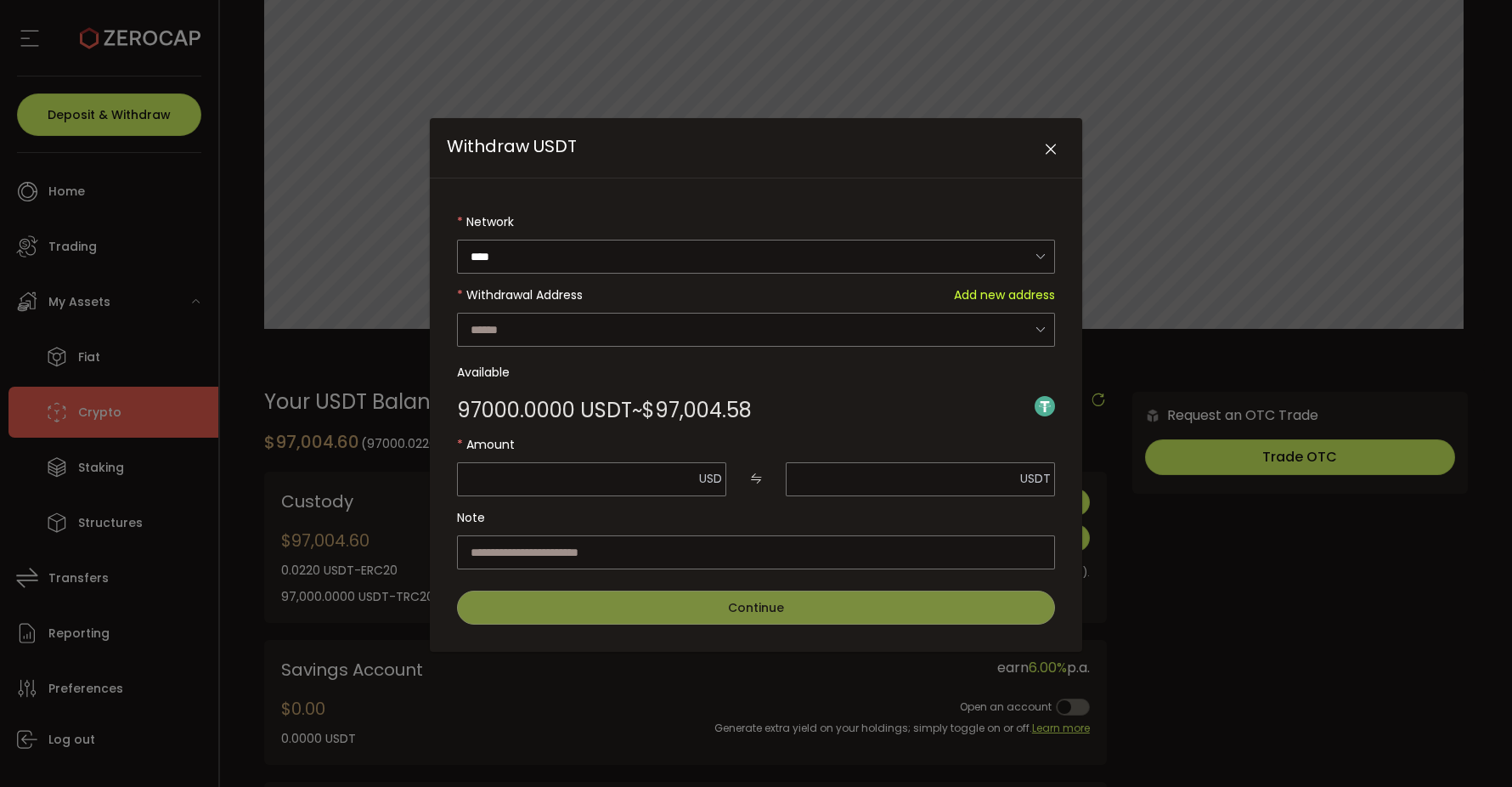
click at [661, 332] on form "Network **** Withdrawal Address Add new address Vield_Treasury_2 TJ5ZsC3rjqPgho…" at bounding box center [756, 414] width 598 height 420
click at [981, 338] on input "Withdraw USDT" at bounding box center [756, 329] width 598 height 34
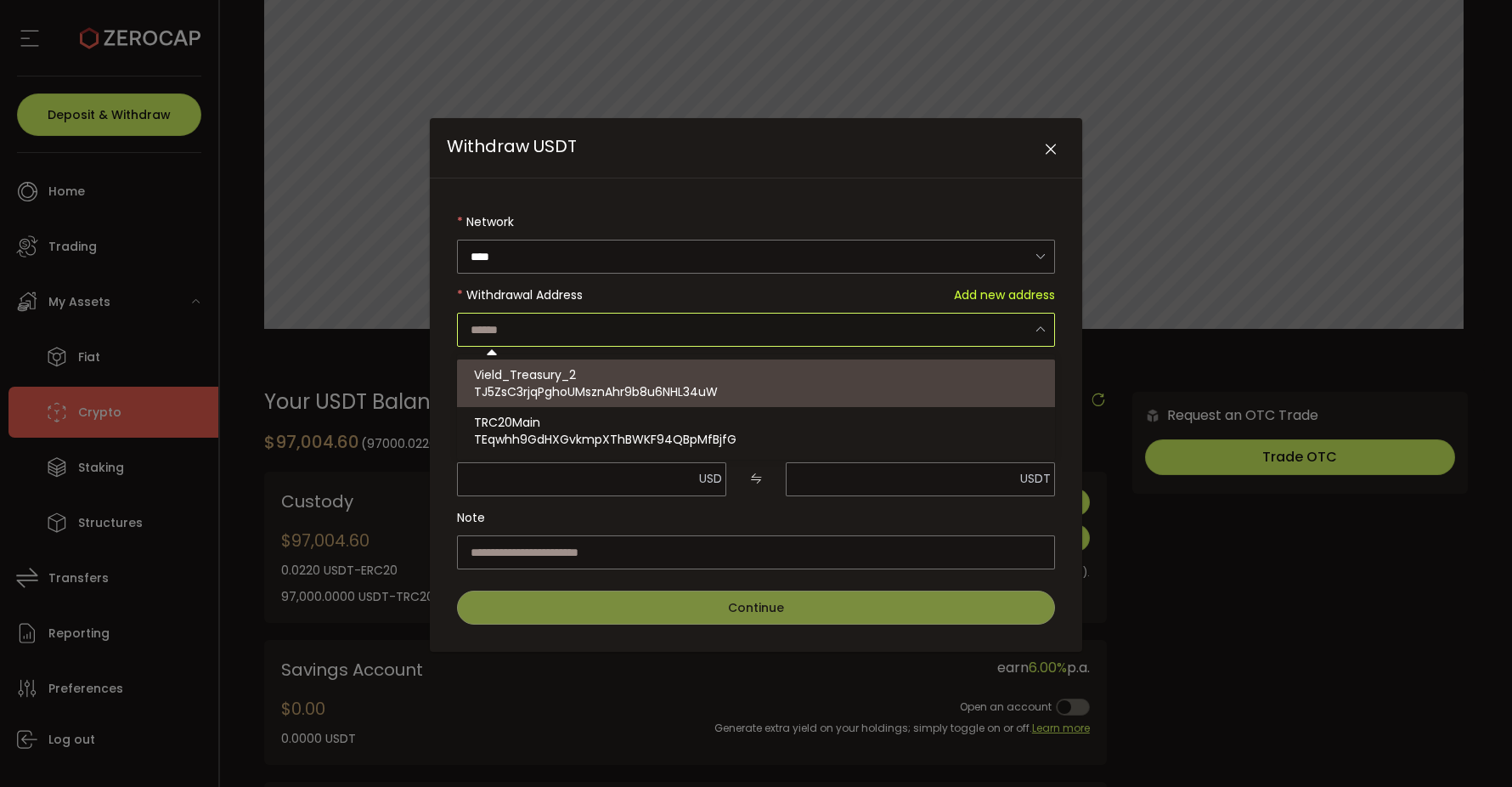
click at [735, 370] on div "Vield_Treasury_2 TJ5ZsC3rjqPghoUMsznAhr9b8u6NHL34uW" at bounding box center [756, 383] width 564 height 47
type input "**********"
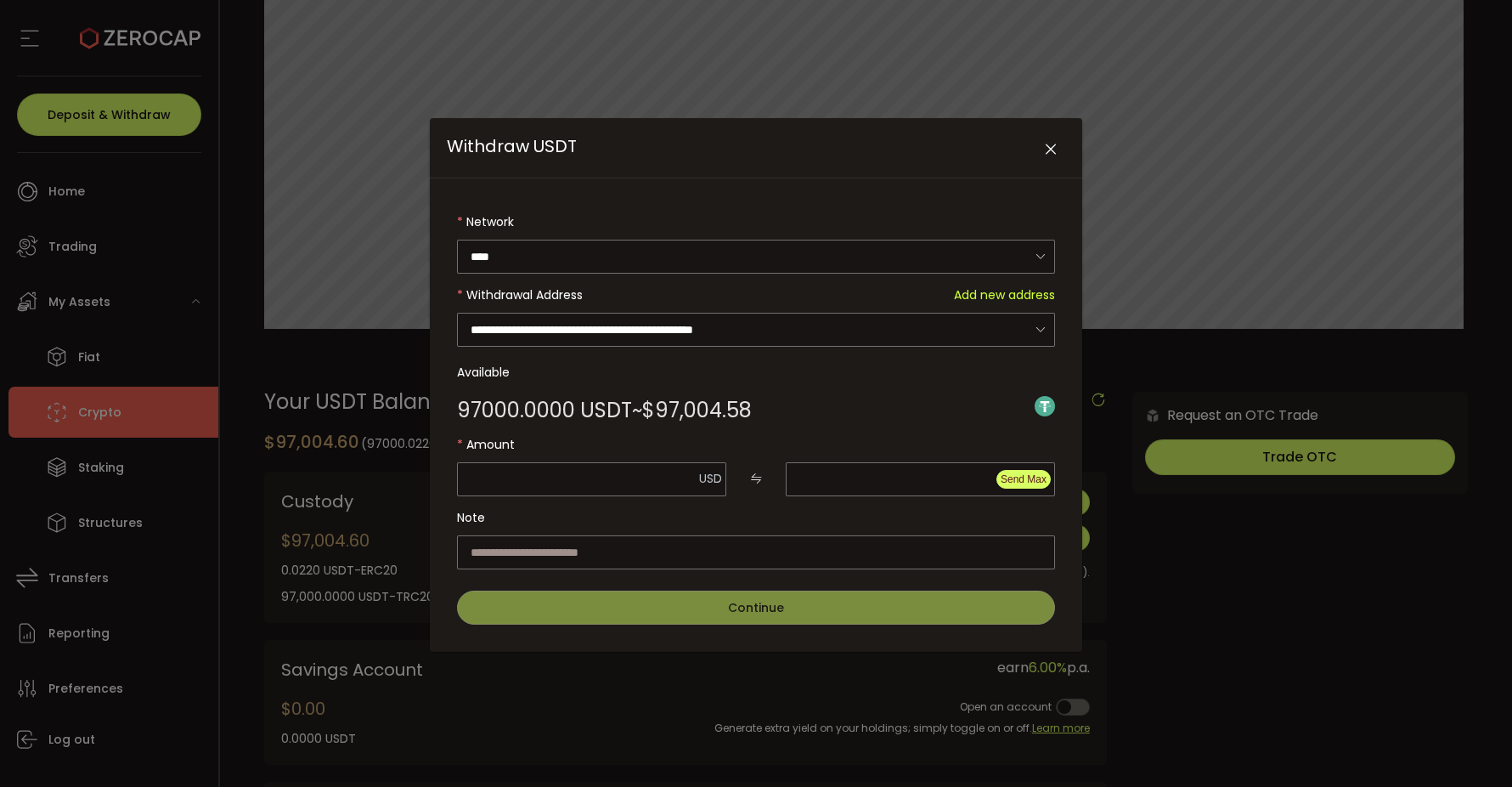
click at [1030, 477] on span "Send Max" at bounding box center [1023, 479] width 46 height 12
type input "********"
type input "*******"
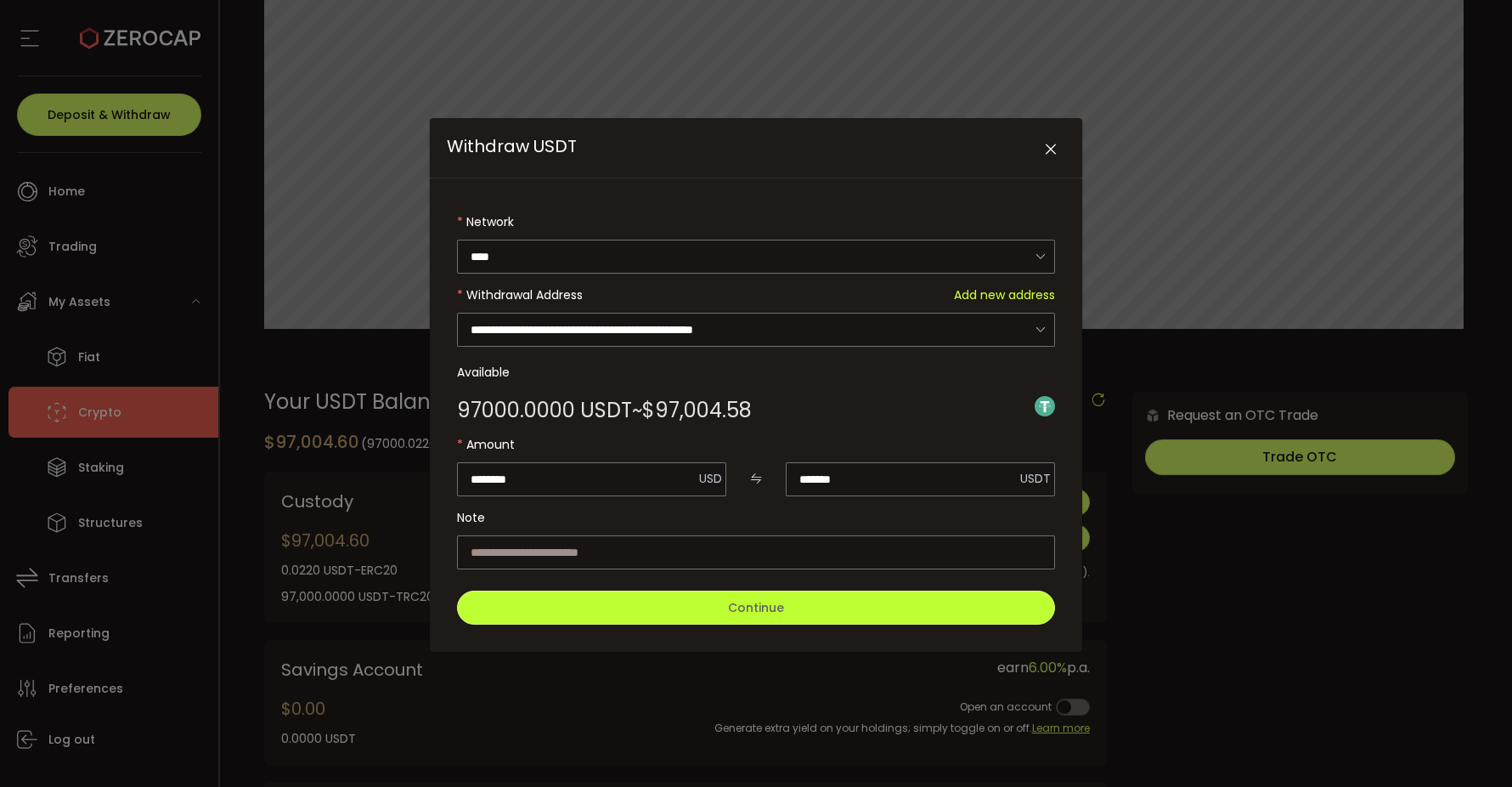
click at [754, 607] on span "Continue" at bounding box center [756, 608] width 56 height 17
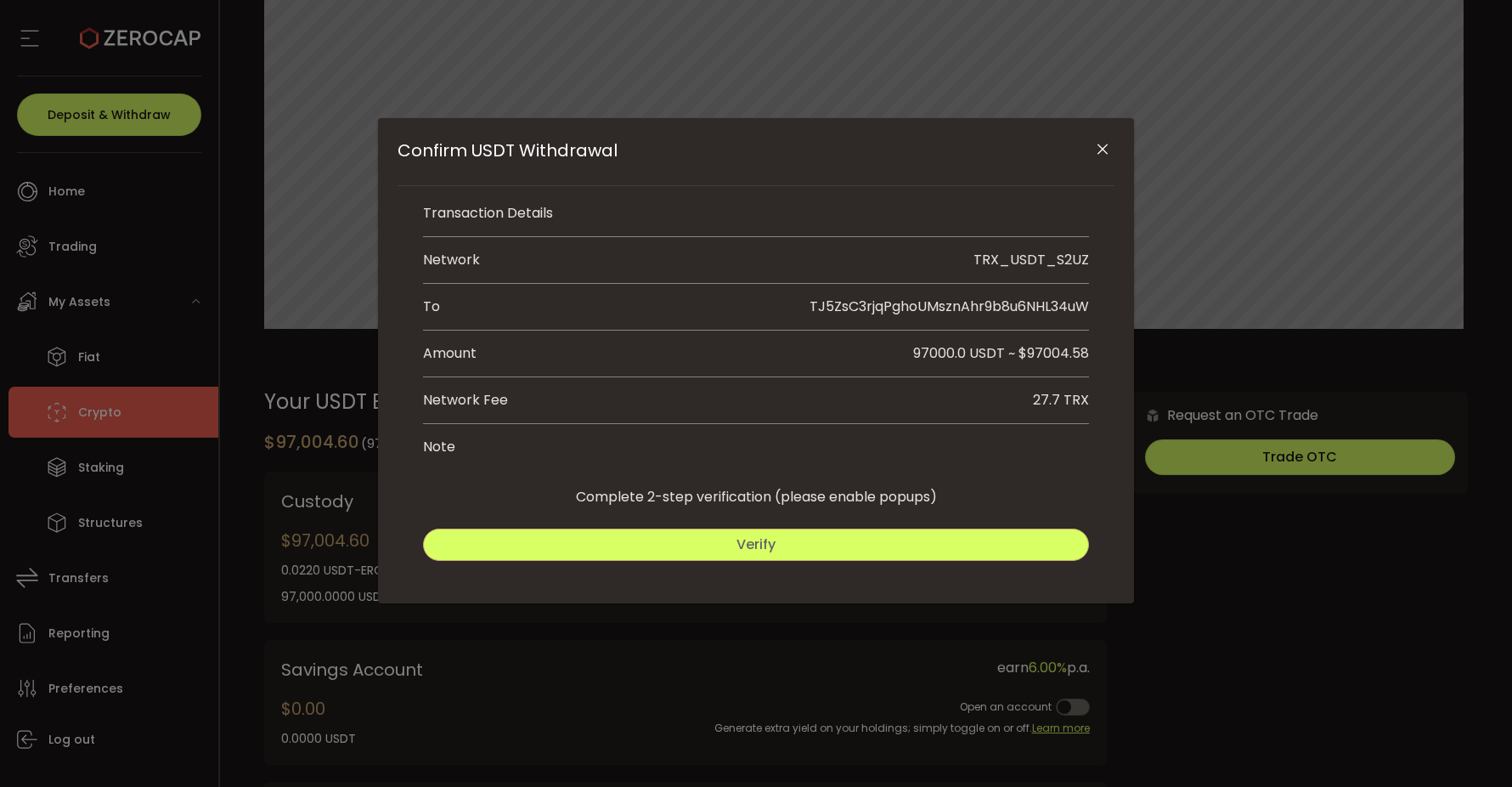
click at [776, 549] on button "Verify" at bounding box center [756, 544] width 666 height 32
click at [837, 533] on button "Submit" at bounding box center [924, 544] width 328 height 32
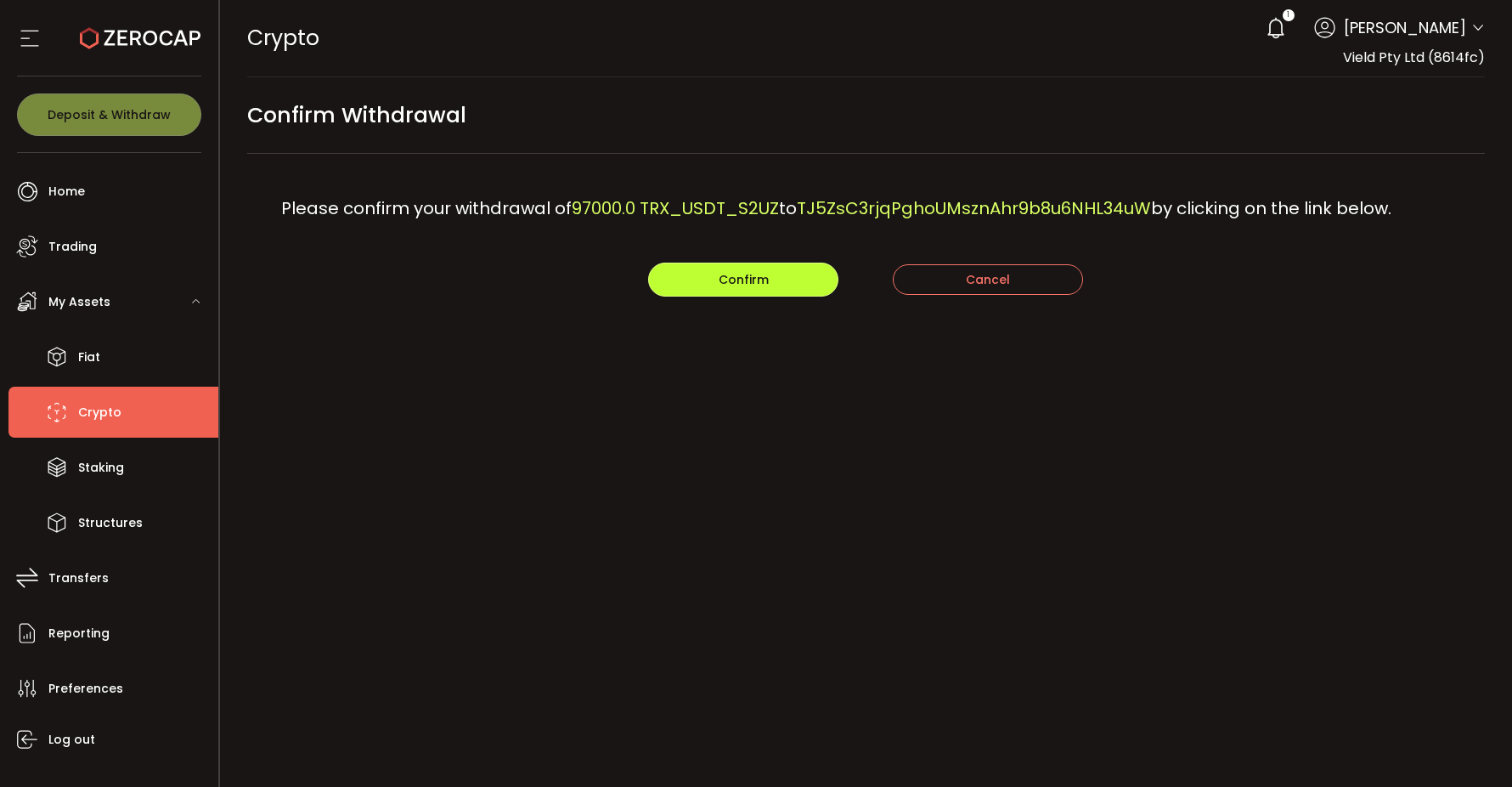
click at [777, 287] on button "Confirm" at bounding box center [743, 279] width 191 height 34
